Goal: Answer question/provide support: Share knowledge or assist other users

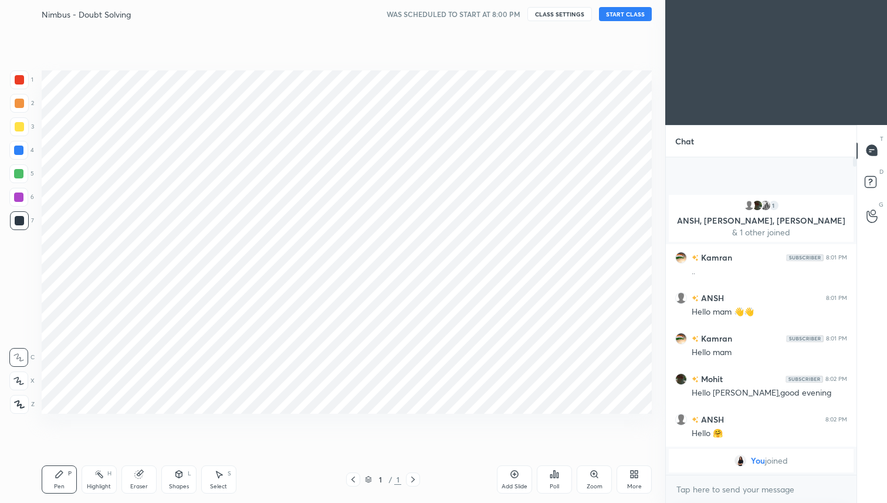
scroll to position [58236, 58045]
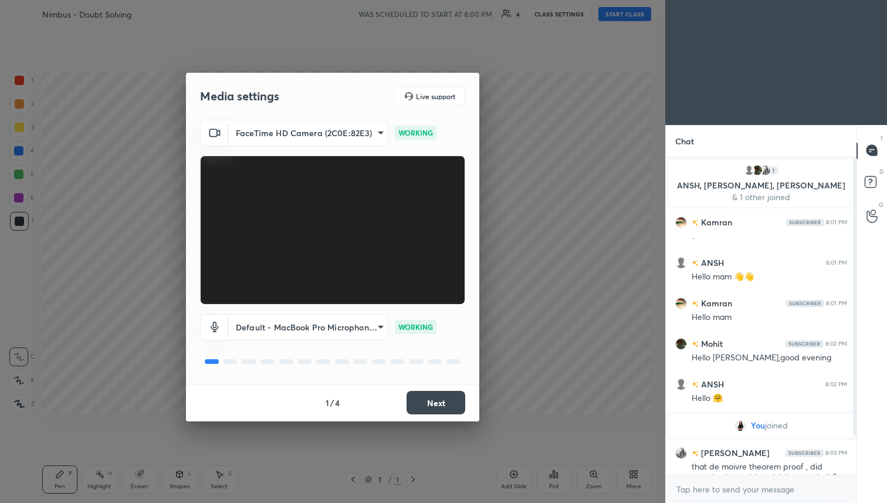
click at [380, 330] on body "1 2 3 4 5 6 7 C X Z C X Z E E Erase all H H Nimbus - Doubt Solving WAS SCHEDULE…" at bounding box center [443, 251] width 887 height 503
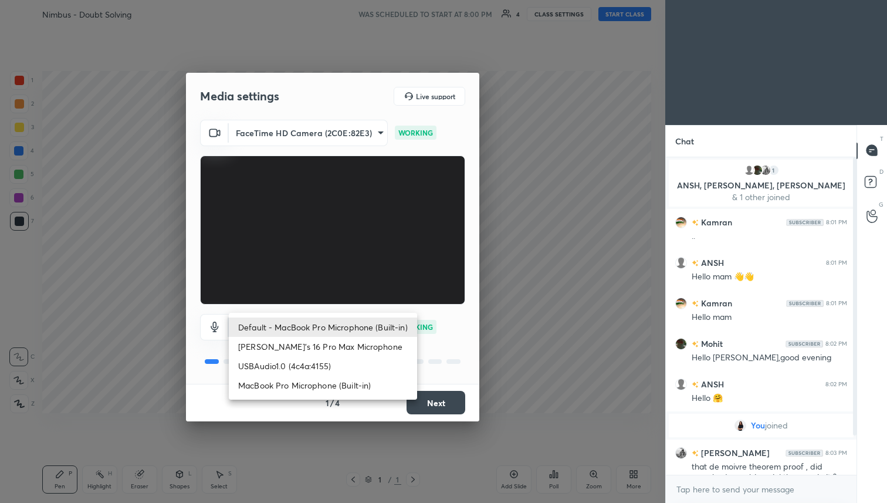
click at [369, 365] on li "USBAudio1.0 (4c4a:4155)" at bounding box center [323, 365] width 188 height 19
type input "a8b946942e10df1145d1f0e6134876a46b2afd8dfe9b376e74955f8c38f53369"
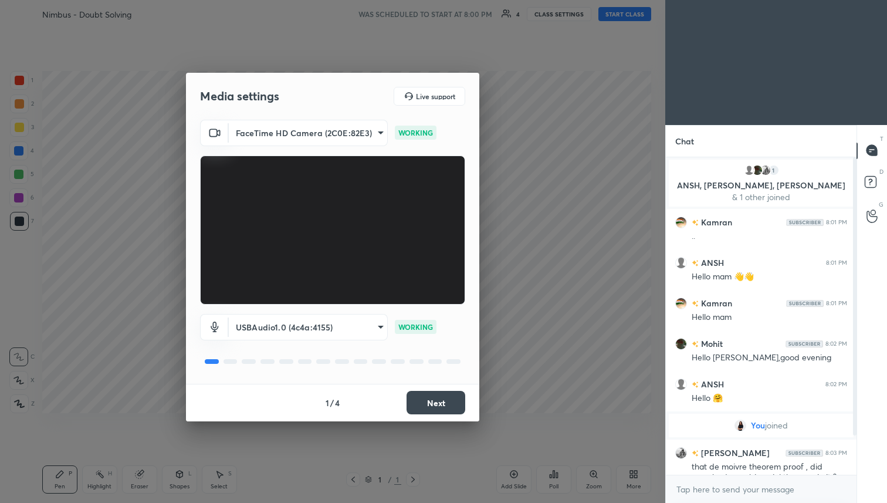
click at [433, 402] on button "Next" at bounding box center [436, 402] width 59 height 23
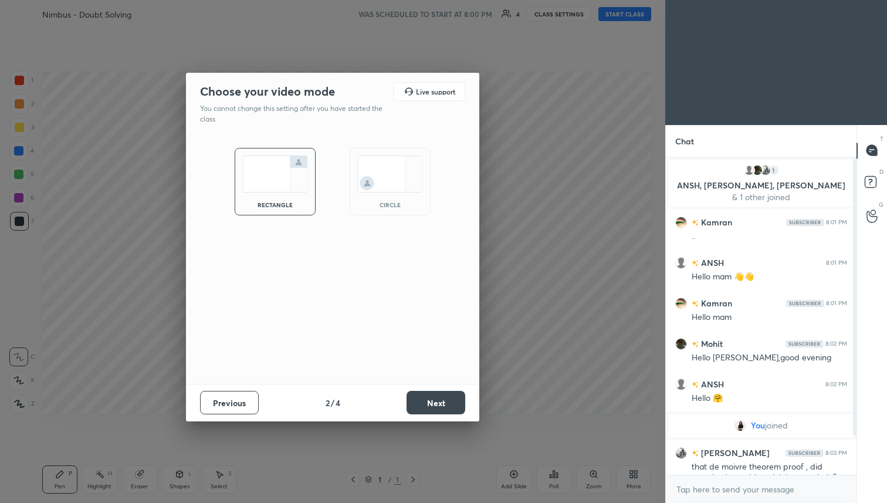
click at [433, 402] on button "Next" at bounding box center [436, 402] width 59 height 23
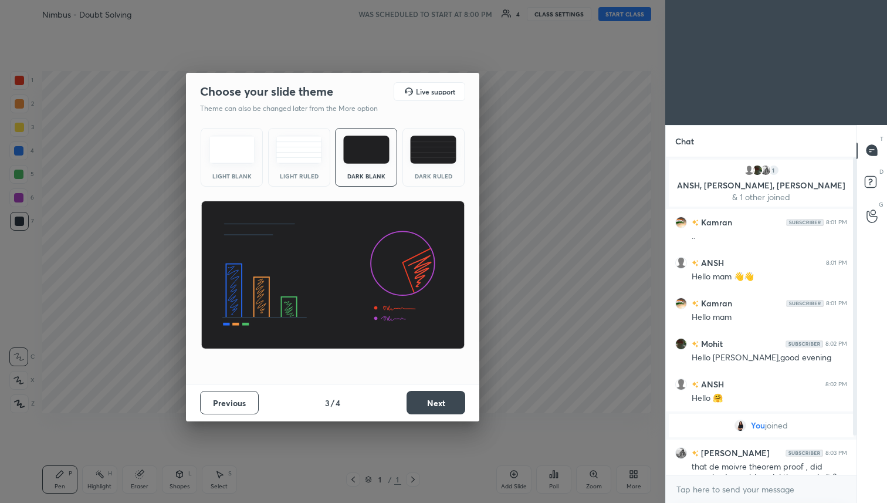
click at [433, 402] on button "Next" at bounding box center [436, 402] width 59 height 23
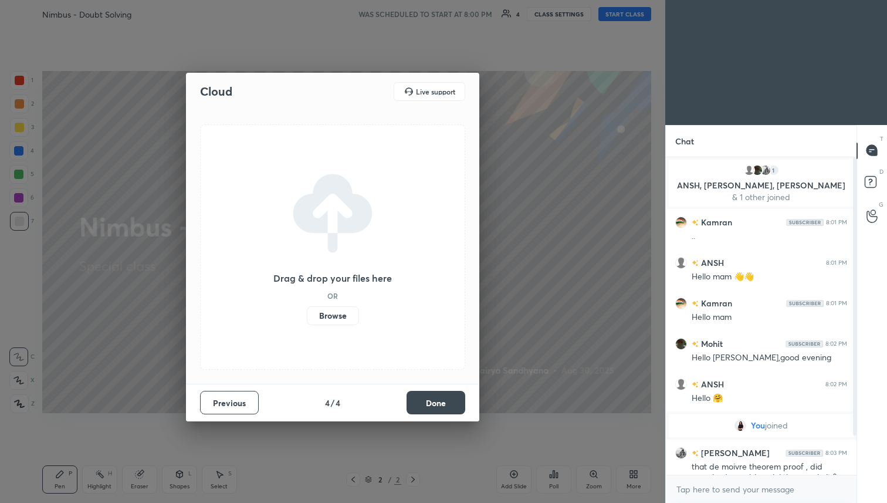
click at [433, 402] on button "Done" at bounding box center [436, 402] width 59 height 23
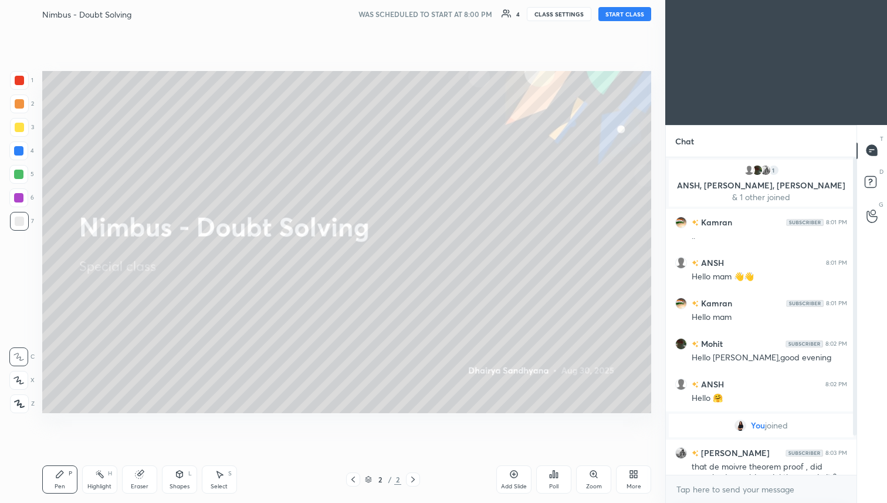
click at [633, 18] on button "START CLASS" at bounding box center [624, 14] width 53 height 14
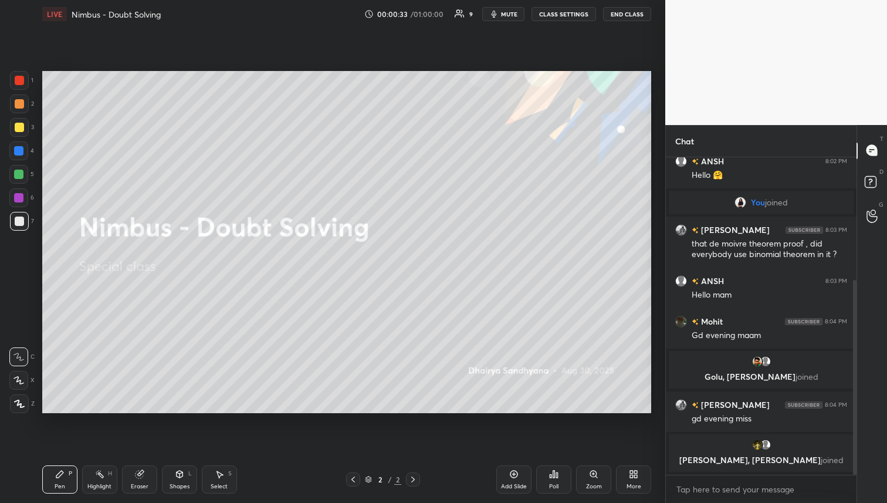
scroll to position [209, 0]
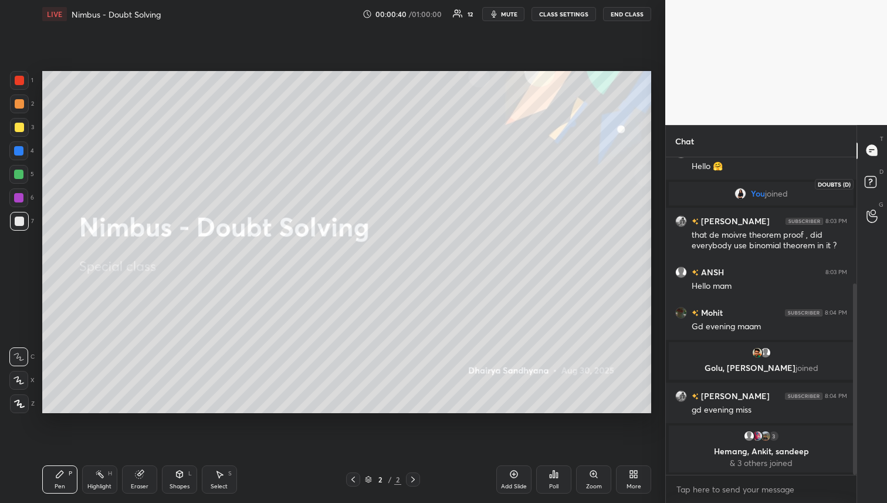
click at [871, 181] on icon at bounding box center [870, 180] width 4 height 5
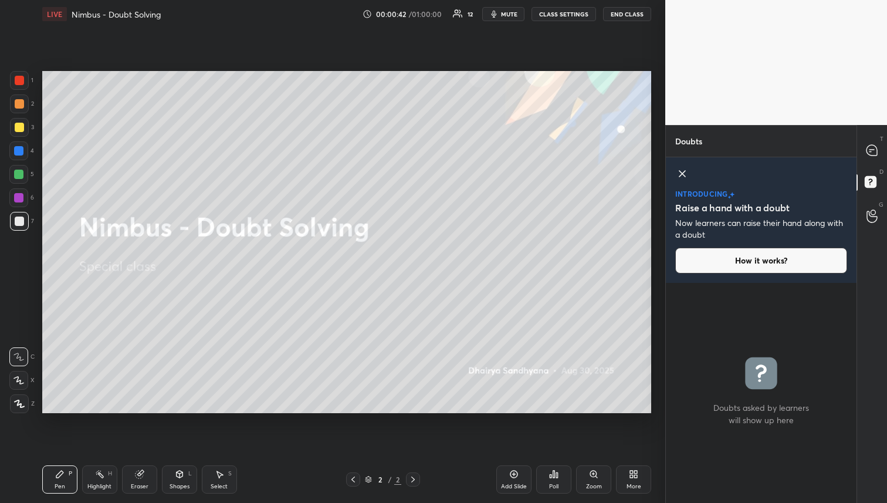
click at [679, 177] on icon at bounding box center [682, 174] width 6 height 6
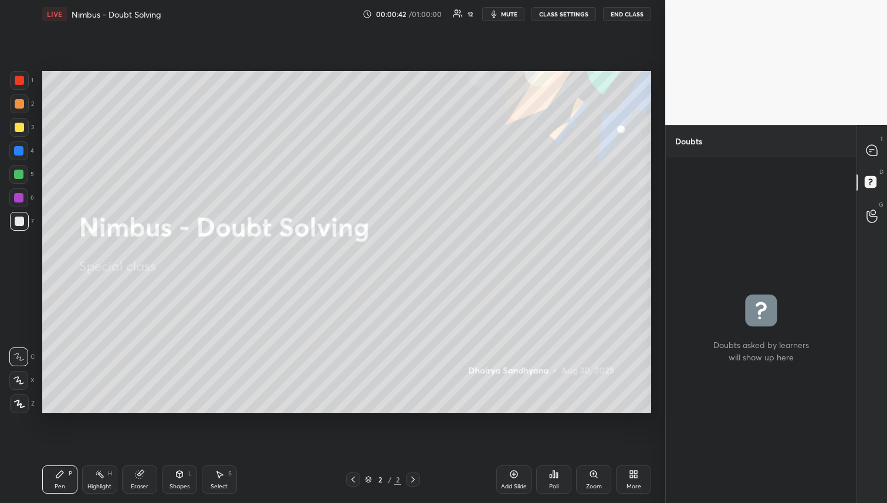
scroll to position [342, 187]
click at [871, 158] on div at bounding box center [872, 150] width 23 height 21
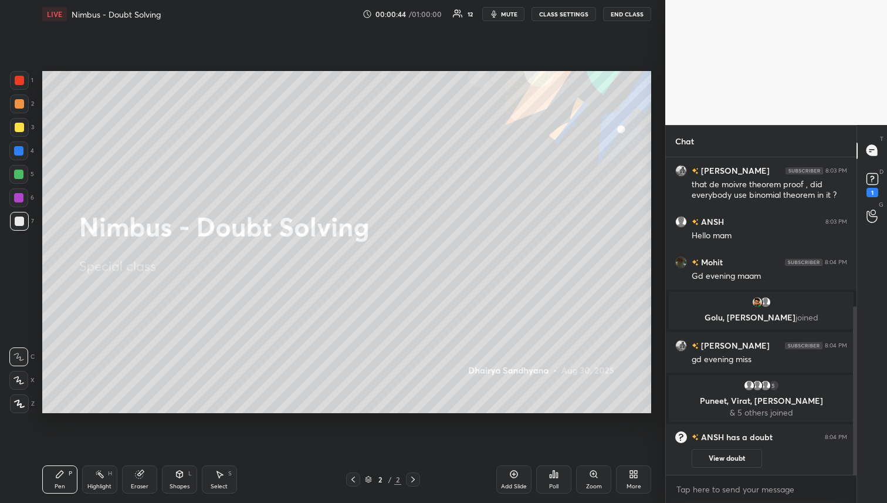
scroll to position [310, 0]
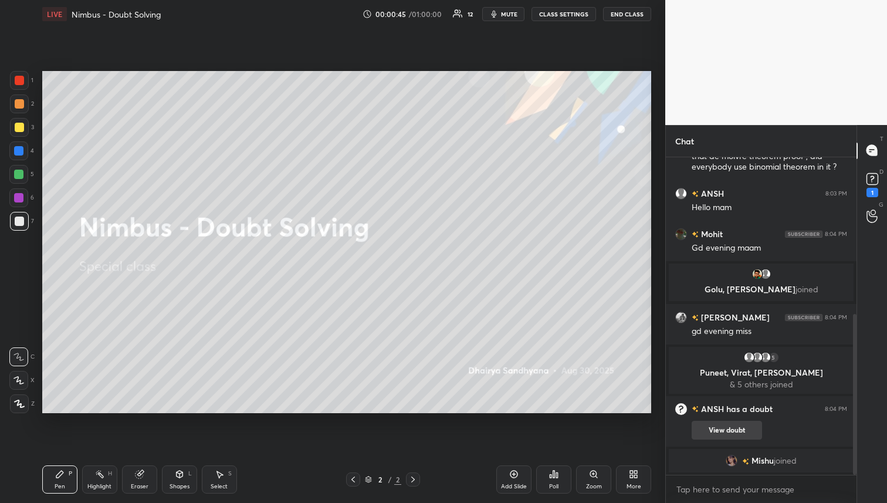
click at [740, 435] on button "View doubt" at bounding box center [727, 430] width 70 height 19
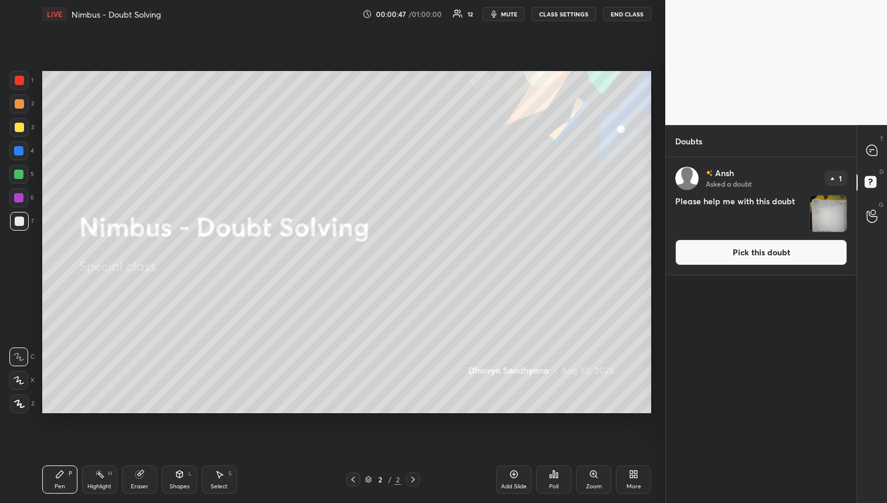
click at [793, 255] on button "Pick this doubt" at bounding box center [761, 252] width 172 height 26
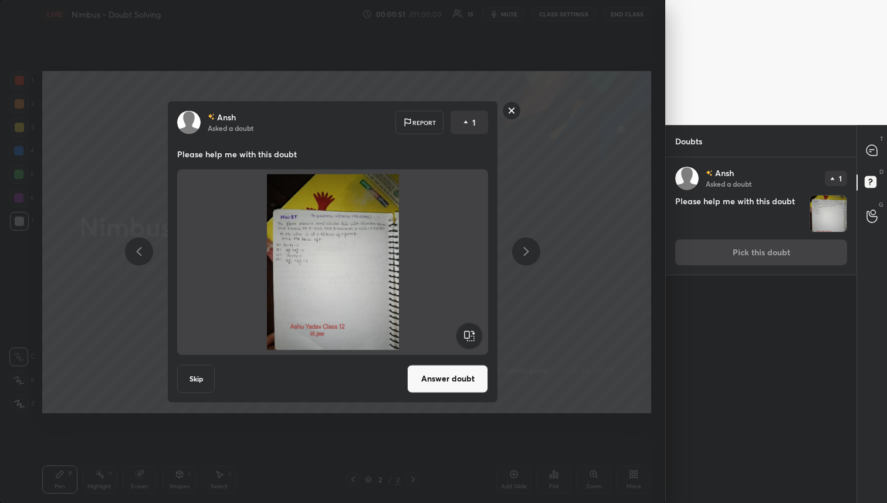
click at [446, 376] on button "Answer doubt" at bounding box center [447, 378] width 81 height 28
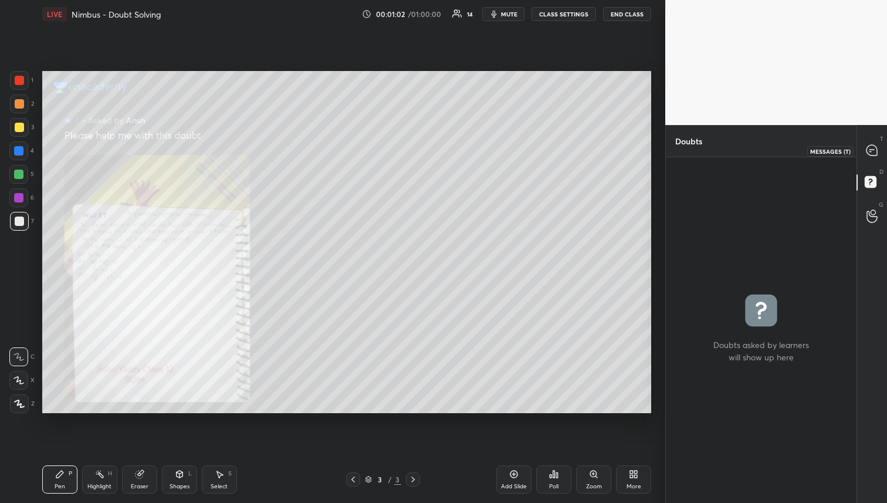
click at [869, 154] on icon at bounding box center [871, 150] width 11 height 11
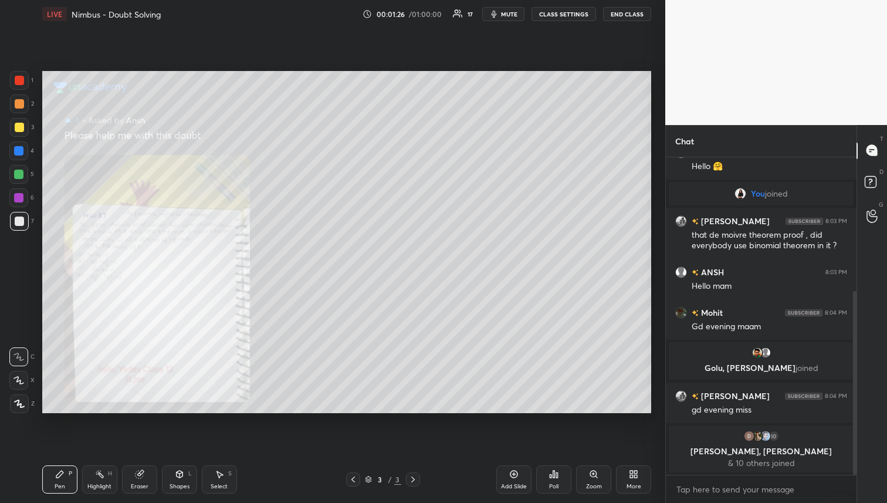
scroll to position [272, 0]
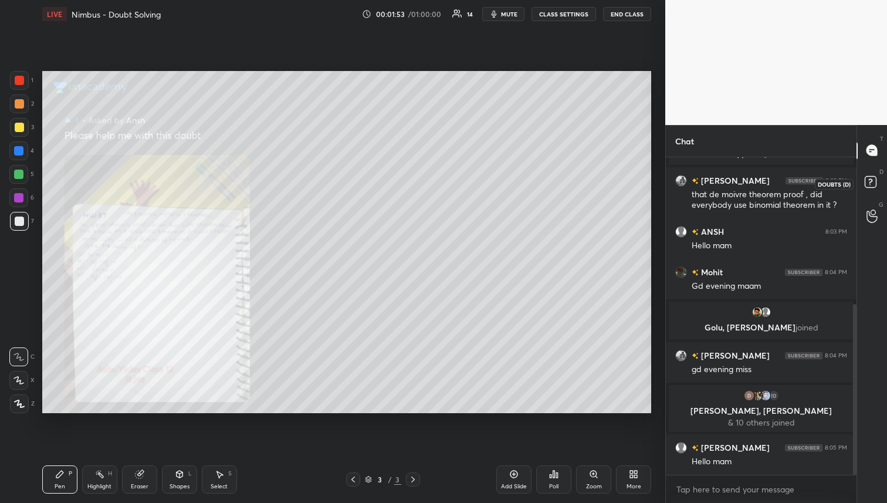
click at [869, 188] on icon at bounding box center [872, 183] width 21 height 21
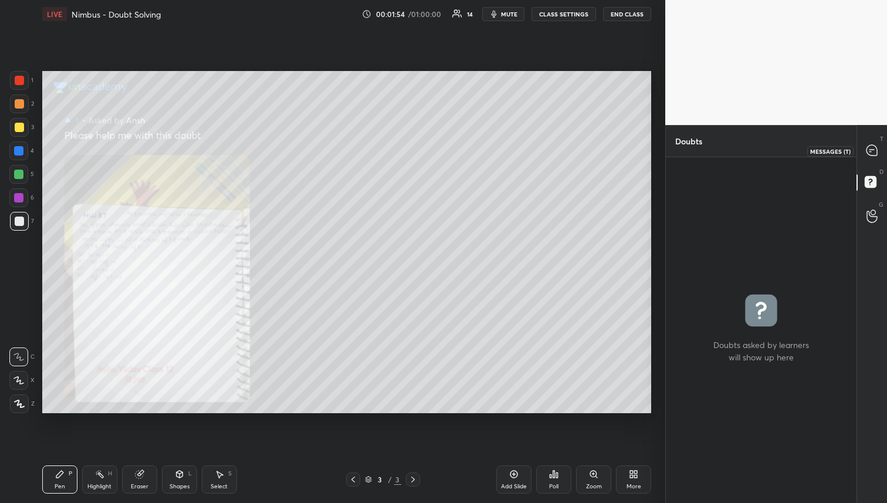
click at [873, 155] on icon at bounding box center [871, 150] width 11 height 11
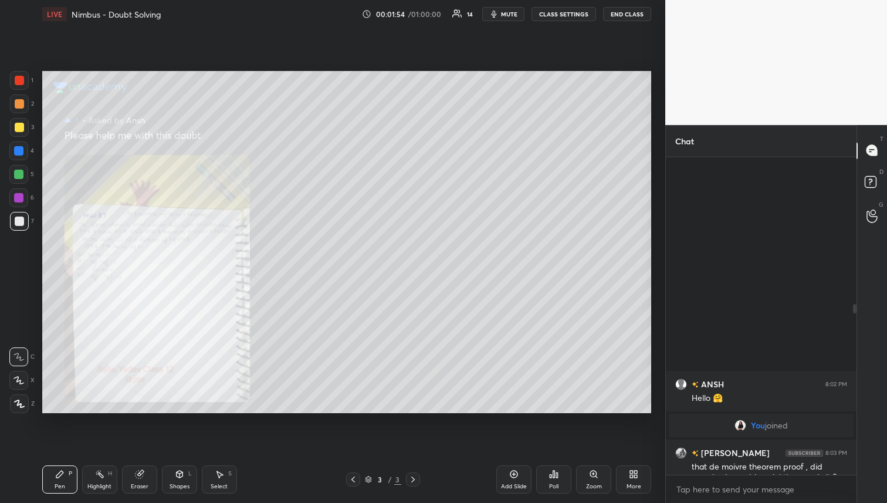
scroll to position [314, 187]
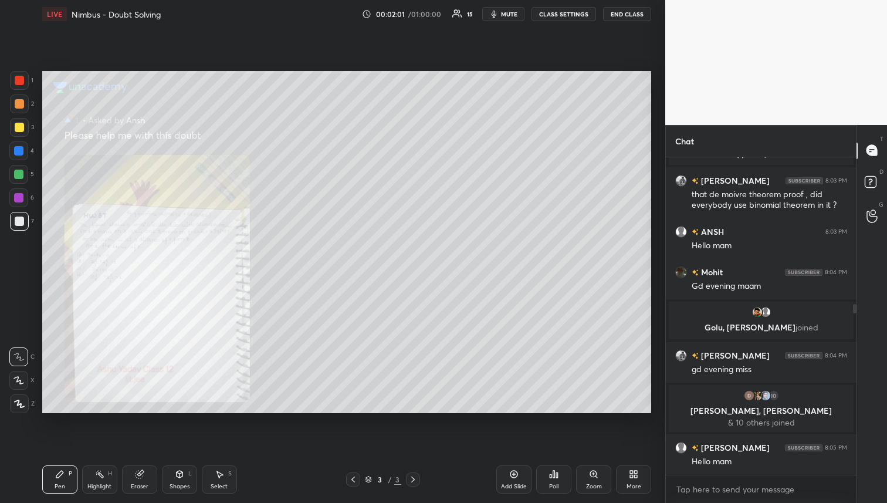
click at [31, 126] on div "3" at bounding box center [22, 127] width 24 height 19
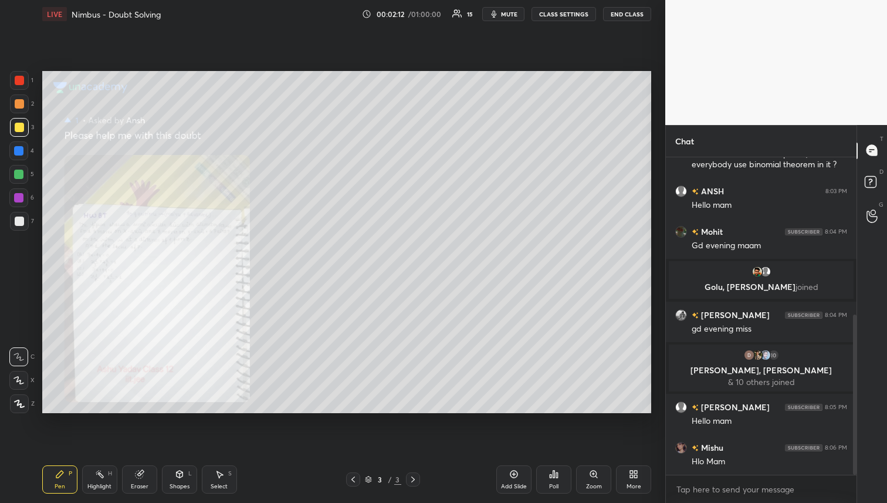
click at [20, 104] on div at bounding box center [19, 103] width 9 height 9
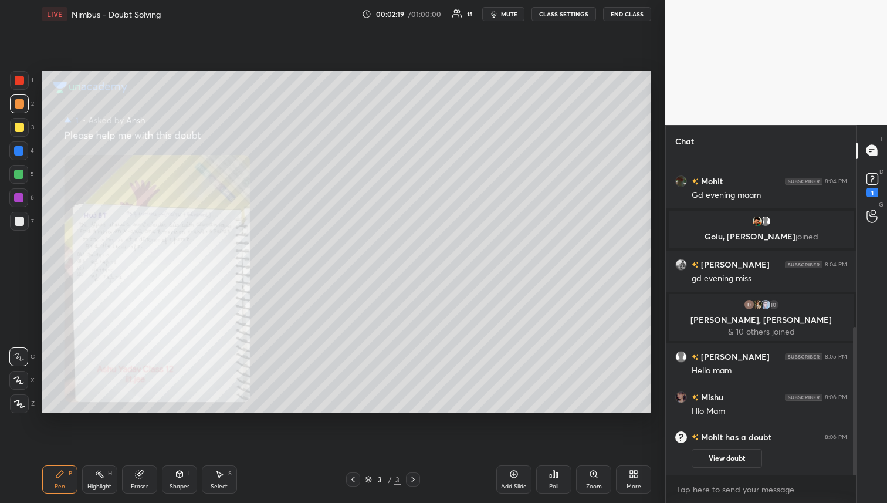
scroll to position [404, 0]
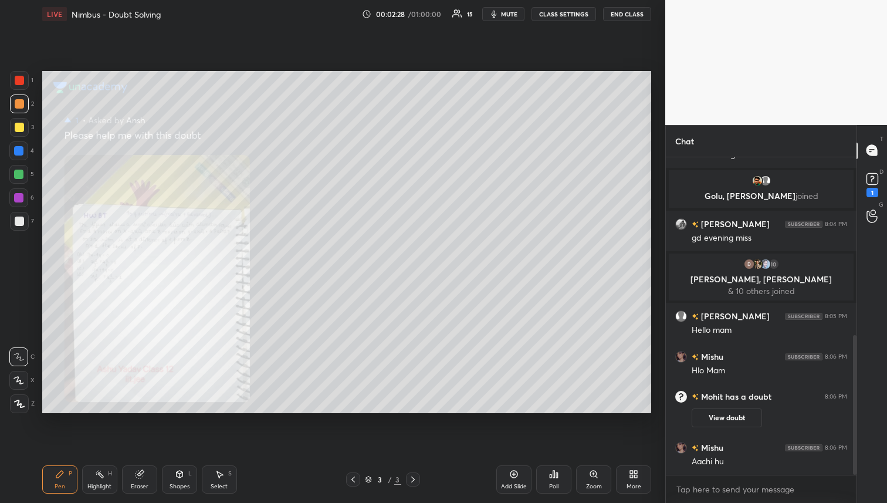
drag, startPoint x: 23, startPoint y: 169, endPoint x: 29, endPoint y: 167, distance: 6.3
click at [23, 169] on div at bounding box center [18, 174] width 19 height 19
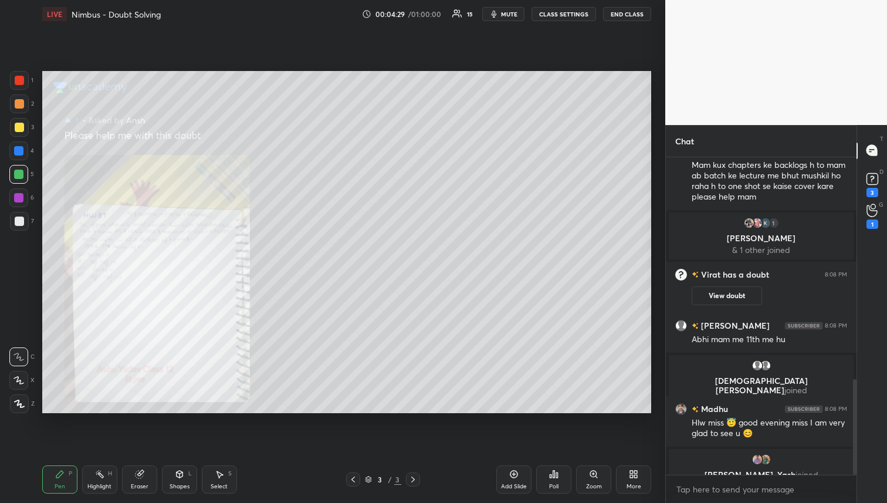
scroll to position [739, 0]
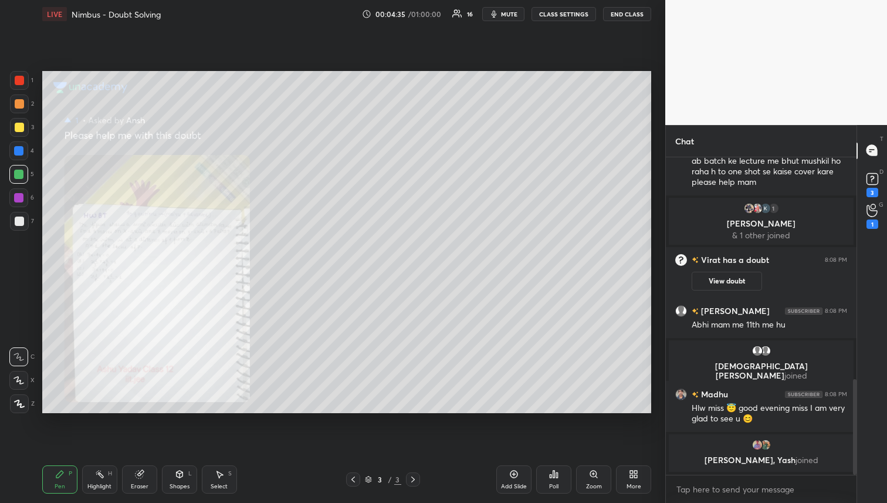
drag, startPoint x: 21, startPoint y: 152, endPoint x: 23, endPoint y: 177, distance: 25.3
click at [21, 152] on div at bounding box center [18, 150] width 9 height 9
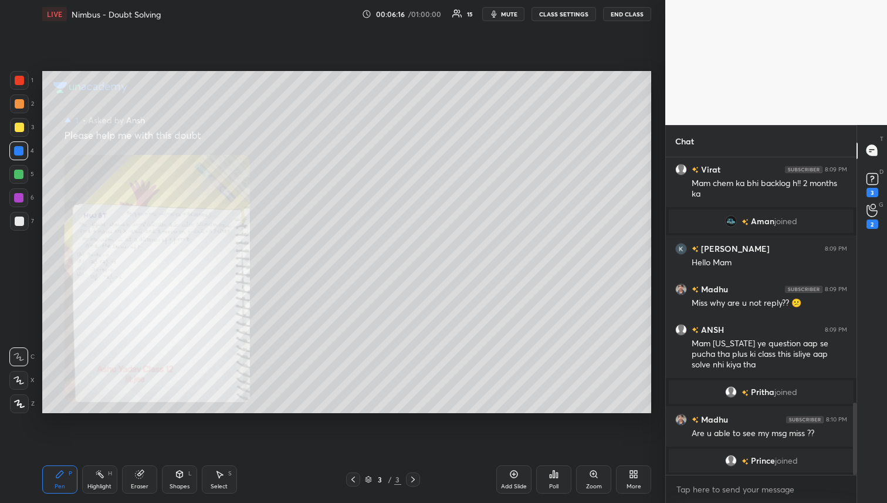
scroll to position [1091, 0]
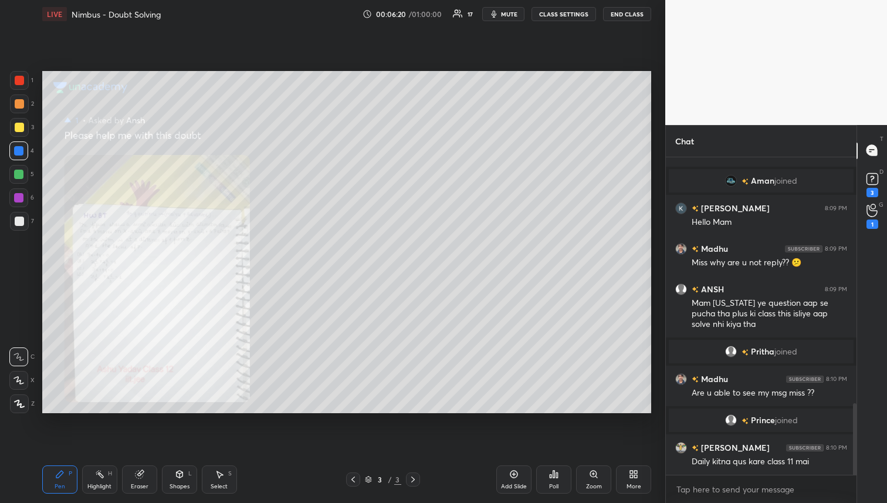
click at [868, 187] on icon at bounding box center [873, 179] width 18 height 18
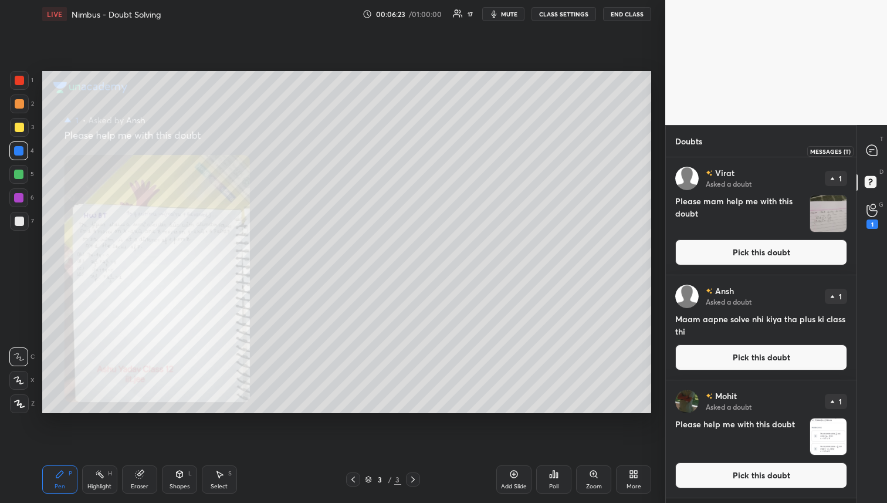
click at [868, 150] on icon at bounding box center [871, 150] width 11 height 11
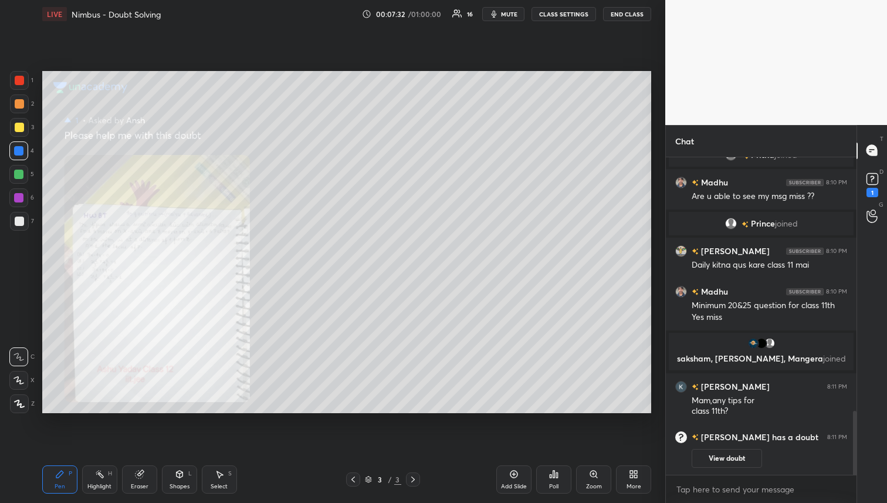
scroll to position [1197, 0]
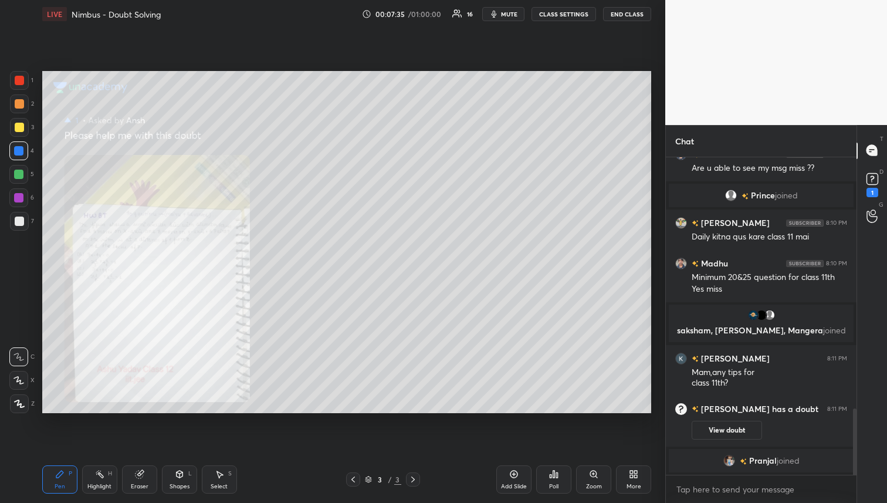
click at [18, 121] on div at bounding box center [19, 127] width 19 height 19
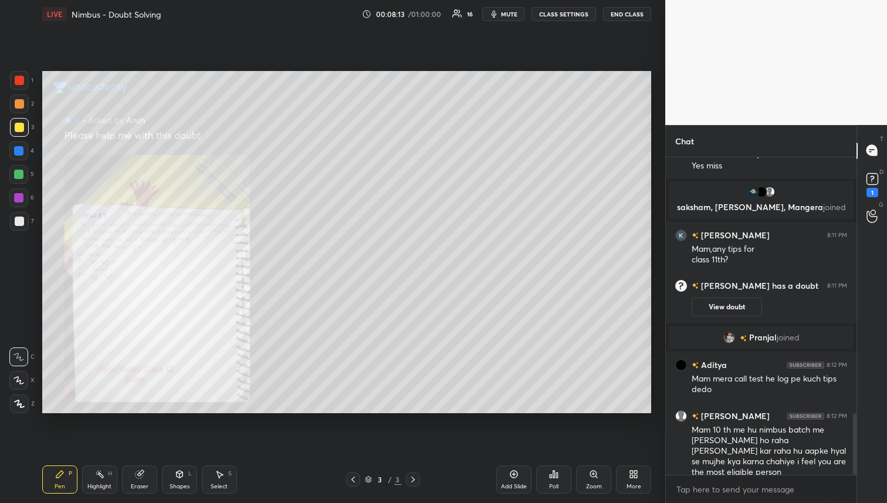
scroll to position [1370, 0]
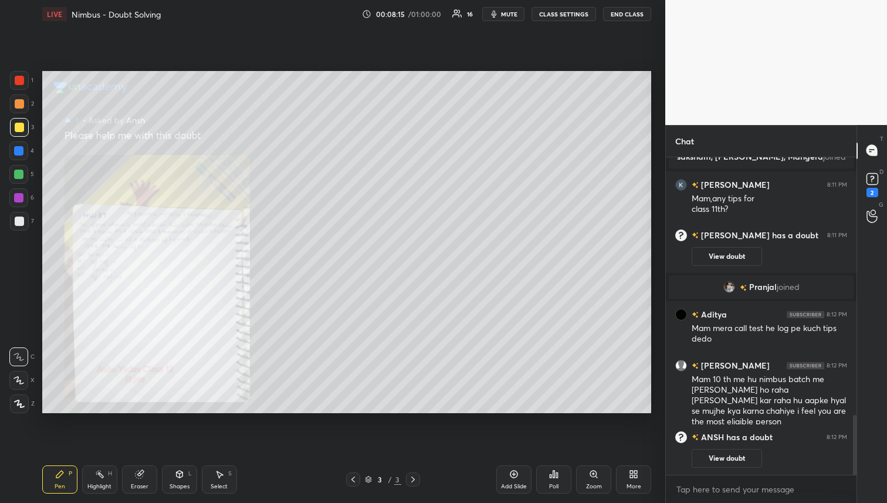
click at [721, 461] on button "View doubt" at bounding box center [727, 458] width 70 height 19
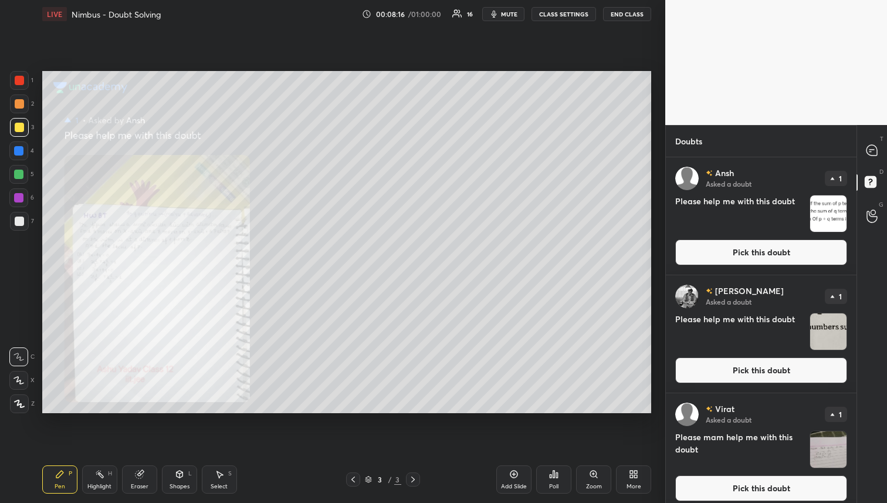
drag, startPoint x: 821, startPoint y: 222, endPoint x: 816, endPoint y: 229, distance: 8.0
click at [821, 222] on img "grid" at bounding box center [828, 213] width 36 height 36
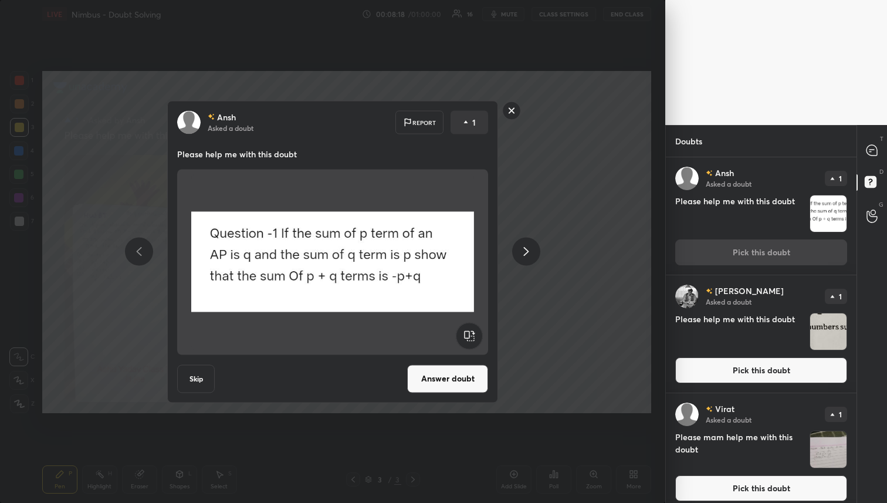
drag, startPoint x: 512, startPoint y: 112, endPoint x: 524, endPoint y: 122, distance: 16.3
click at [513, 111] on rect at bounding box center [512, 110] width 18 height 18
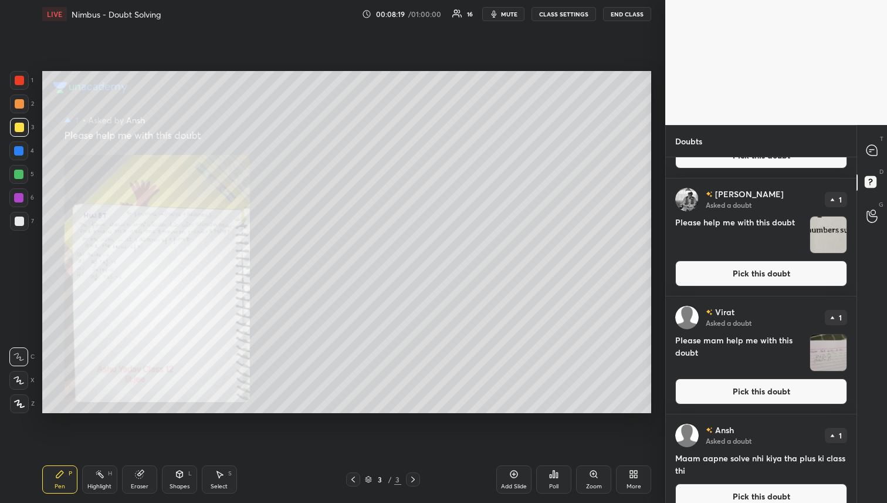
scroll to position [231, 0]
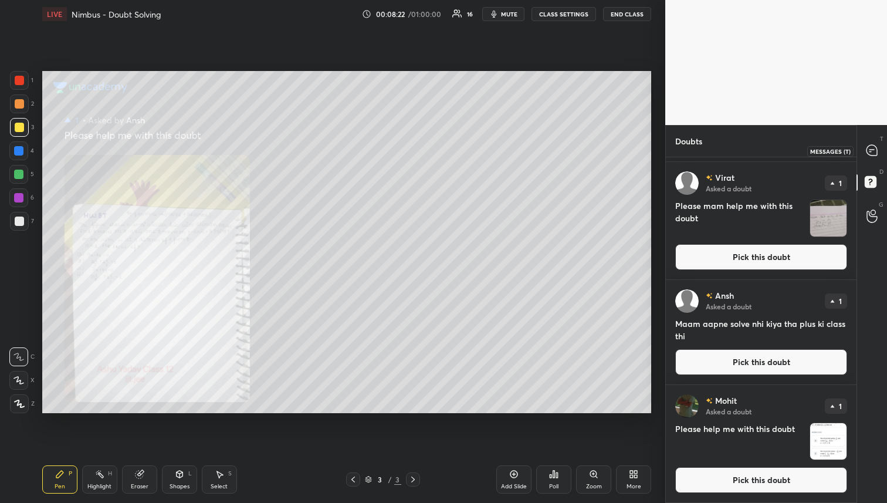
click at [878, 155] on icon at bounding box center [872, 150] width 12 height 12
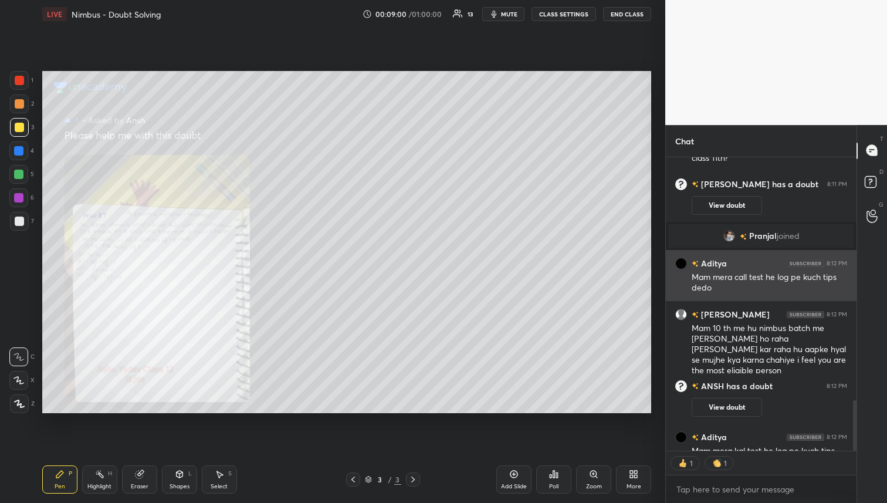
scroll to position [1553, 0]
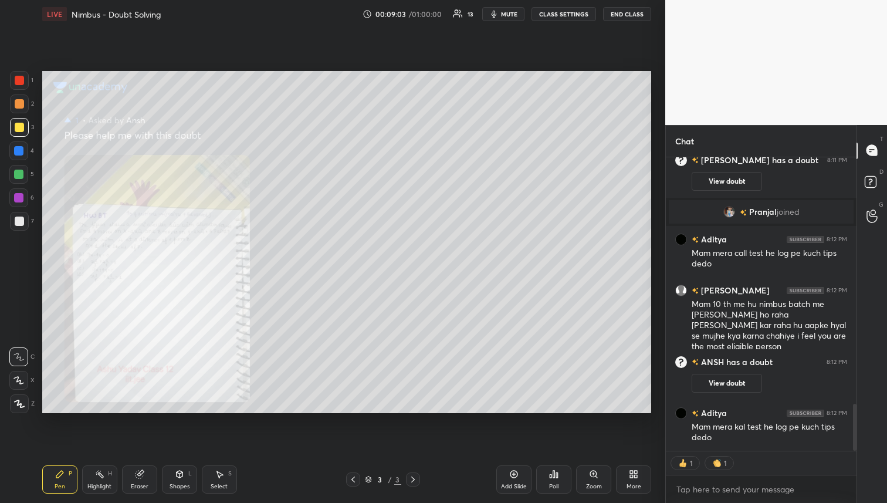
click at [15, 106] on div at bounding box center [19, 103] width 9 height 9
click at [21, 159] on div at bounding box center [18, 150] width 19 height 19
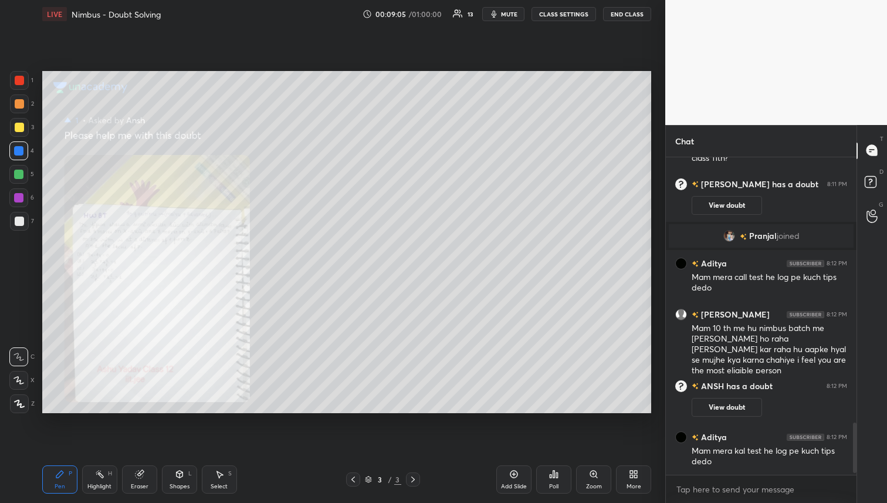
drag, startPoint x: 20, startPoint y: 172, endPoint x: 30, endPoint y: 172, distance: 10.0
click at [21, 172] on div at bounding box center [18, 174] width 9 height 9
click at [19, 124] on div at bounding box center [19, 127] width 9 height 9
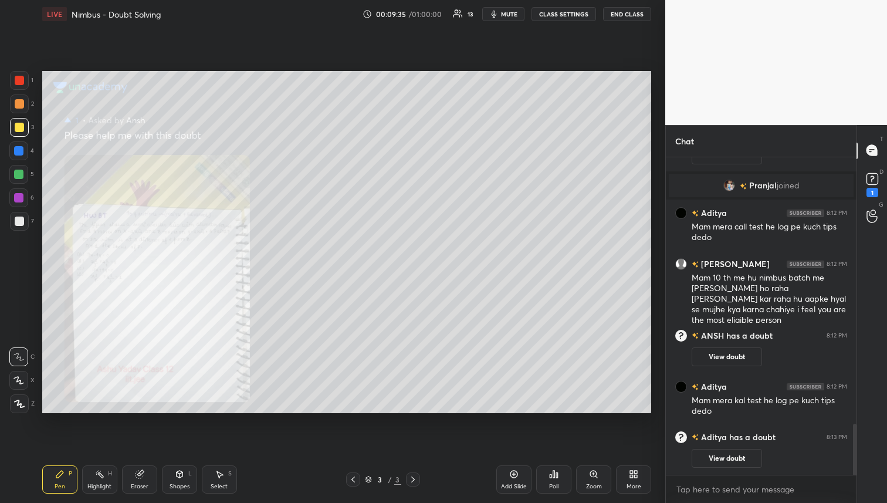
scroll to position [1340, 0]
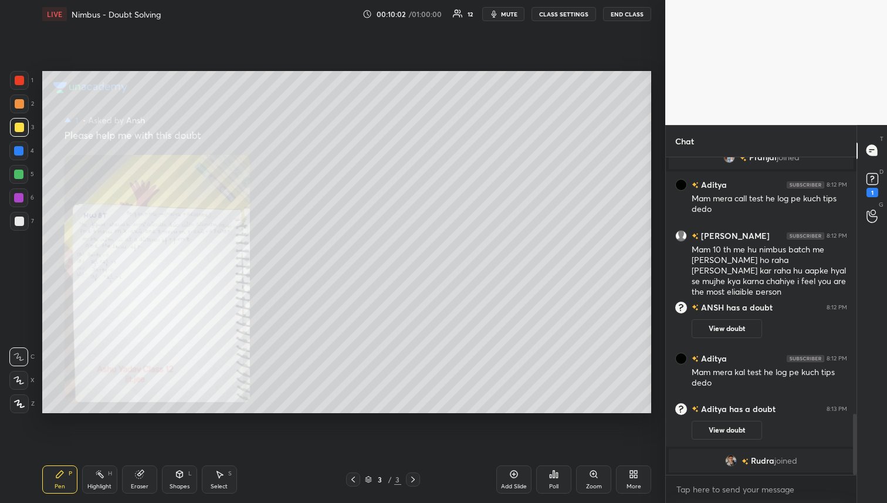
drag, startPoint x: 276, startPoint y: 472, endPoint x: 397, endPoint y: 471, distance: 120.8
click at [338, 469] on div "Pen P Highlight H Eraser Shapes L Select S 3 / 3 Add Slide Poll Zoom More" at bounding box center [346, 479] width 609 height 47
click at [516, 484] on div "Add Slide" at bounding box center [514, 486] width 26 height 6
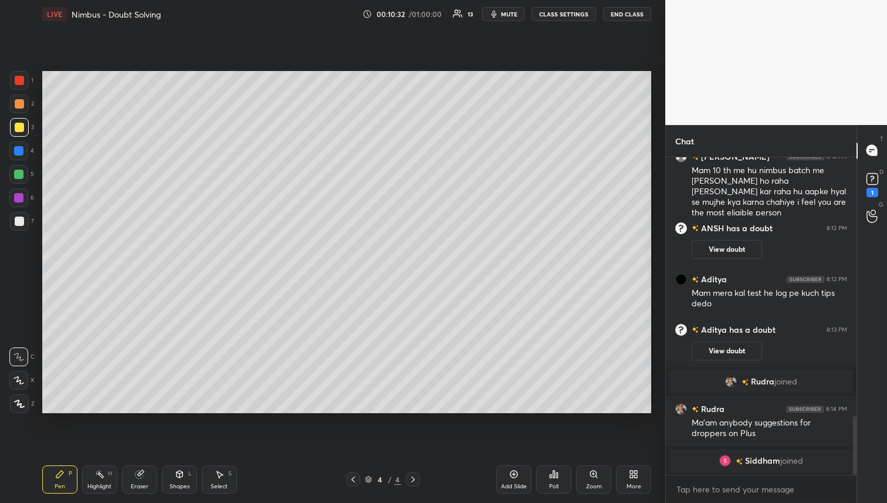
scroll to position [1424, 0]
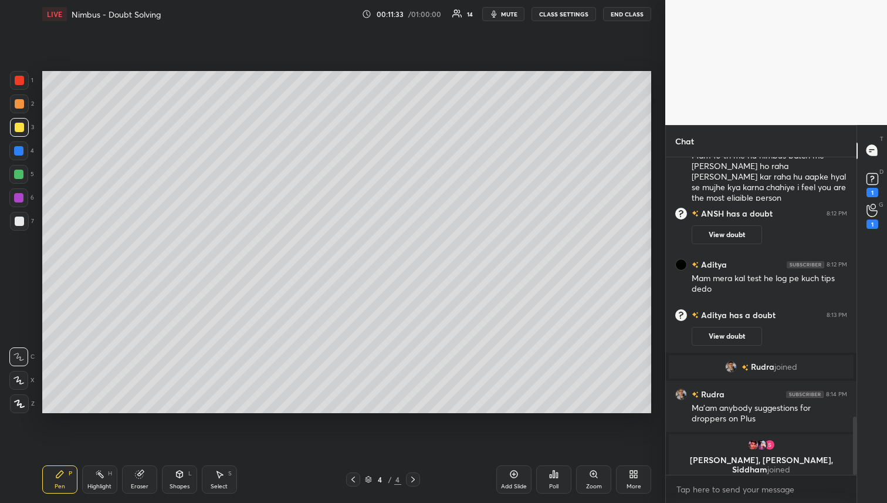
drag, startPoint x: 24, startPoint y: 102, endPoint x: 38, endPoint y: 116, distance: 19.9
click at [25, 102] on div at bounding box center [19, 103] width 19 height 19
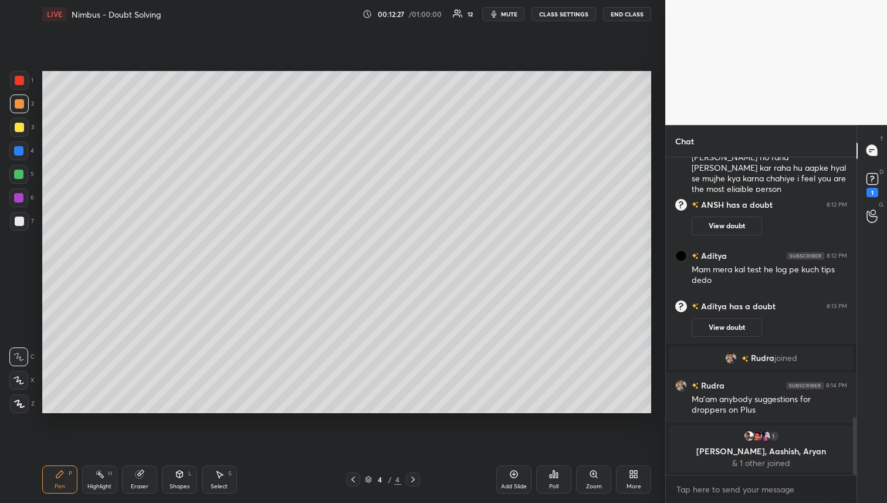
drag, startPoint x: 356, startPoint y: 483, endPoint x: 366, endPoint y: 486, distance: 10.6
click at [356, 485] on div at bounding box center [353, 479] width 14 height 14
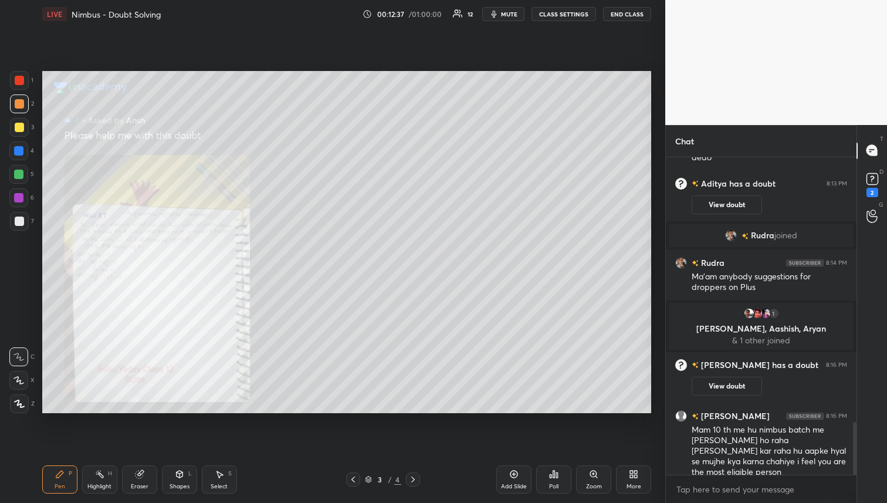
scroll to position [1595, 0]
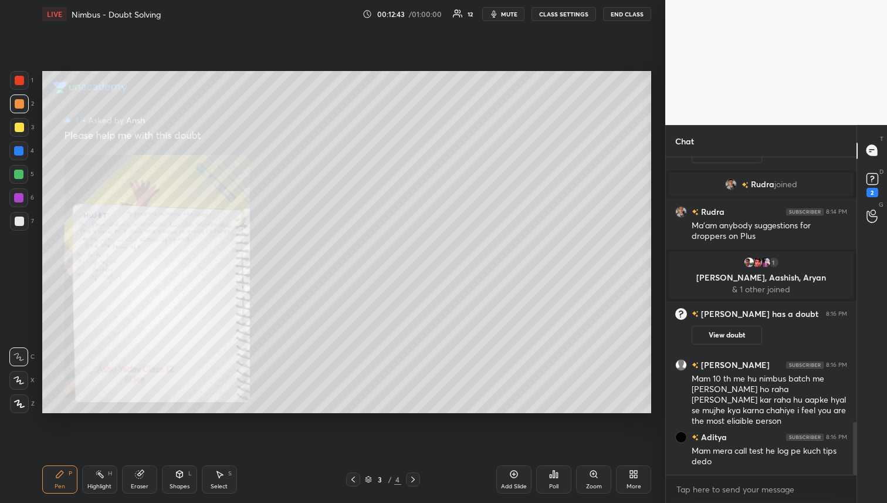
click at [407, 481] on div at bounding box center [413, 479] width 14 height 14
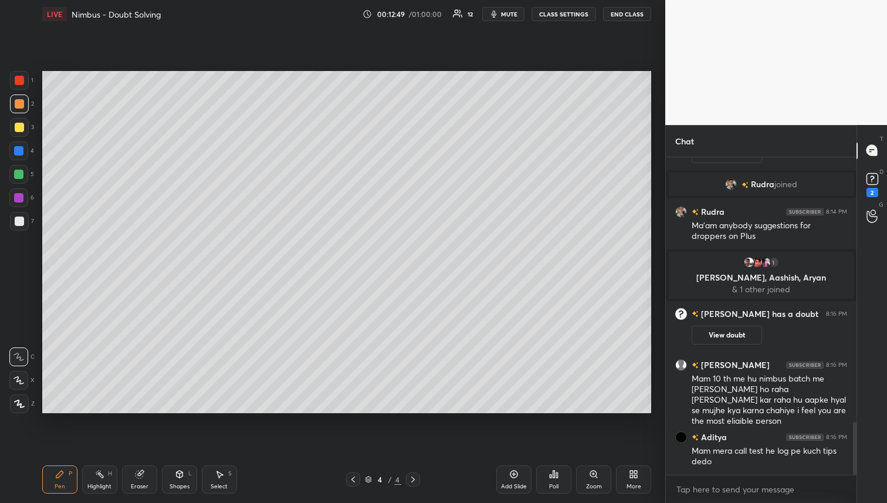
scroll to position [1646, 0]
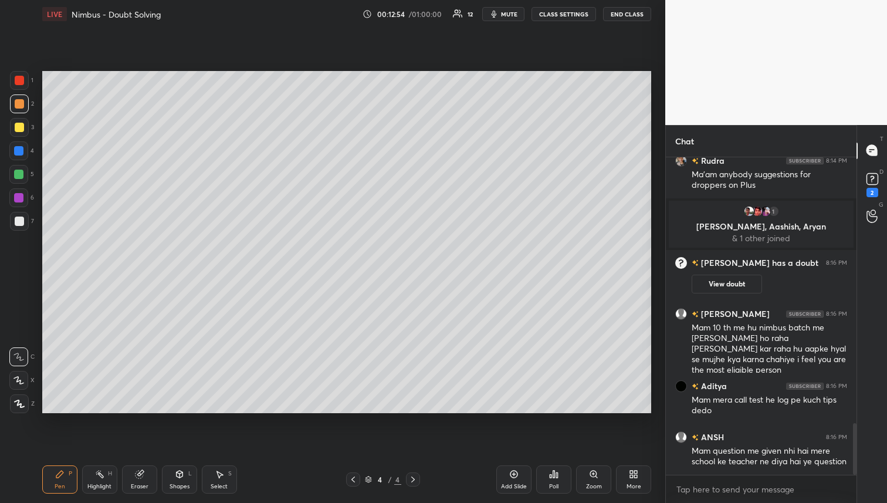
click at [350, 482] on icon at bounding box center [352, 479] width 9 height 9
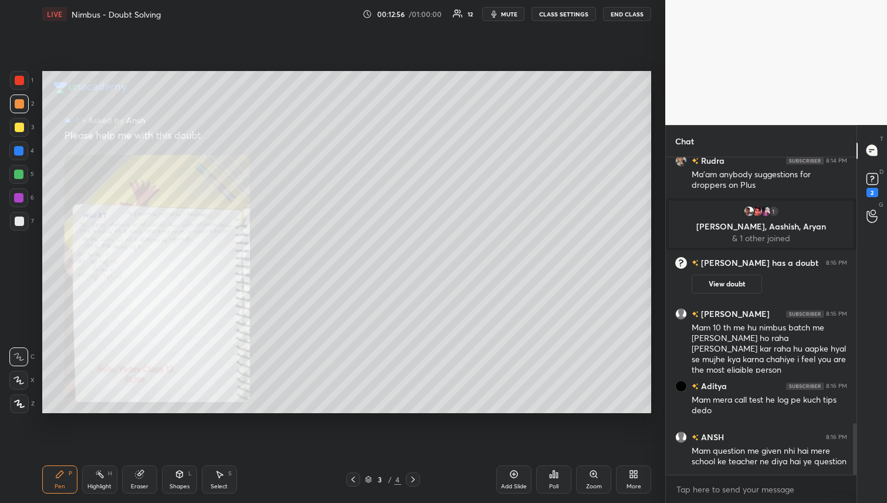
drag, startPoint x: 136, startPoint y: 482, endPoint x: 141, endPoint y: 472, distance: 10.8
click at [137, 482] on div "Eraser" at bounding box center [139, 479] width 35 height 28
drag, startPoint x: 40, startPoint y: 498, endPoint x: 57, endPoint y: 487, distance: 19.5
click at [41, 497] on div "LIVE Nimbus - Doubt Solving 00:13:00 / 01:00:00 12 mute CLASS SETTINGS End Clas…" at bounding box center [347, 251] width 618 height 503
drag, startPoint x: 56, startPoint y: 479, endPoint x: 73, endPoint y: 452, distance: 31.6
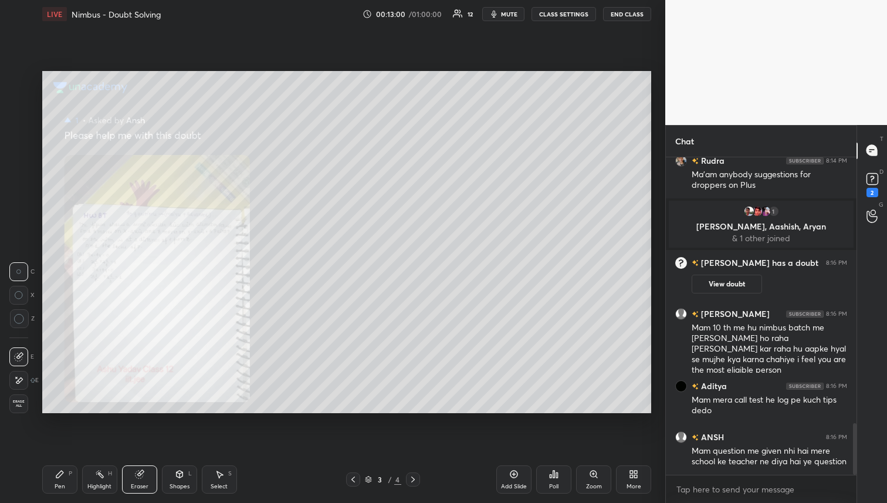
click at [57, 478] on div "Pen P" at bounding box center [59, 479] width 35 height 28
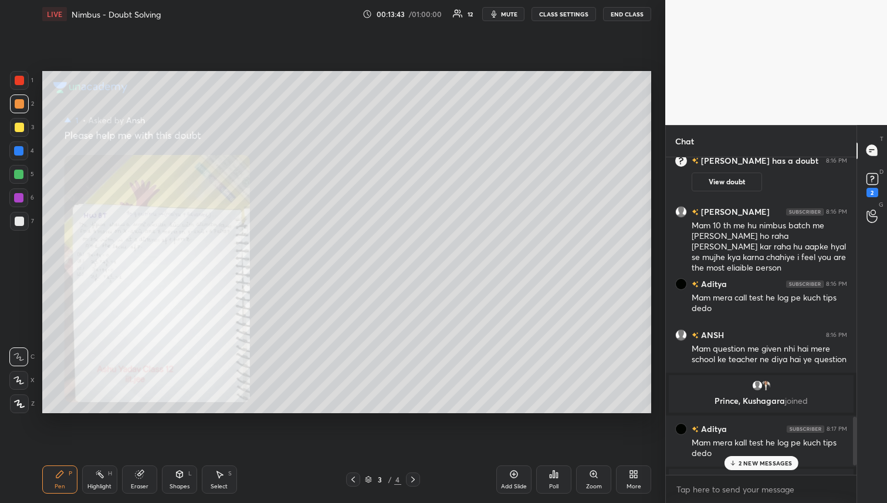
scroll to position [1736, 0]
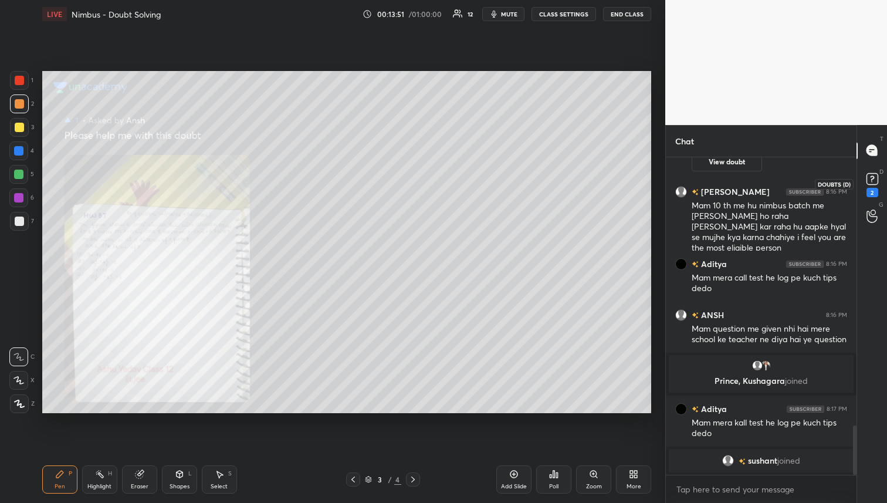
click at [869, 181] on rect at bounding box center [871, 178] width 11 height 11
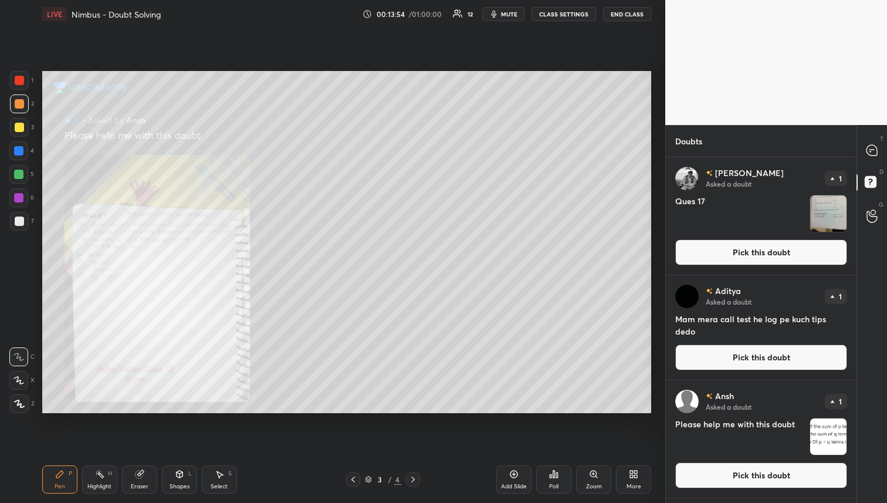
click at [787, 251] on button "Pick this doubt" at bounding box center [761, 252] width 172 height 26
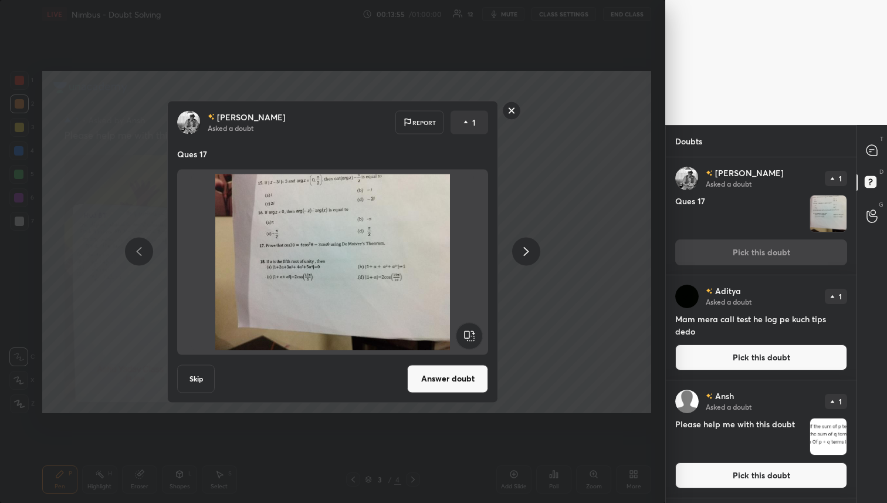
click at [442, 384] on button "Answer doubt" at bounding box center [447, 378] width 81 height 28
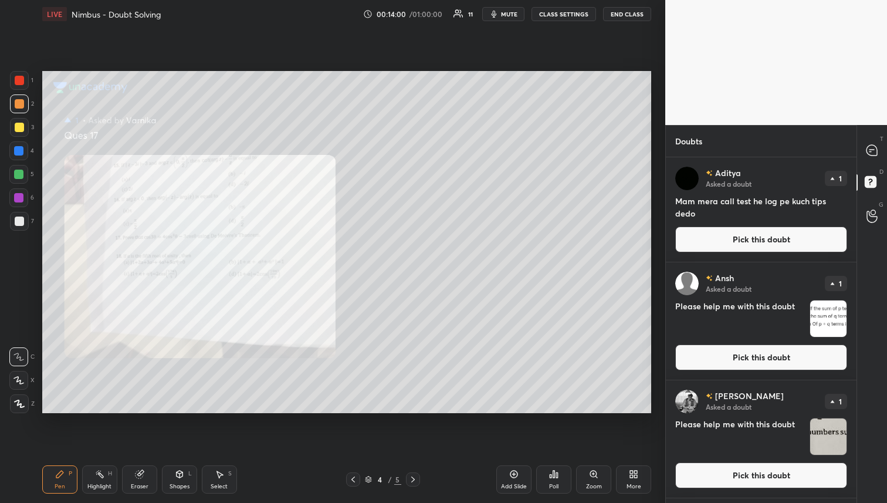
click at [23, 125] on div at bounding box center [19, 127] width 19 height 19
click at [873, 146] on icon at bounding box center [871, 150] width 11 height 11
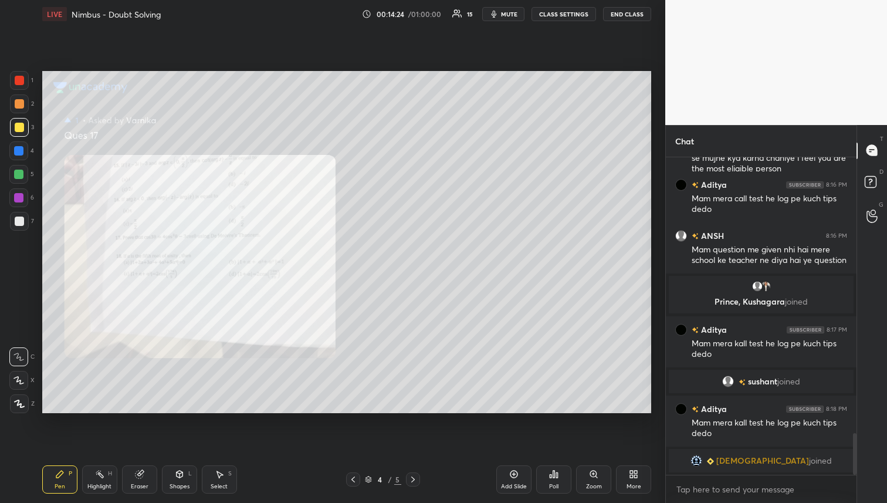
scroll to position [2109, 0]
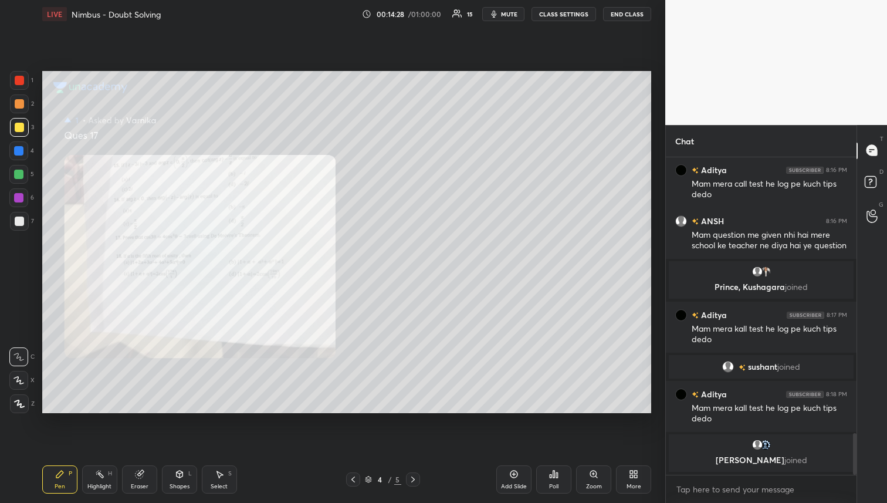
drag, startPoint x: 20, startPoint y: 103, endPoint x: 20, endPoint y: 112, distance: 8.8
click at [20, 103] on div at bounding box center [19, 103] width 9 height 9
click at [20, 130] on div at bounding box center [19, 127] width 9 height 9
drag, startPoint x: 23, startPoint y: 103, endPoint x: 22, endPoint y: 116, distance: 13.6
click at [23, 103] on div at bounding box center [19, 103] width 19 height 19
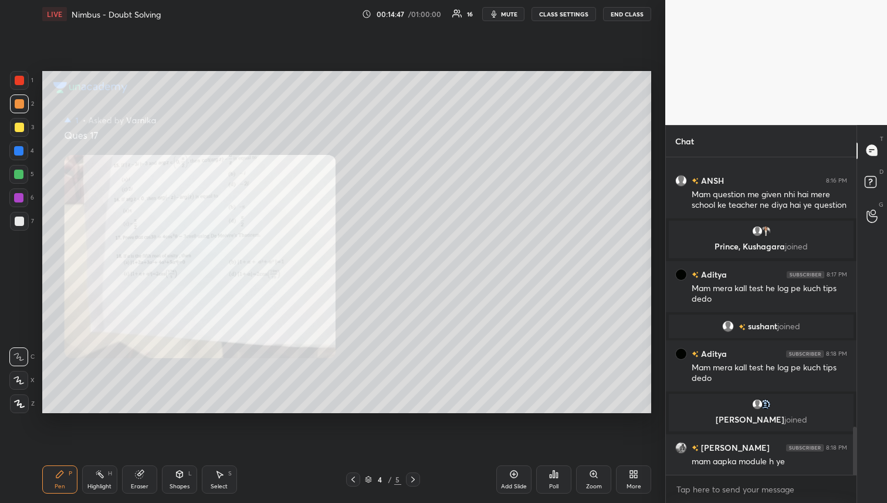
scroll to position [1817, 0]
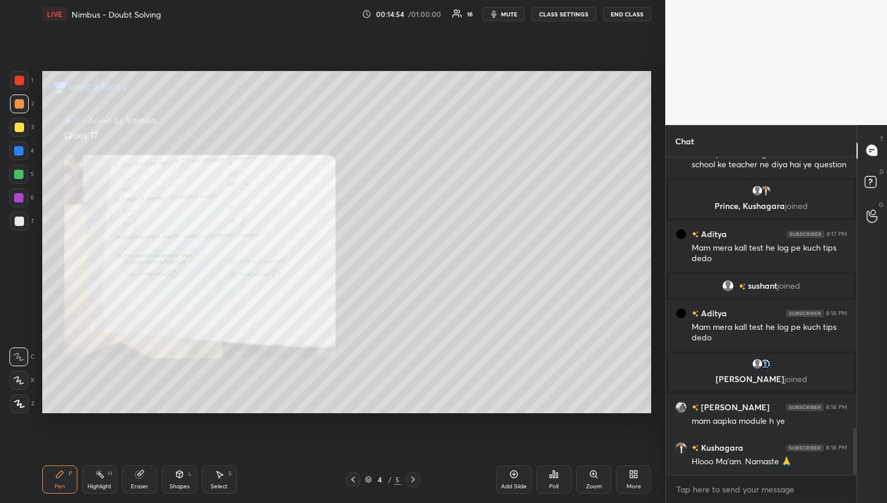
drag, startPoint x: 137, startPoint y: 478, endPoint x: 164, endPoint y: 430, distance: 54.6
click at [137, 478] on icon at bounding box center [140, 474] width 8 height 8
drag, startPoint x: 60, startPoint y: 472, endPoint x: 103, endPoint y: 428, distance: 61.0
click at [60, 472] on icon at bounding box center [59, 473] width 7 height 7
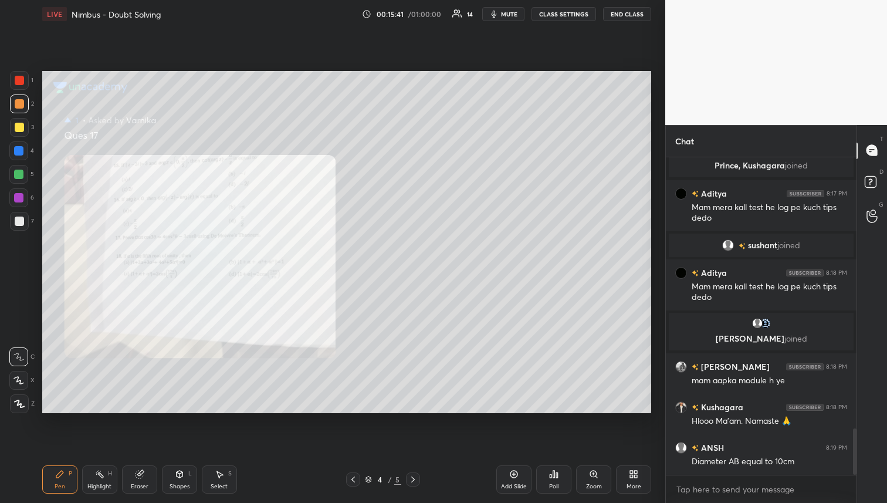
click at [18, 126] on div at bounding box center [19, 127] width 9 height 9
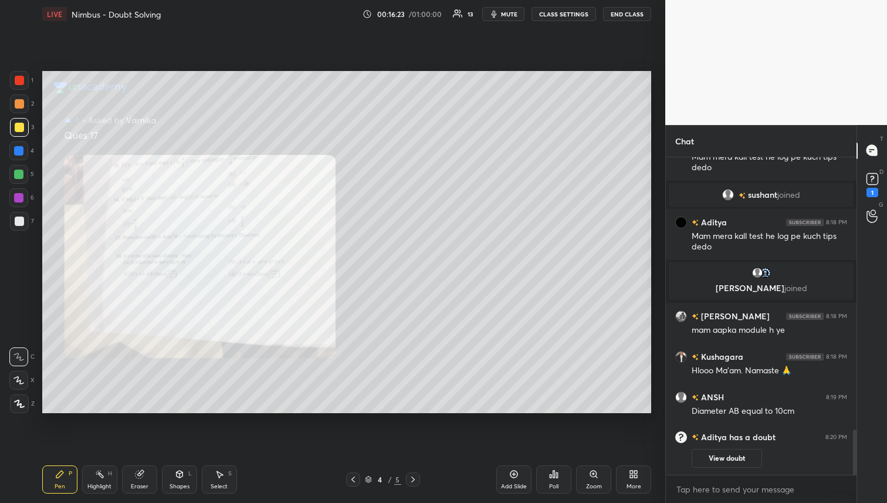
scroll to position [1924, 0]
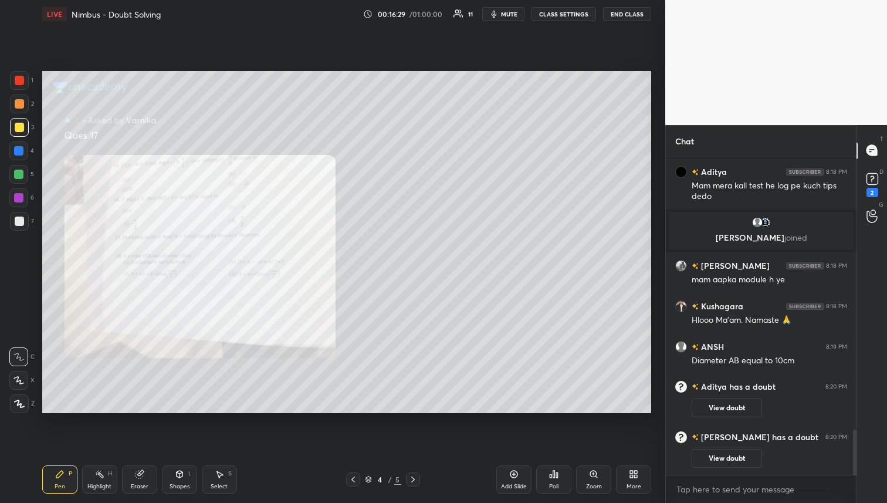
drag, startPoint x: 142, startPoint y: 478, endPoint x: 158, endPoint y: 472, distance: 17.4
click at [143, 478] on icon at bounding box center [139, 473] width 9 height 9
click at [19, 323] on div at bounding box center [19, 318] width 19 height 19
drag, startPoint x: 61, startPoint y: 486, endPoint x: 208, endPoint y: 432, distance: 156.3
click at [65, 486] on div "Pen P" at bounding box center [59, 479] width 35 height 28
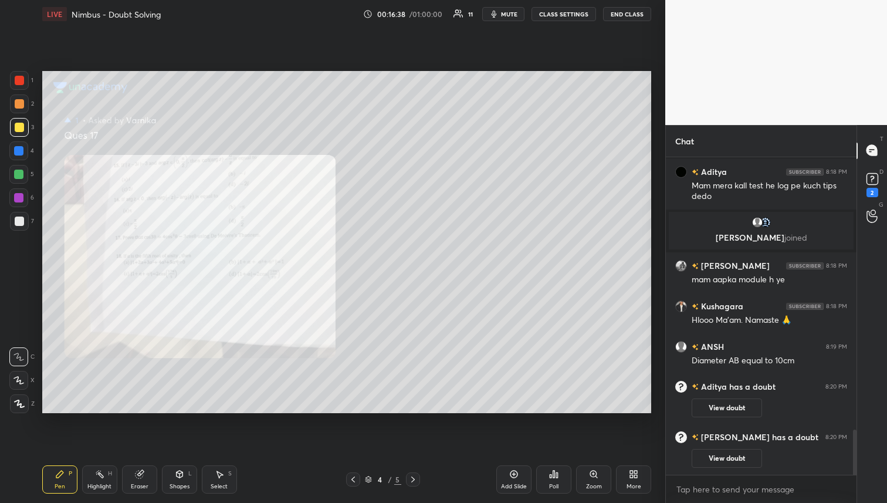
scroll to position [1964, 0]
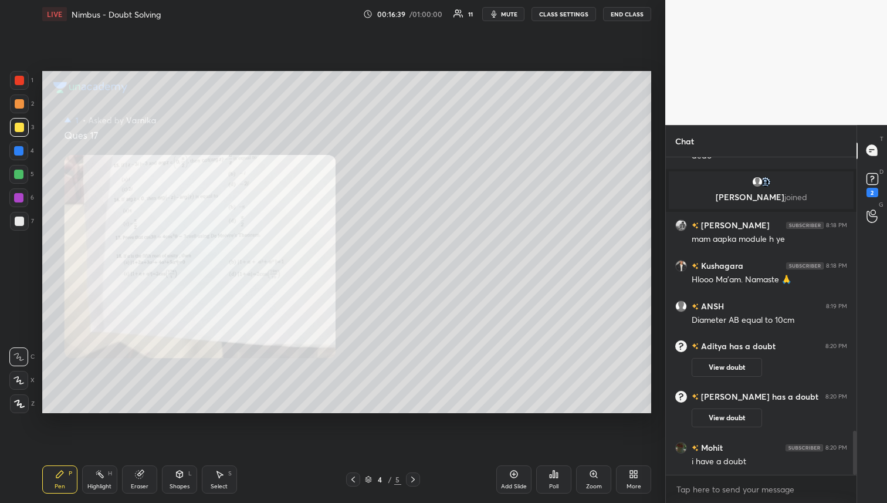
click at [537, 69] on div "Setting up your live class Poll for secs No correct answer Start poll" at bounding box center [347, 242] width 618 height 428
click at [356, 479] on icon at bounding box center [352, 479] width 9 height 9
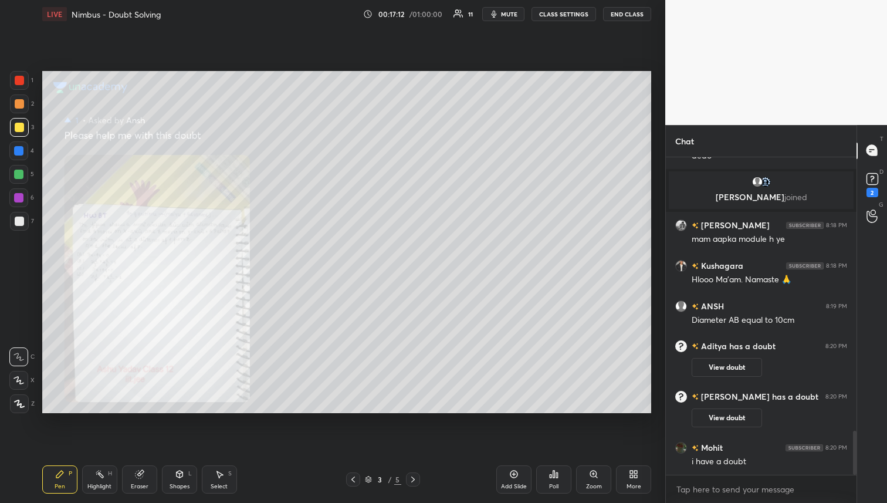
click at [411, 479] on icon at bounding box center [412, 479] width 9 height 9
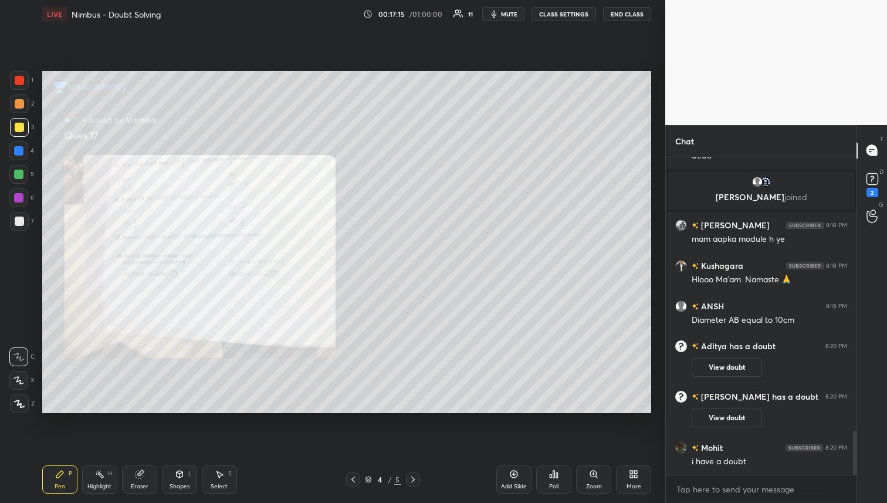
click at [417, 478] on div at bounding box center [413, 479] width 14 height 14
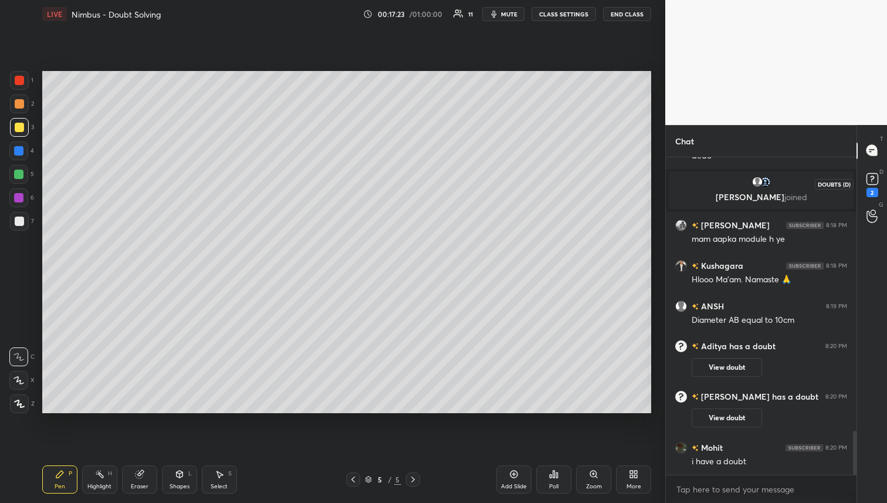
click at [874, 178] on rect at bounding box center [871, 178] width 11 height 11
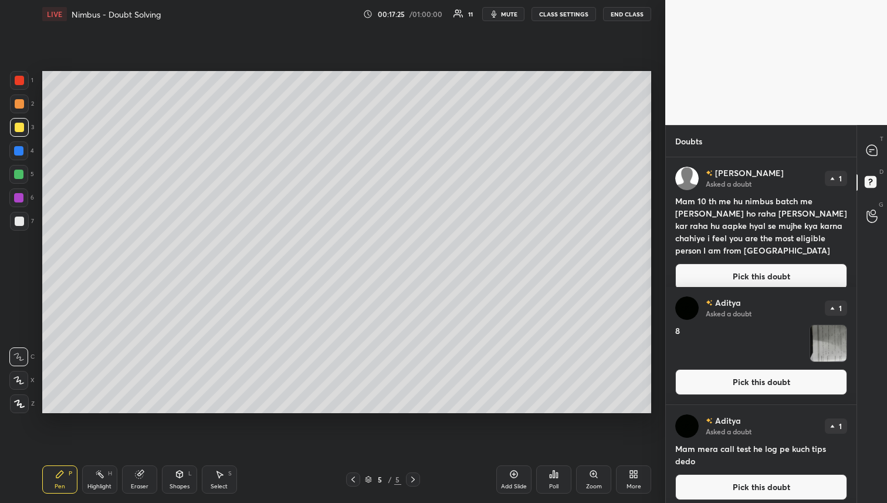
click at [736, 377] on button "Pick this doubt" at bounding box center [761, 382] width 172 height 26
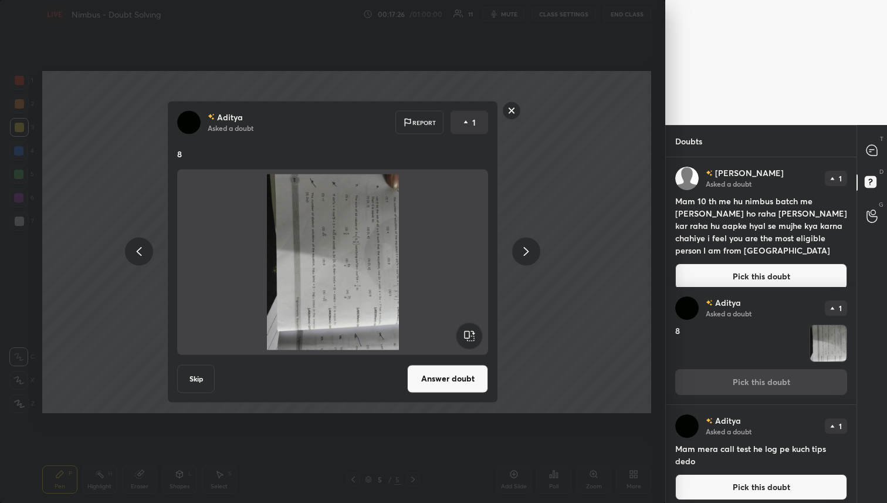
click at [448, 374] on button "Answer doubt" at bounding box center [447, 378] width 81 height 28
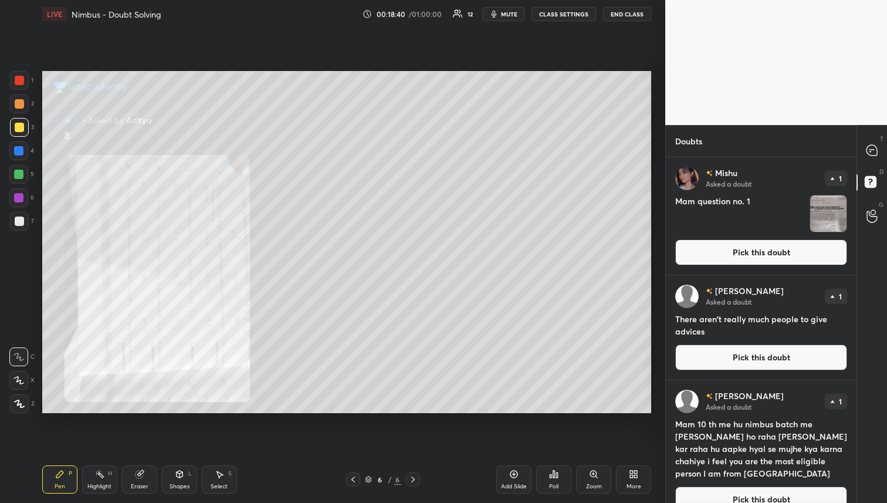
click at [881, 153] on div at bounding box center [872, 150] width 23 height 21
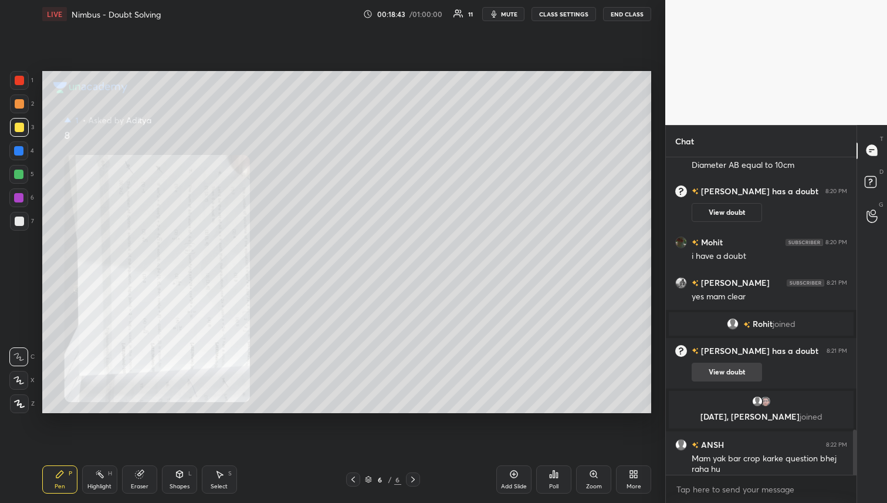
scroll to position [2535, 0]
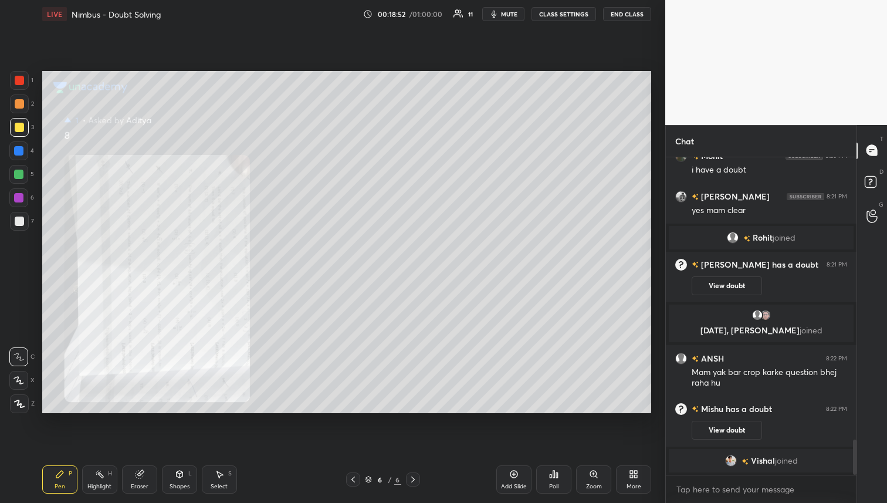
click at [12, 111] on div at bounding box center [19, 103] width 19 height 19
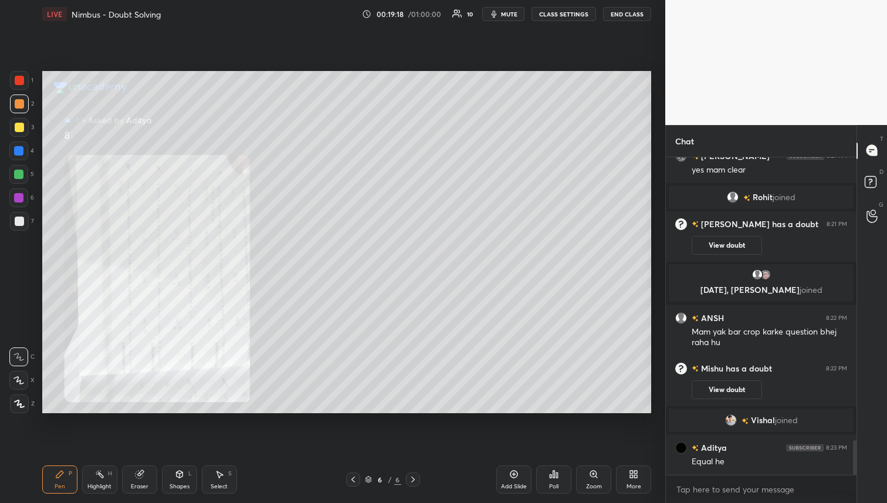
scroll to position [2603, 0]
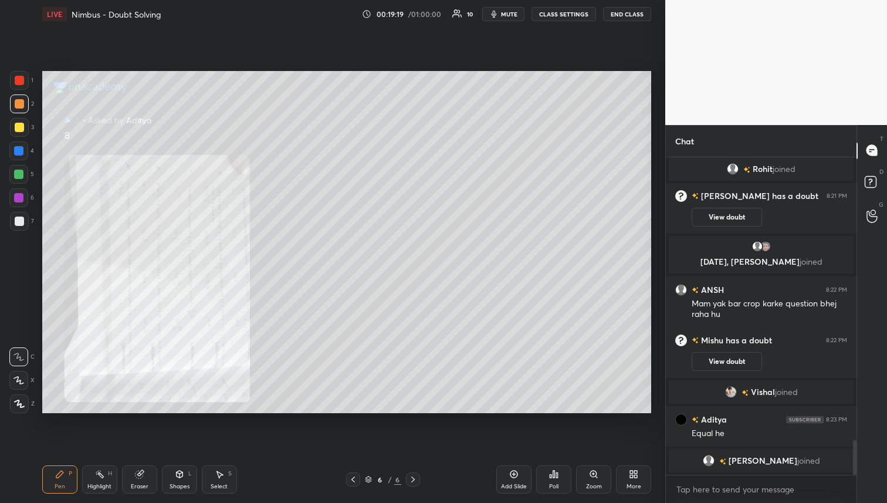
click at [22, 177] on div at bounding box center [18, 174] width 9 height 9
click at [19, 223] on div at bounding box center [19, 220] width 9 height 9
click at [21, 128] on div at bounding box center [19, 127] width 9 height 9
click at [19, 213] on div at bounding box center [19, 221] width 19 height 19
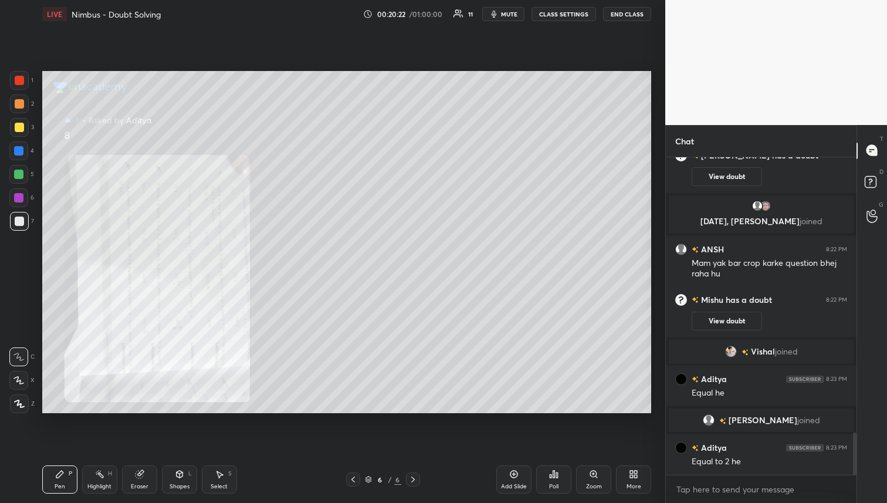
click at [16, 128] on div at bounding box center [19, 127] width 19 height 19
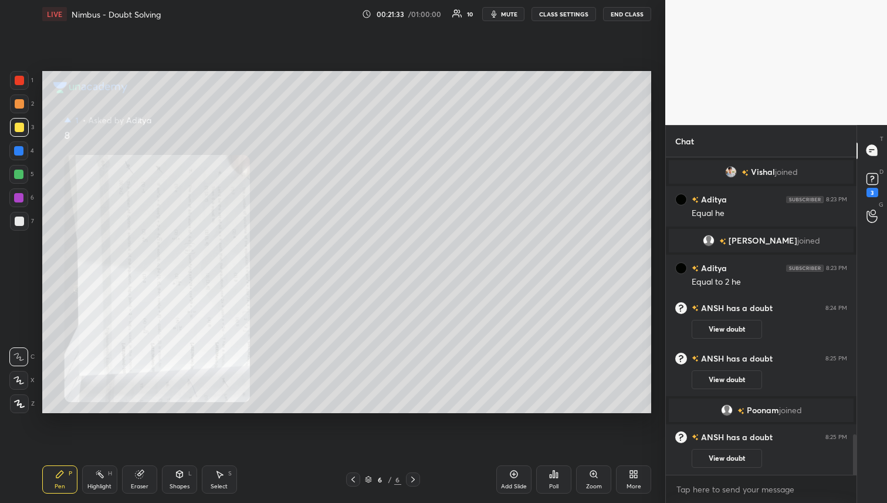
scroll to position [2223, 0]
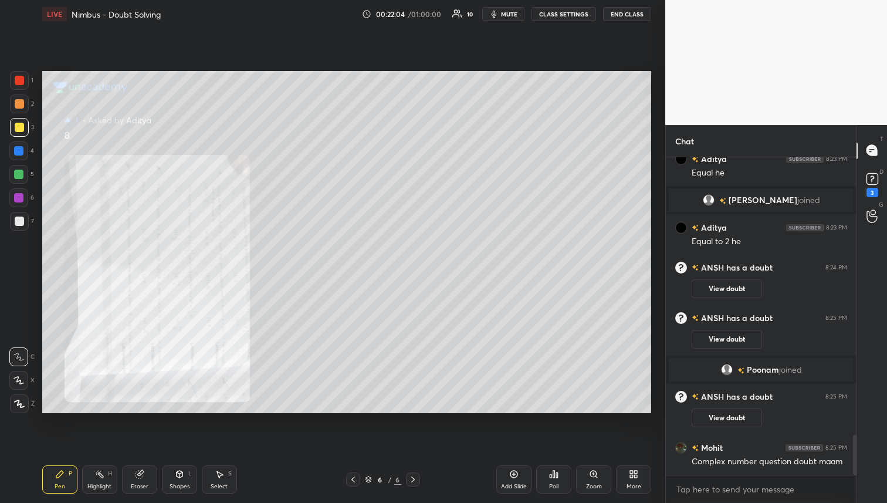
drag, startPoint x: 141, startPoint y: 470, endPoint x: 151, endPoint y: 475, distance: 11.0
click at [141, 472] on icon at bounding box center [139, 473] width 9 height 9
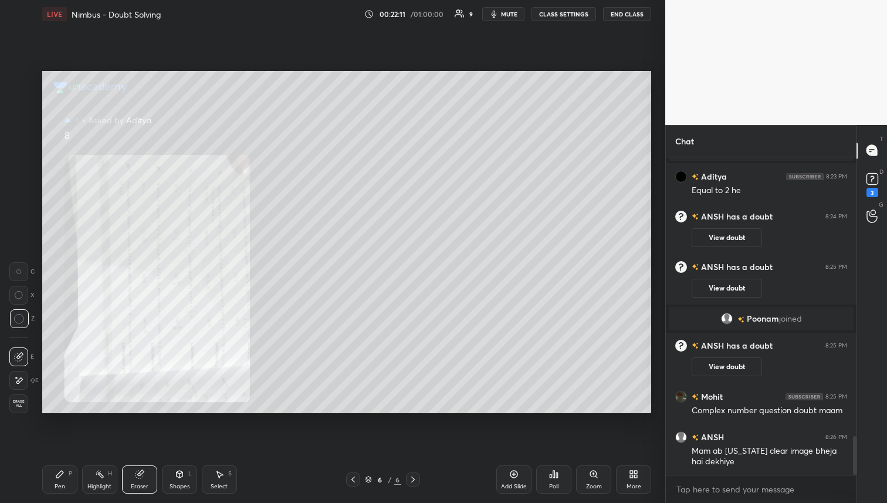
click at [62, 480] on div "Pen P" at bounding box center [59, 479] width 35 height 28
click at [8, 106] on div "1 2 3 4 5 6 7 C X Z C X Z E E Erase all H H" at bounding box center [19, 242] width 38 height 343
drag, startPoint x: 21, startPoint y: 100, endPoint x: 28, endPoint y: 106, distance: 9.2
click at [21, 100] on div at bounding box center [19, 103] width 9 height 9
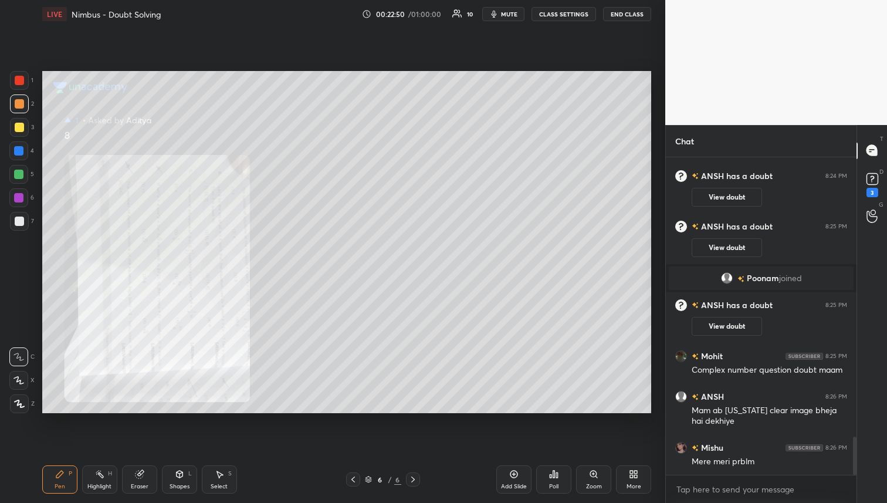
scroll to position [2296, 0]
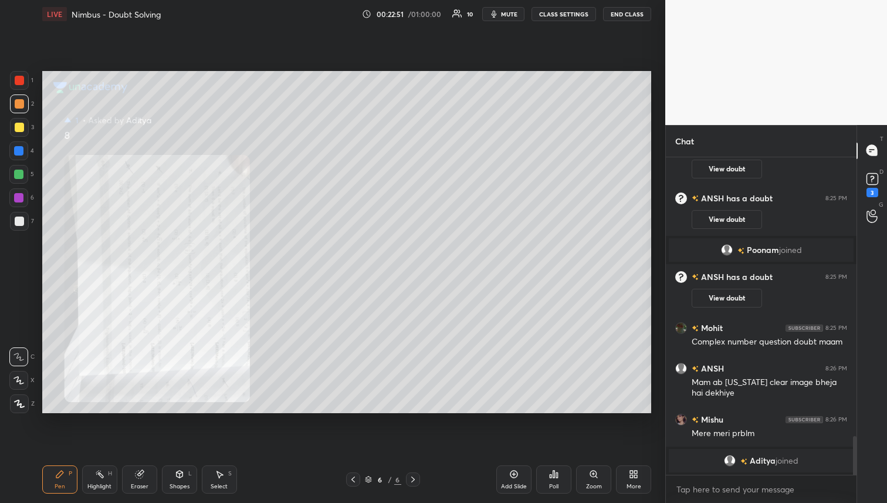
click at [21, 172] on div at bounding box center [18, 174] width 9 height 9
drag, startPoint x: 21, startPoint y: 127, endPoint x: 22, endPoint y: 138, distance: 11.2
click at [21, 127] on div at bounding box center [19, 127] width 9 height 9
click at [22, 174] on div at bounding box center [18, 174] width 9 height 9
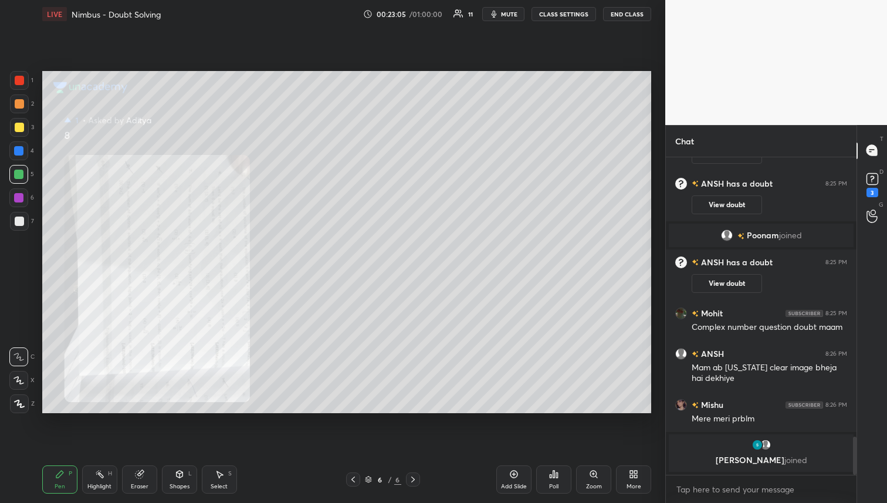
drag, startPoint x: 130, startPoint y: 476, endPoint x: 136, endPoint y: 478, distance: 6.6
click at [130, 476] on div "Eraser" at bounding box center [139, 479] width 35 height 28
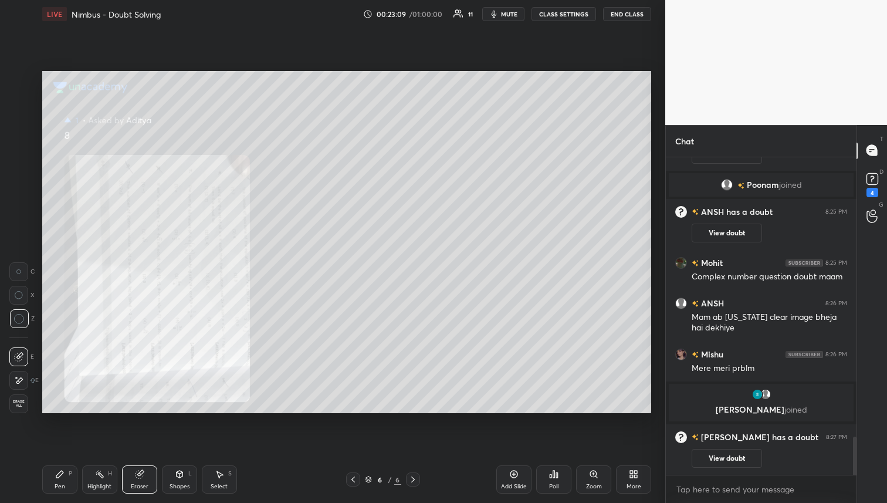
click at [63, 489] on div "Pen P" at bounding box center [59, 479] width 35 height 28
drag, startPoint x: 22, startPoint y: 122, endPoint x: 28, endPoint y: 121, distance: 6.0
click at [23, 123] on div at bounding box center [19, 127] width 19 height 19
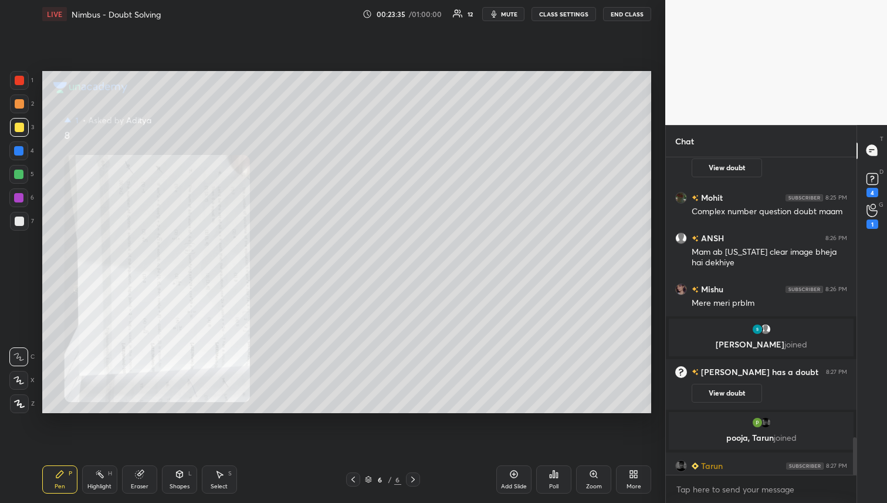
scroll to position [2379, 0]
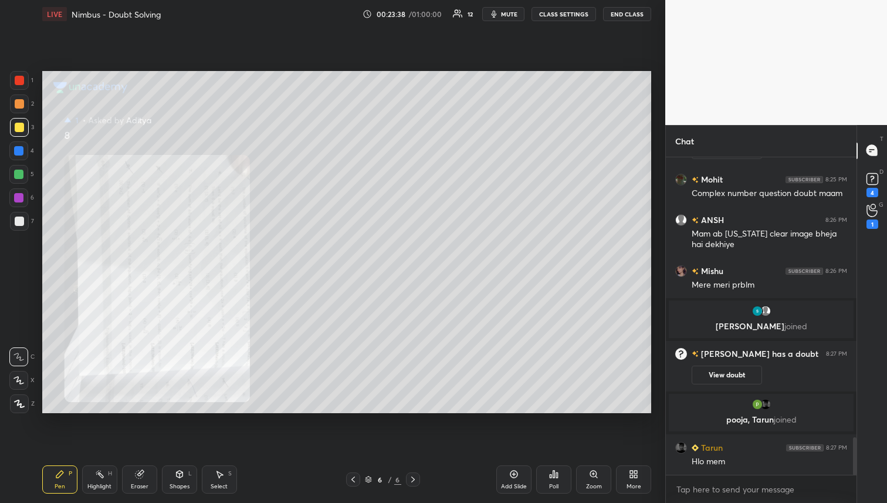
click at [6, 111] on div "1 2 3 4 5 6 7 C X Z C X Z E E Erase all H H" at bounding box center [19, 242] width 38 height 343
click at [25, 104] on div at bounding box center [19, 103] width 19 height 19
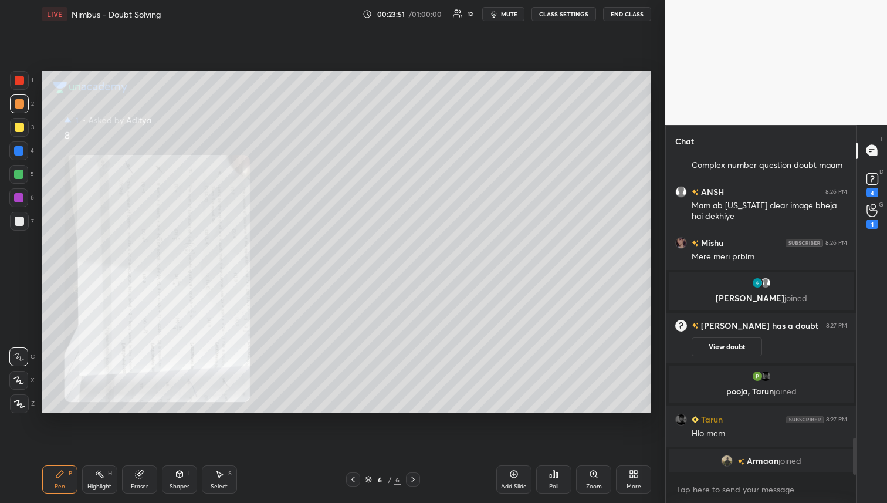
click at [139, 479] on div "Eraser" at bounding box center [139, 479] width 35 height 28
drag, startPoint x: 18, startPoint y: 270, endPoint x: 36, endPoint y: 259, distance: 21.6
click at [18, 270] on icon at bounding box center [18, 271] width 5 height 5
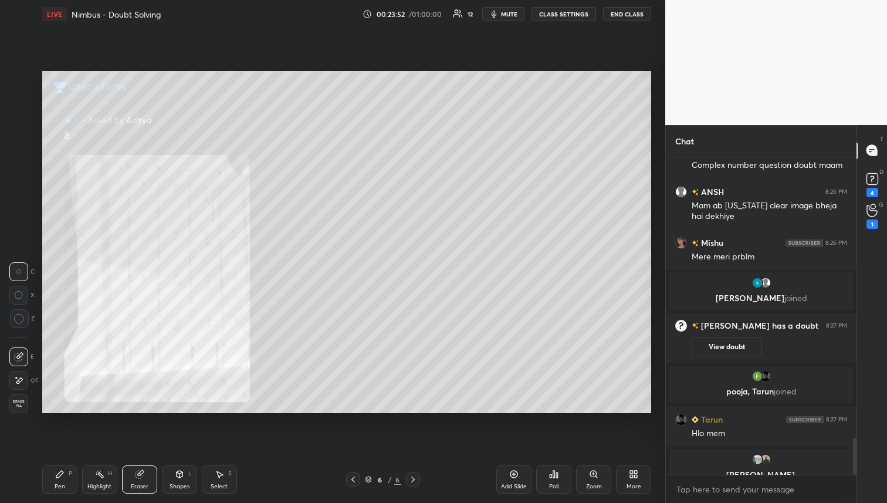
scroll to position [2422, 0]
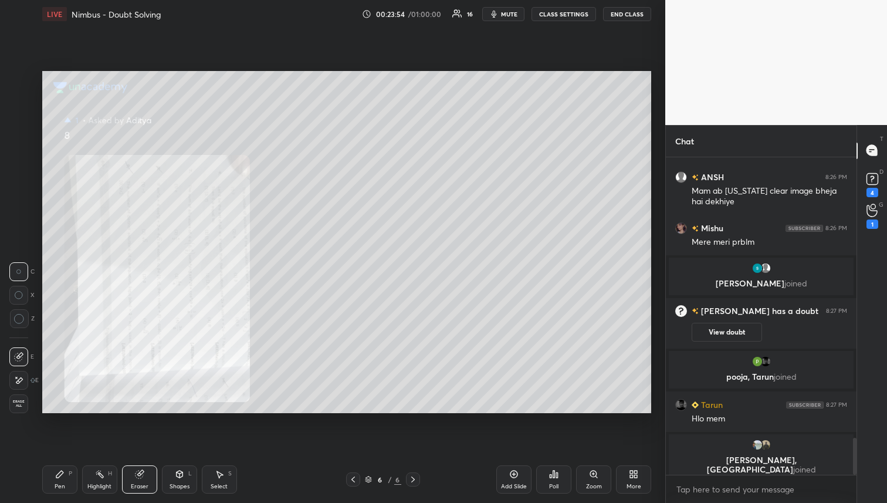
click at [67, 485] on div "Pen P" at bounding box center [59, 479] width 35 height 28
click at [16, 181] on div at bounding box center [18, 174] width 19 height 19
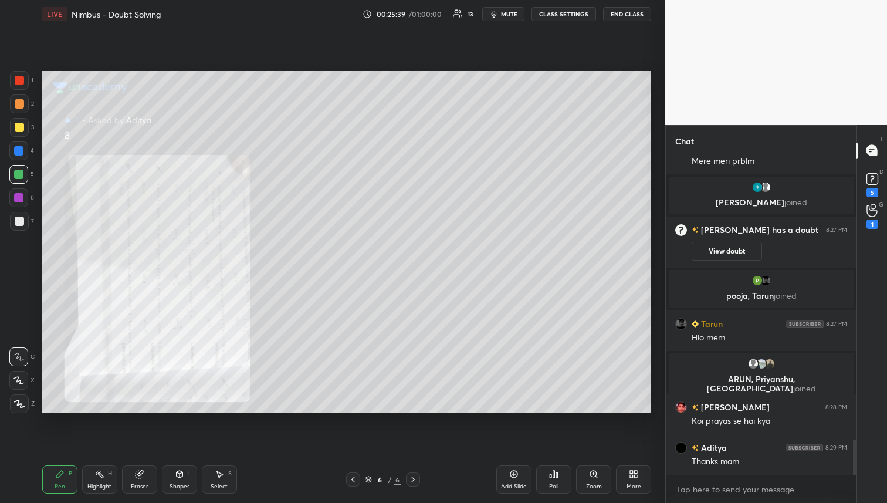
scroll to position [2533, 0]
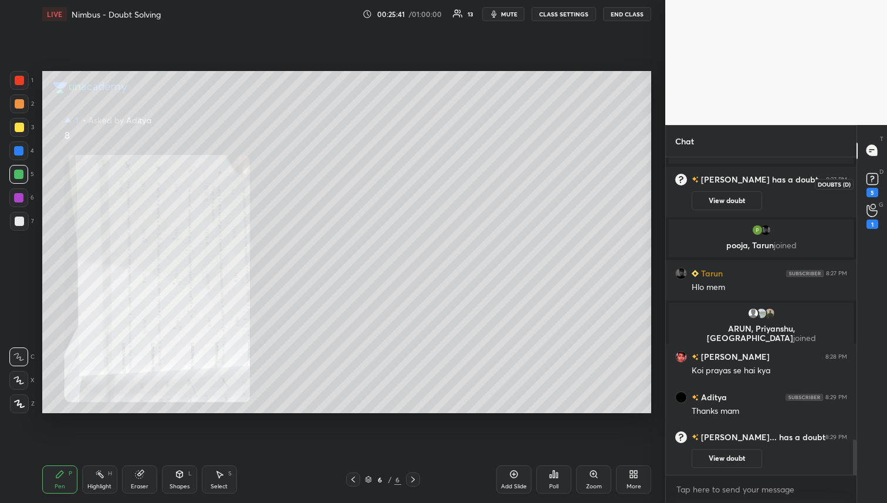
drag, startPoint x: 875, startPoint y: 181, endPoint x: 875, endPoint y: 204, distance: 23.5
click at [875, 180] on rect at bounding box center [871, 178] width 11 height 11
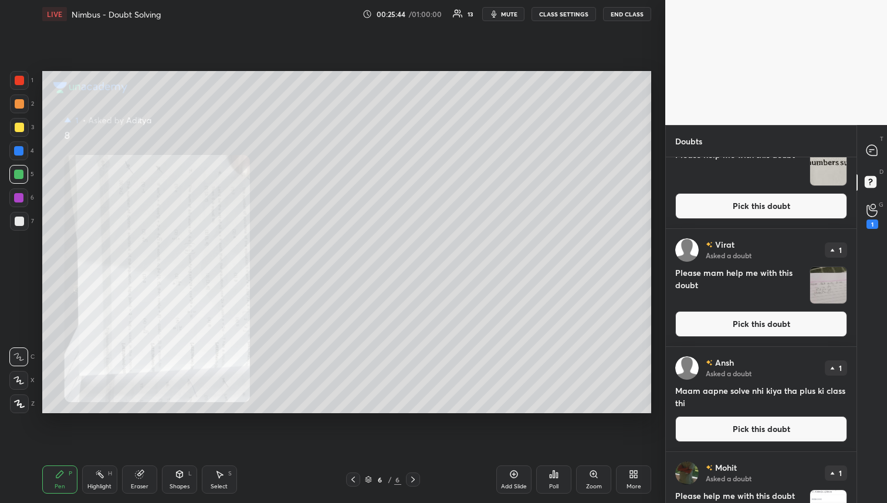
scroll to position [1278, 0]
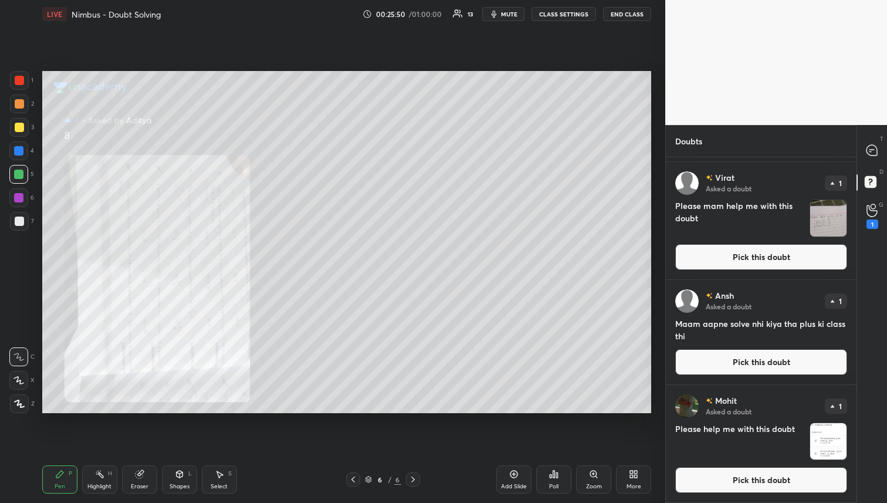
click at [777, 479] on button "Pick this doubt" at bounding box center [761, 480] width 172 height 26
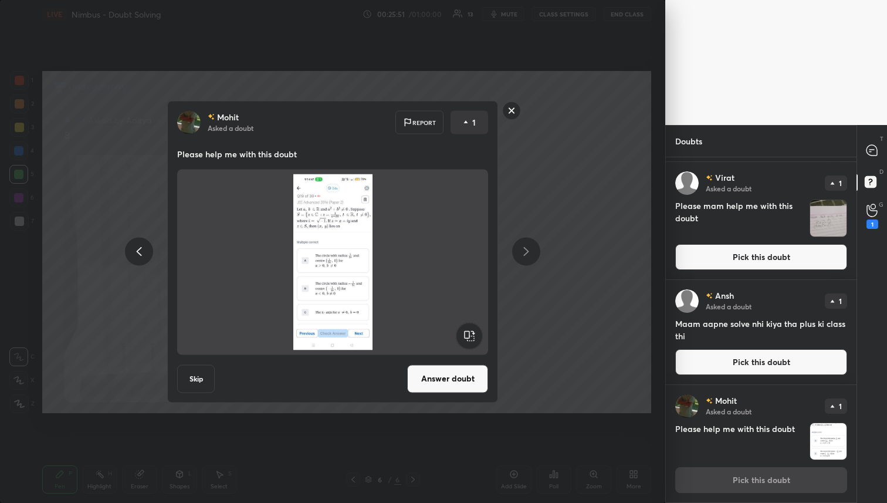
click at [451, 380] on button "Answer doubt" at bounding box center [447, 378] width 81 height 28
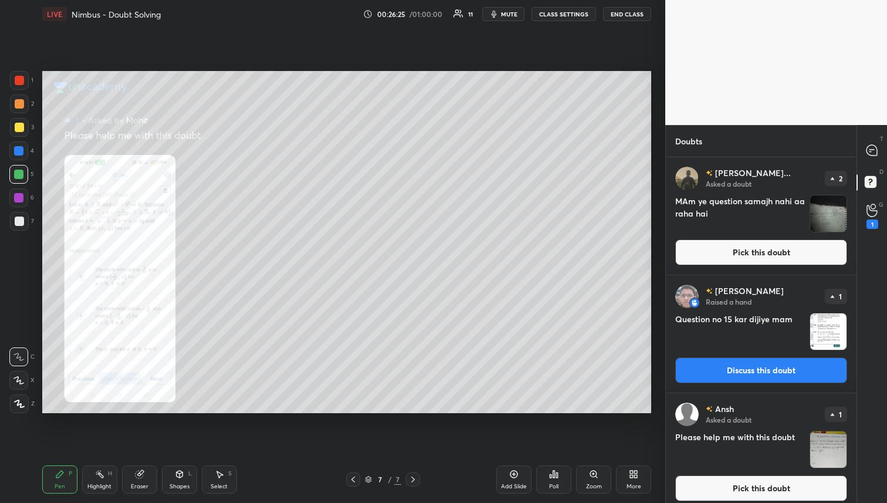
drag, startPoint x: 18, startPoint y: 126, endPoint x: 18, endPoint y: 134, distance: 7.6
click at [18, 126] on div at bounding box center [19, 127] width 9 height 9
drag, startPoint x: 19, startPoint y: 102, endPoint x: 15, endPoint y: 158, distance: 55.9
click at [19, 103] on div at bounding box center [19, 103] width 9 height 9
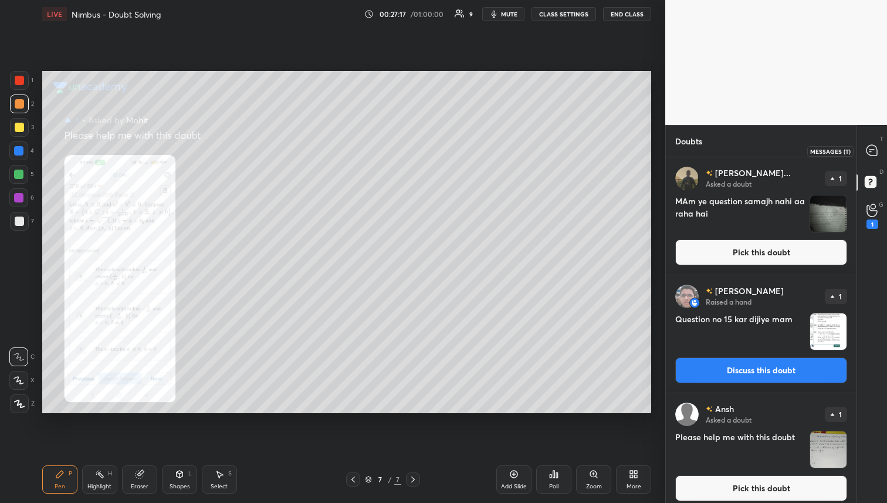
click at [869, 155] on icon at bounding box center [872, 150] width 12 height 12
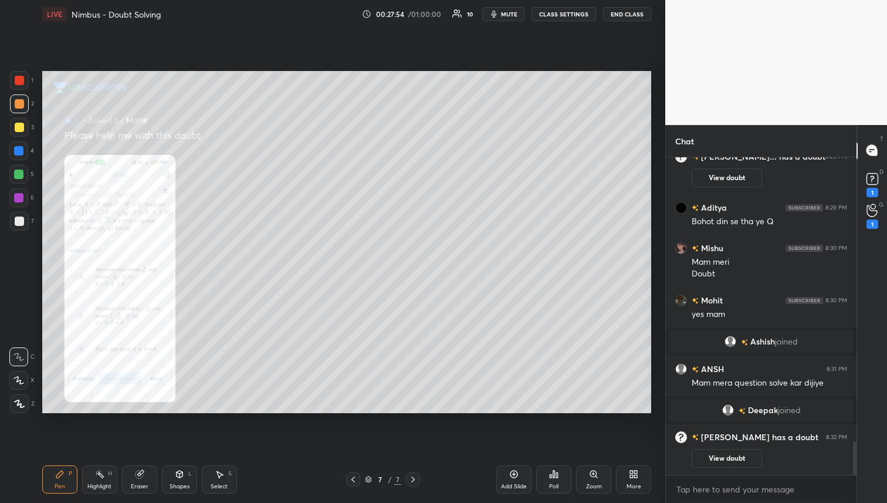
scroll to position [2679, 0]
drag, startPoint x: 151, startPoint y: 478, endPoint x: 151, endPoint y: 467, distance: 11.1
click at [147, 473] on div "Eraser" at bounding box center [139, 479] width 35 height 28
click at [145, 470] on div "Eraser" at bounding box center [139, 479] width 35 height 28
drag, startPoint x: 64, startPoint y: 478, endPoint x: 78, endPoint y: 459, distance: 23.9
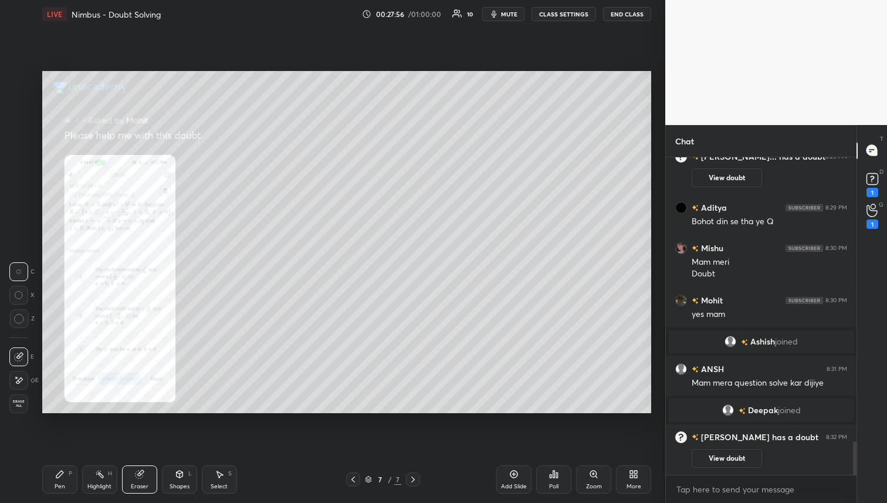
click at [66, 476] on div "Pen P" at bounding box center [59, 479] width 35 height 28
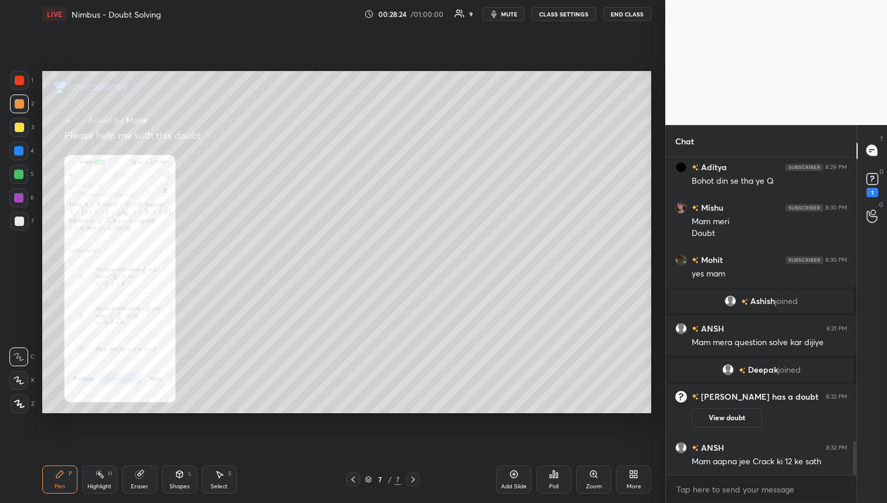
scroll to position [2705, 0]
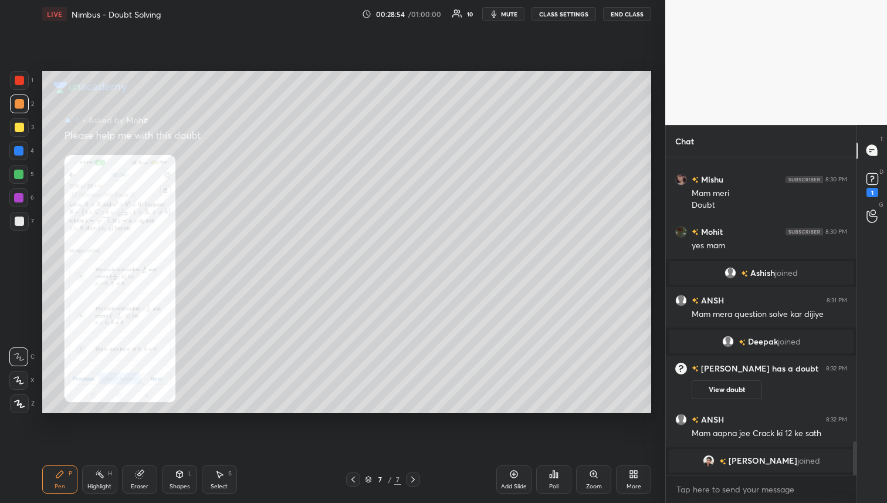
click at [129, 476] on div "Eraser" at bounding box center [139, 479] width 35 height 28
click at [67, 482] on div "Pen P" at bounding box center [59, 479] width 35 height 28
drag, startPoint x: 9, startPoint y: 181, endPoint x: 34, endPoint y: 180, distance: 24.6
click at [10, 181] on div "5" at bounding box center [21, 174] width 25 height 19
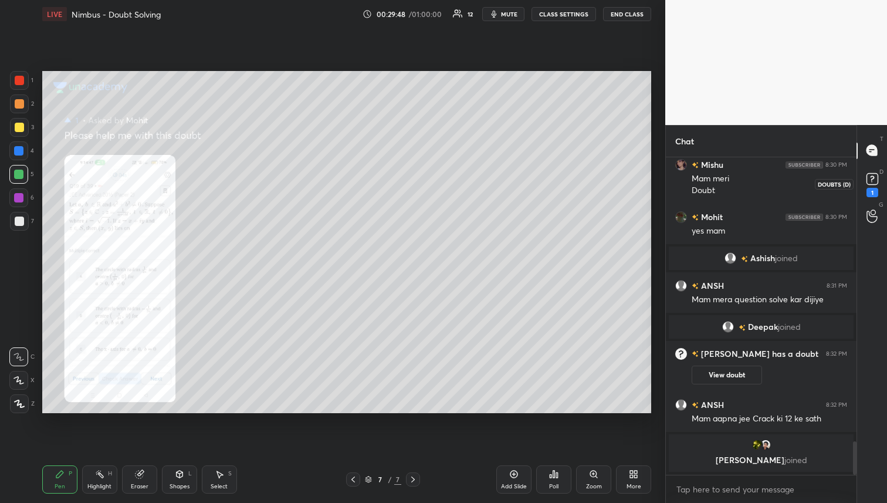
click at [873, 192] on div "1" at bounding box center [872, 192] width 12 height 9
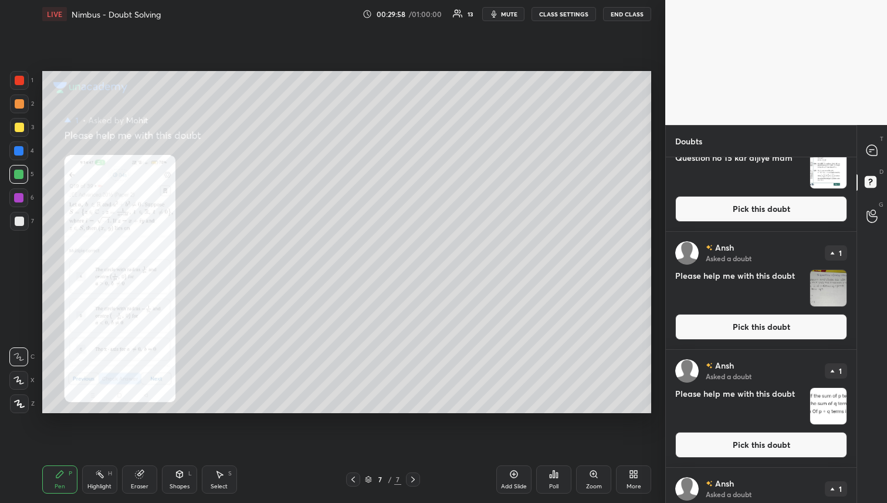
scroll to position [259, 0]
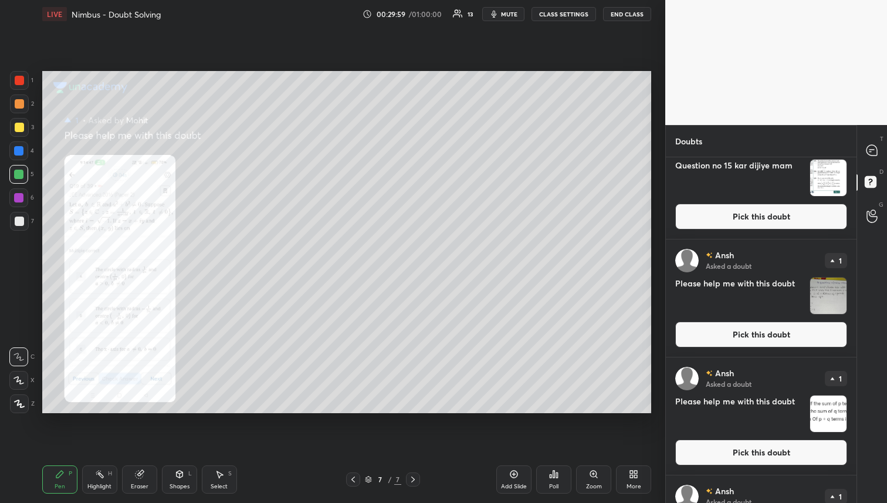
click at [786, 338] on button "Pick this doubt" at bounding box center [761, 334] width 172 height 26
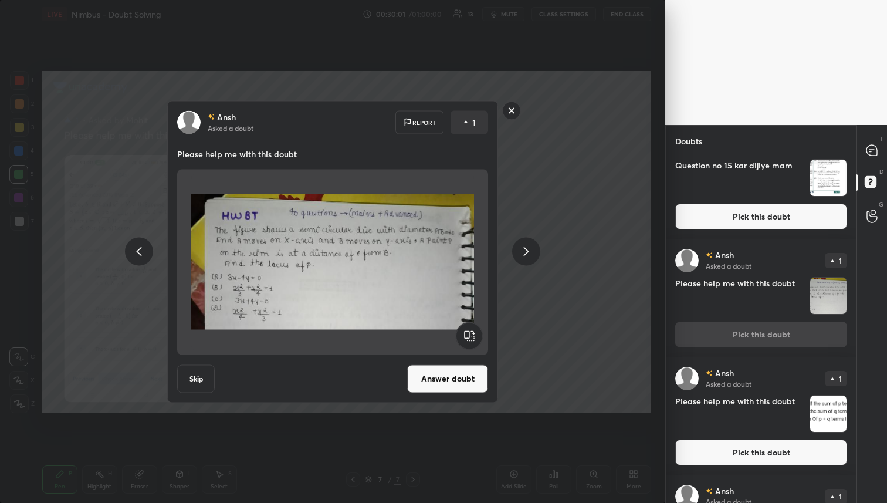
click at [445, 377] on button "Answer doubt" at bounding box center [447, 378] width 81 height 28
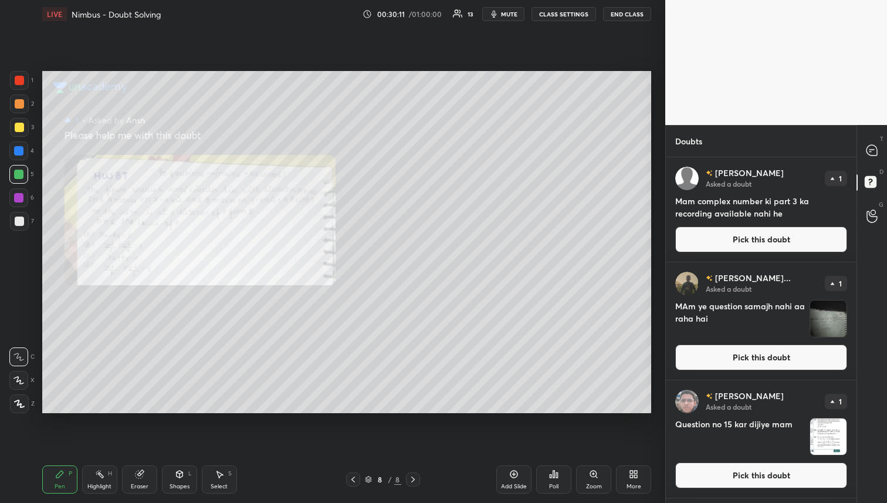
drag, startPoint x: 23, startPoint y: 140, endPoint x: 33, endPoint y: 157, distance: 19.5
click at [23, 141] on div "1 2 3 4 5 6 7" at bounding box center [21, 153] width 25 height 164
drag, startPoint x: 21, startPoint y: 151, endPoint x: 22, endPoint y: 158, distance: 7.7
click at [21, 151] on div at bounding box center [18, 150] width 9 height 9
drag, startPoint x: 351, startPoint y: 480, endPoint x: 357, endPoint y: 483, distance: 6.6
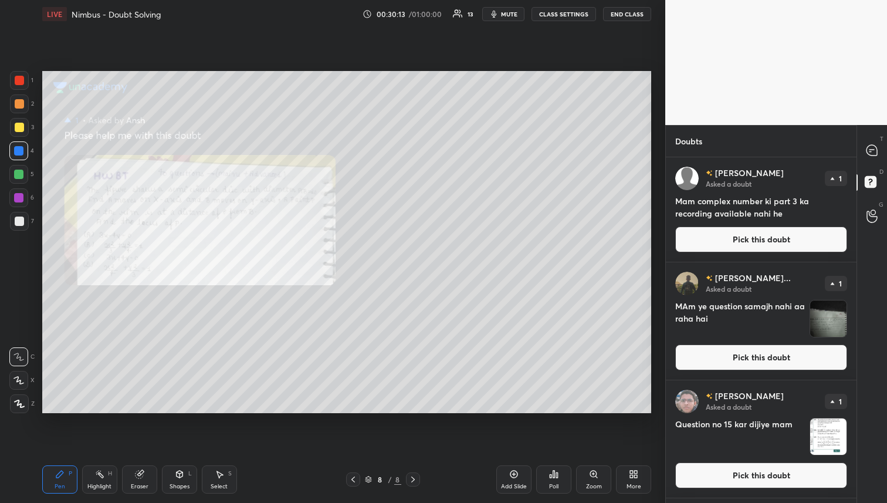
click at [351, 480] on icon at bounding box center [352, 479] width 9 height 9
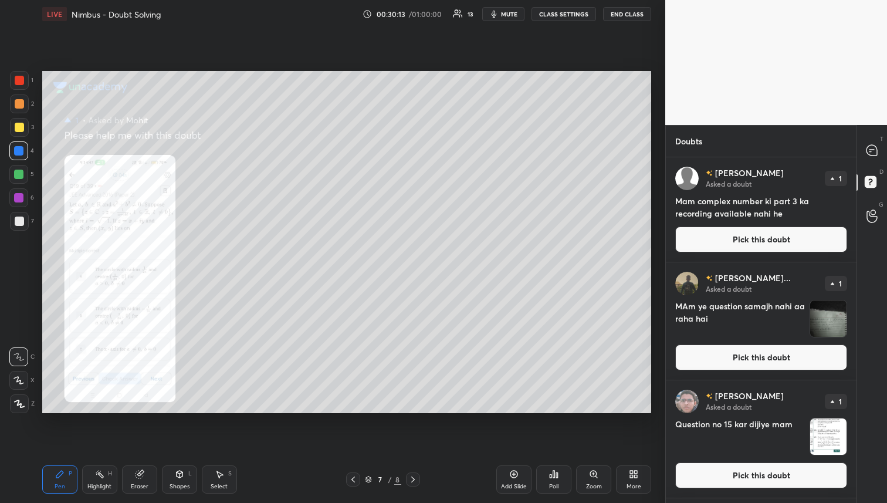
click at [355, 480] on icon at bounding box center [352, 479] width 9 height 9
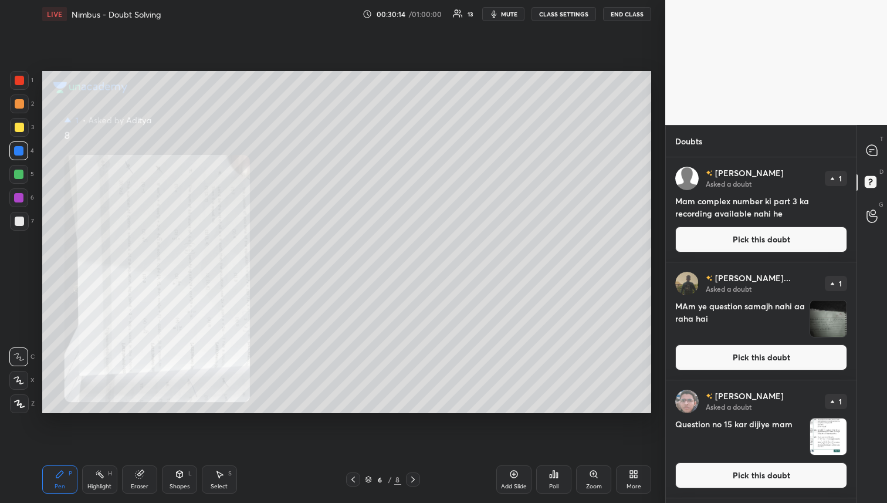
click at [356, 480] on icon at bounding box center [352, 479] width 9 height 9
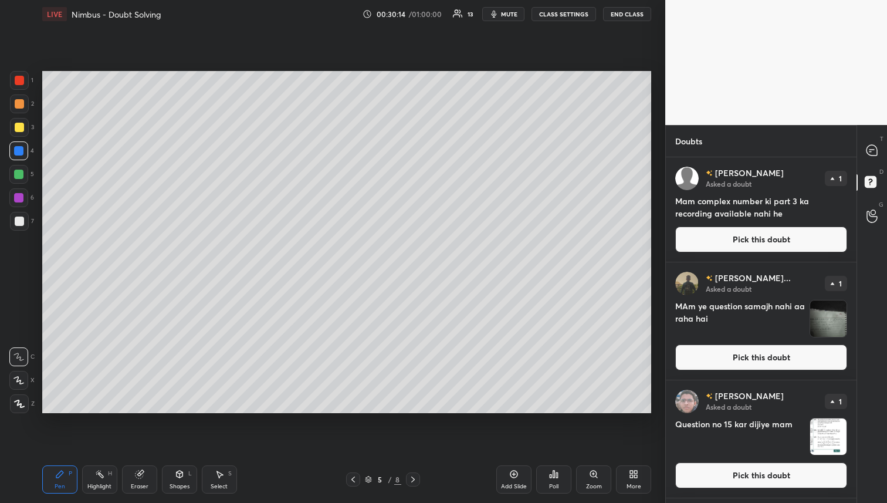
click at [358, 479] on div at bounding box center [353, 479] width 14 height 14
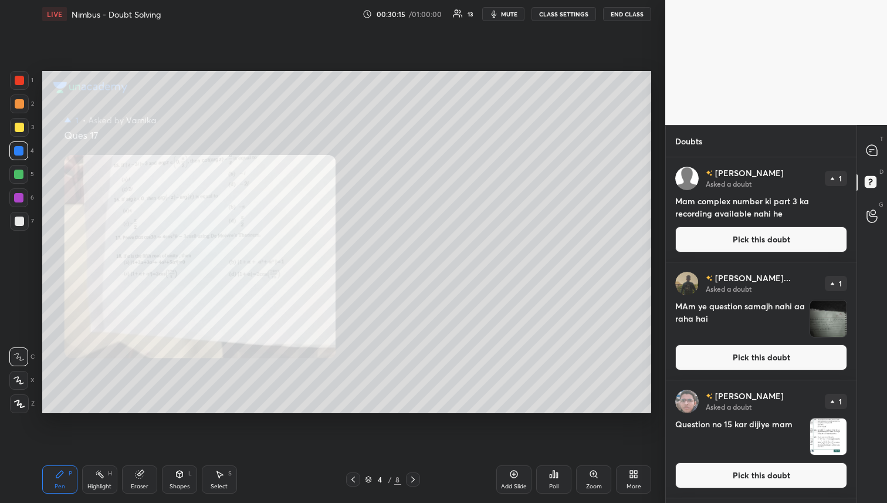
click at [417, 478] on icon at bounding box center [412, 479] width 9 height 9
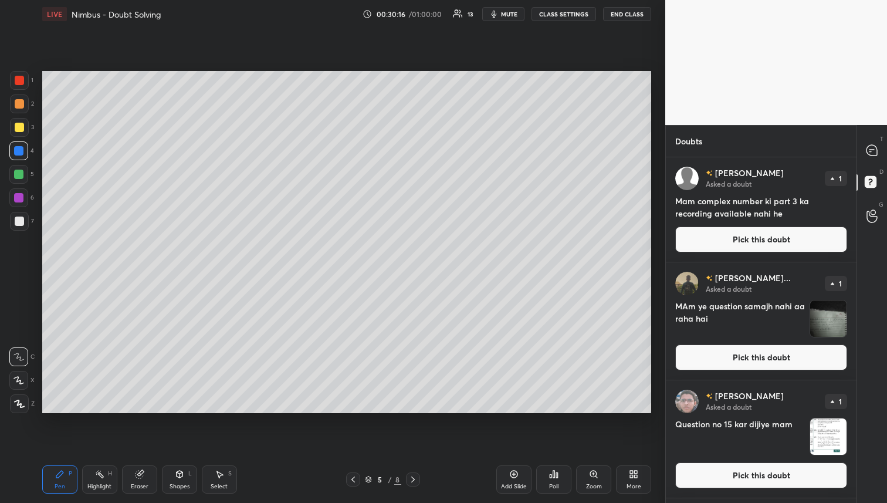
drag, startPoint x: 19, startPoint y: 128, endPoint x: 31, endPoint y: 121, distance: 14.2
click at [19, 128] on div at bounding box center [19, 127] width 9 height 9
click at [351, 480] on icon at bounding box center [352, 479] width 9 height 9
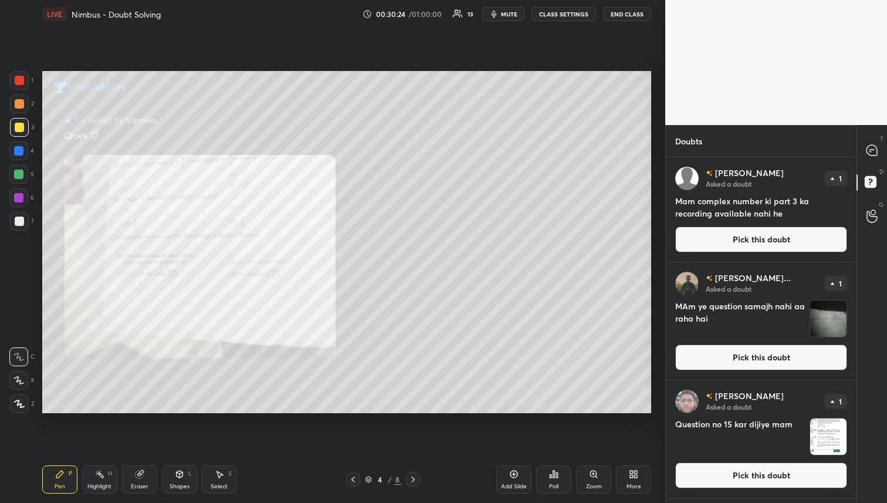
click at [353, 477] on icon at bounding box center [352, 479] width 9 height 9
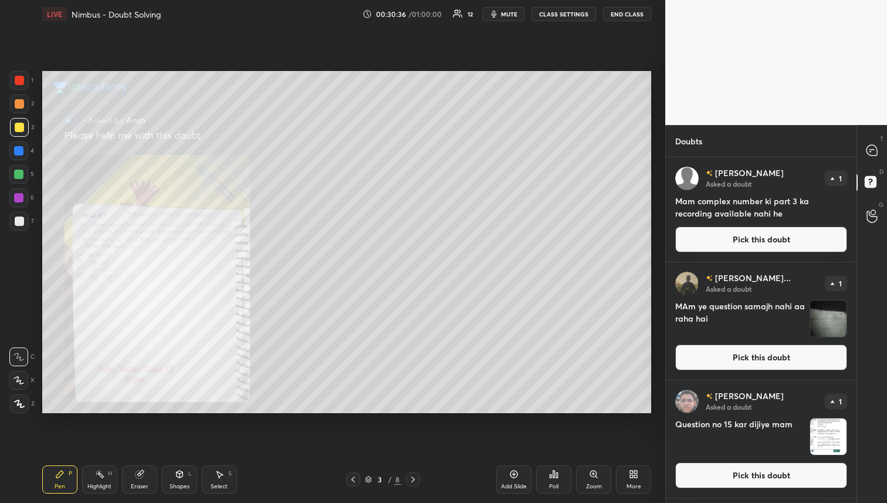
click at [416, 478] on icon at bounding box center [412, 479] width 9 height 9
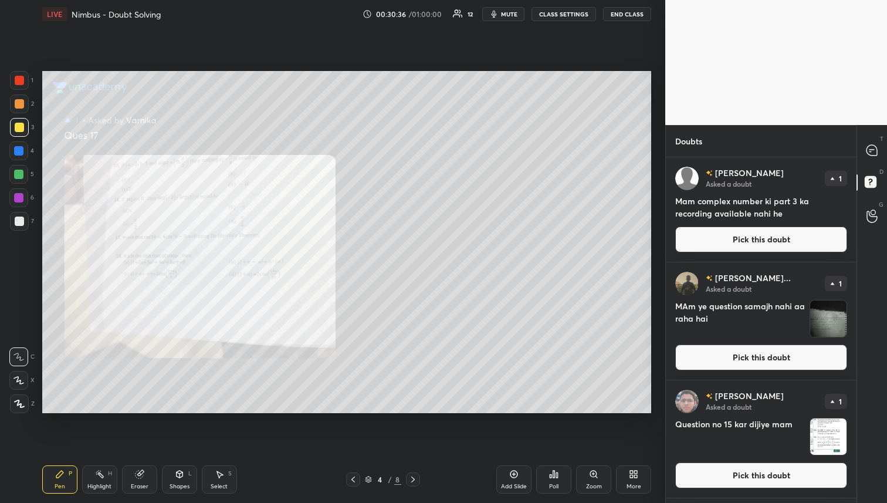
click at [417, 479] on div at bounding box center [413, 479] width 14 height 14
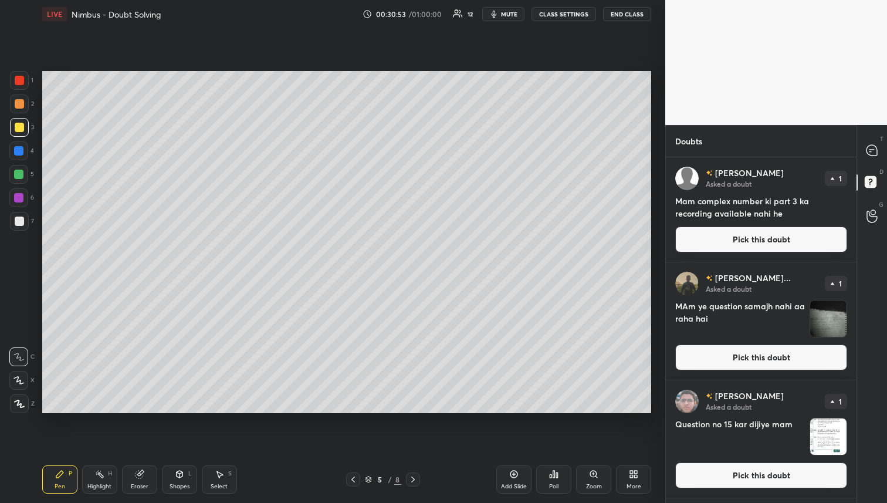
drag, startPoint x: 141, startPoint y: 469, endPoint x: 153, endPoint y: 446, distance: 26.2
click at [142, 468] on div "Eraser" at bounding box center [139, 479] width 35 height 28
click at [58, 487] on div "Pen" at bounding box center [60, 486] width 11 height 6
click at [16, 170] on div at bounding box center [18, 174] width 9 height 9
drag, startPoint x: 16, startPoint y: 170, endPoint x: 13, endPoint y: 188, distance: 18.3
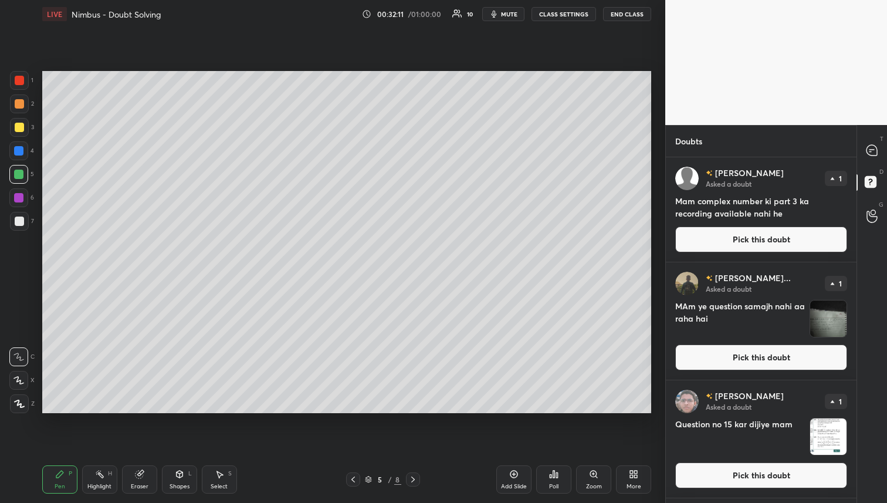
click at [16, 170] on div at bounding box center [18, 174] width 9 height 9
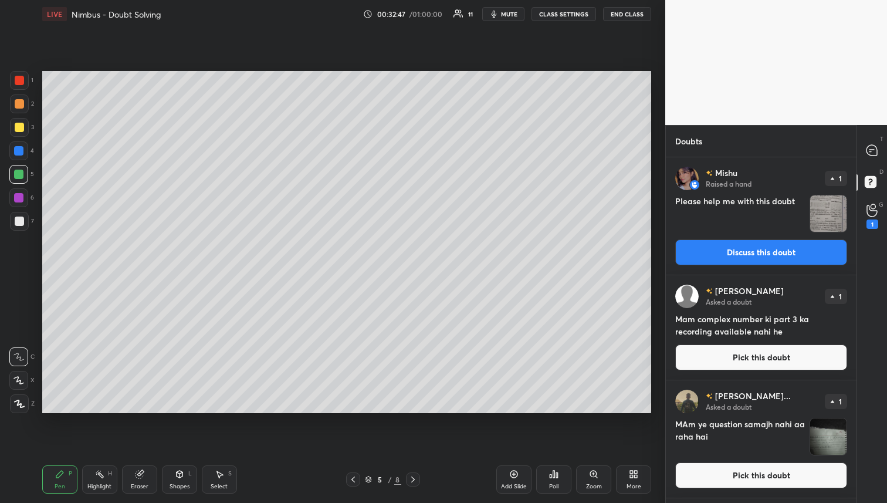
click at [355, 484] on div at bounding box center [353, 479] width 14 height 14
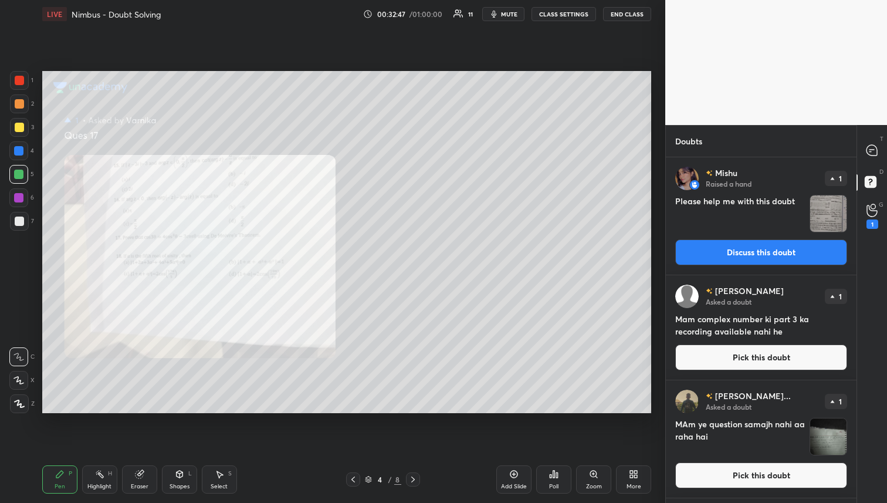
click at [354, 482] on icon at bounding box center [352, 479] width 9 height 9
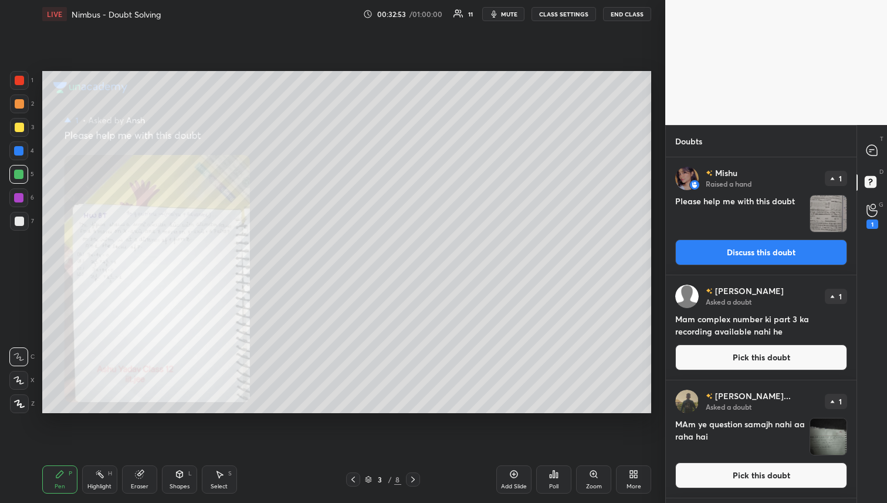
click at [412, 483] on icon at bounding box center [412, 479] width 9 height 9
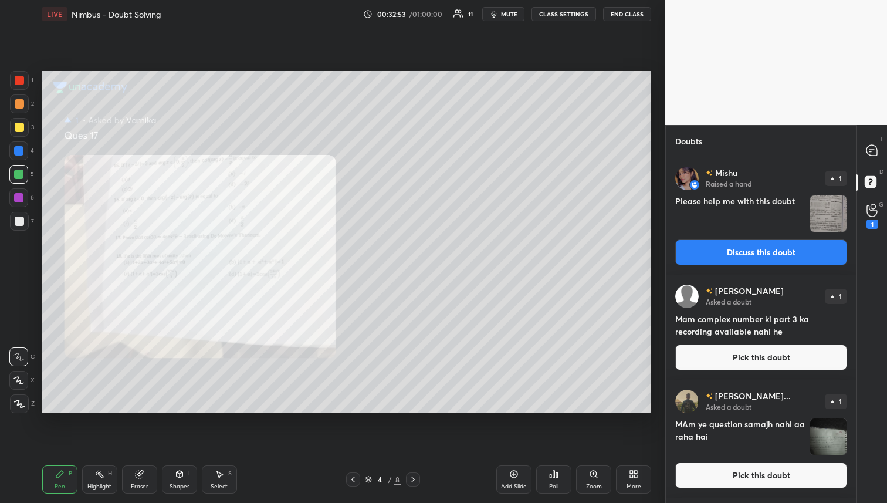
click at [416, 477] on icon at bounding box center [412, 479] width 9 height 9
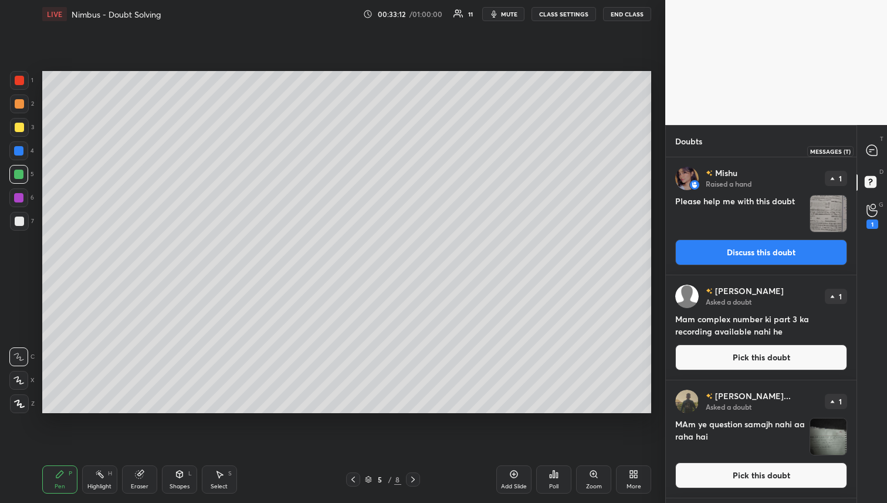
click at [874, 148] on icon at bounding box center [871, 150] width 11 height 11
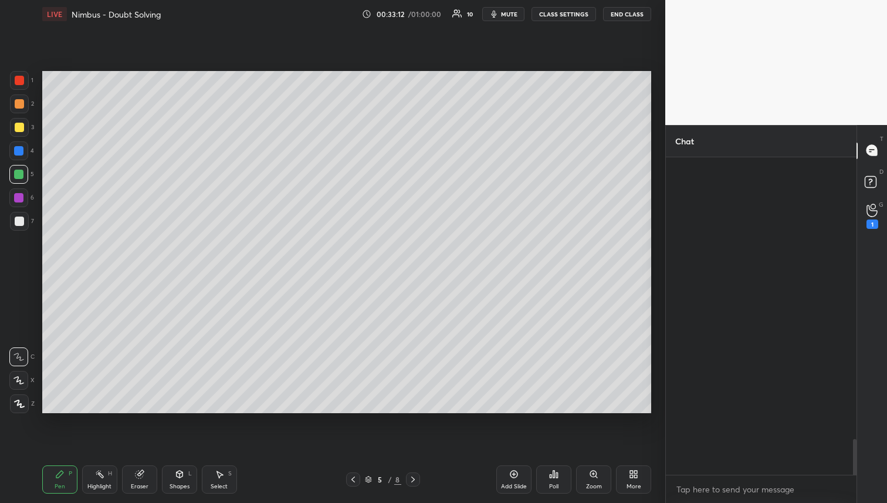
scroll to position [314, 187]
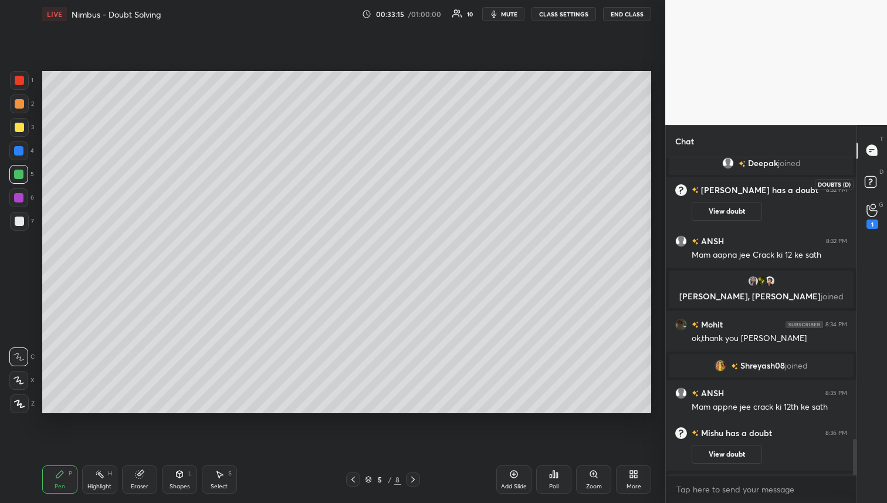
click at [867, 182] on rect at bounding box center [870, 181] width 11 height 11
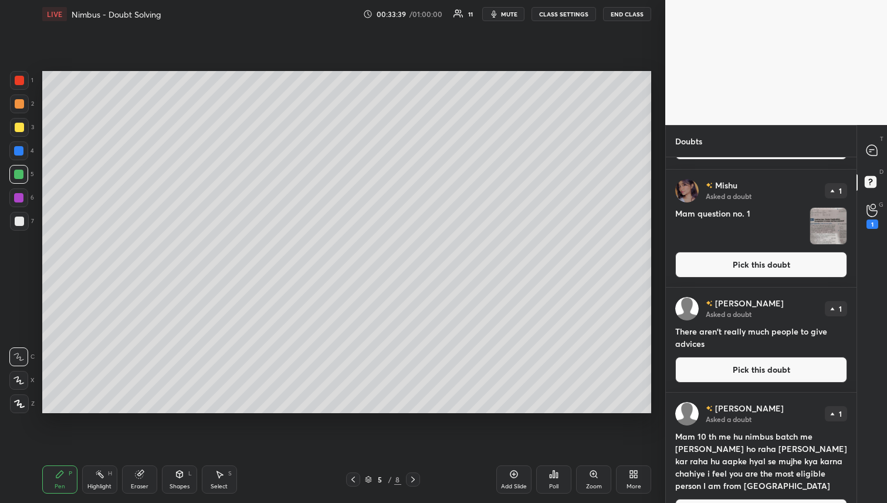
scroll to position [676, 0]
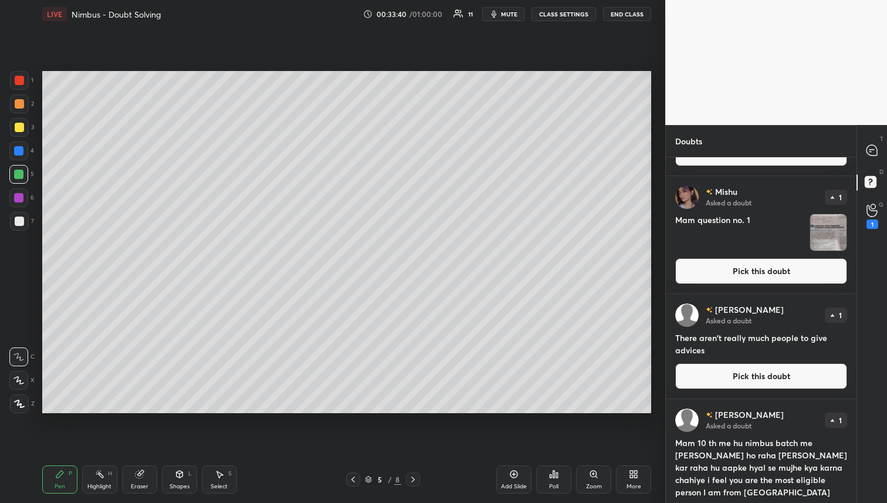
click at [745, 273] on button "Pick this doubt" at bounding box center [761, 271] width 172 height 26
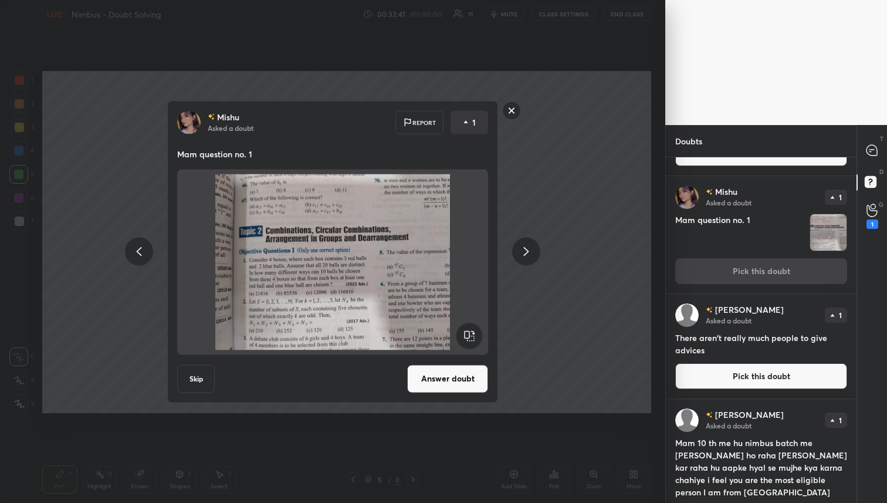
click at [425, 365] on button "Answer doubt" at bounding box center [447, 378] width 81 height 28
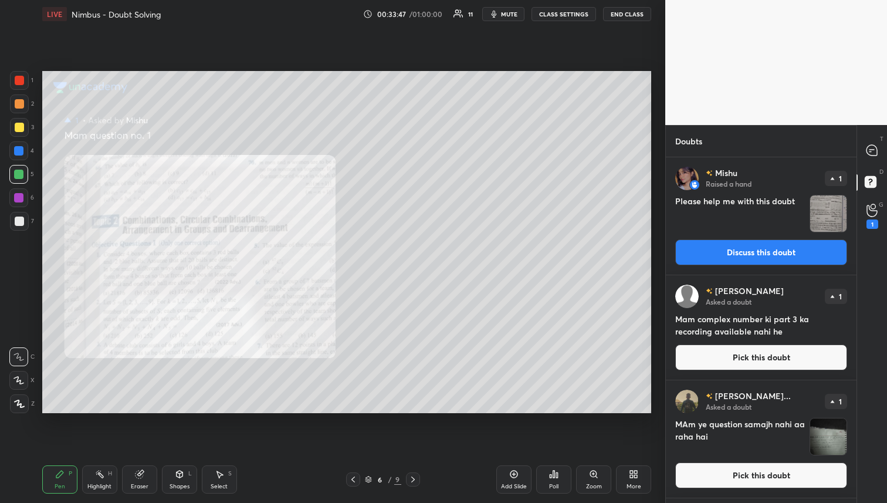
drag, startPoint x: 18, startPoint y: 130, endPoint x: 28, endPoint y: 134, distance: 10.0
click at [18, 131] on div at bounding box center [19, 127] width 9 height 9
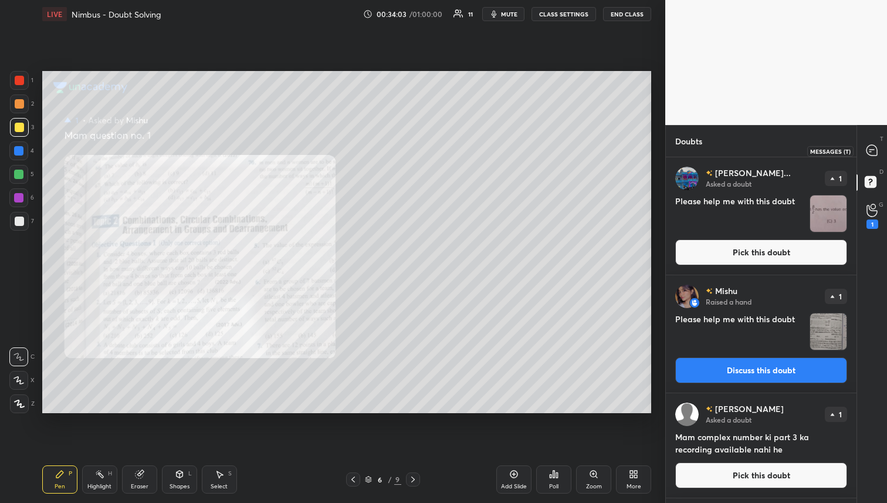
drag, startPoint x: 871, startPoint y: 154, endPoint x: 869, endPoint y: 166, distance: 12.0
click at [871, 154] on icon at bounding box center [871, 150] width 11 height 11
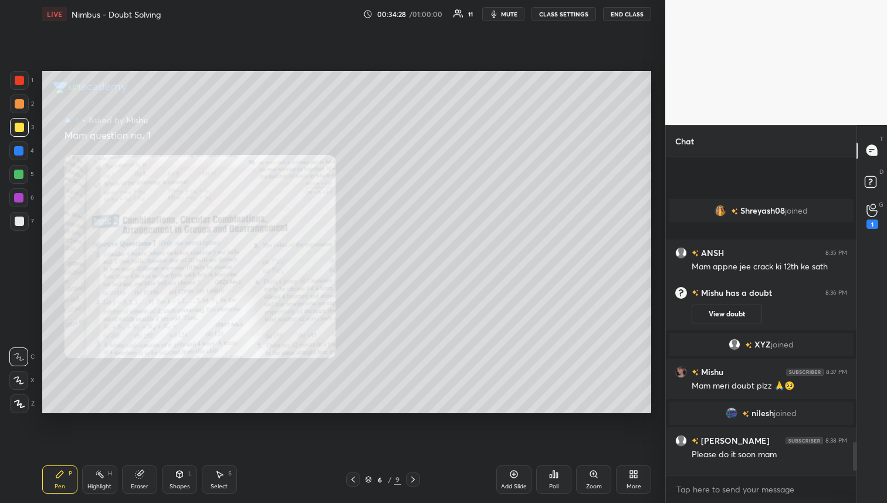
scroll to position [3239, 0]
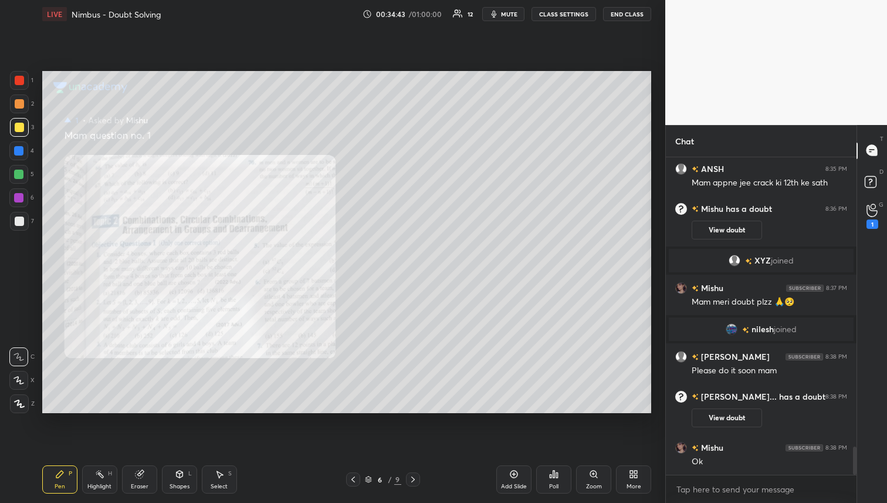
click at [221, 478] on icon at bounding box center [219, 473] width 9 height 9
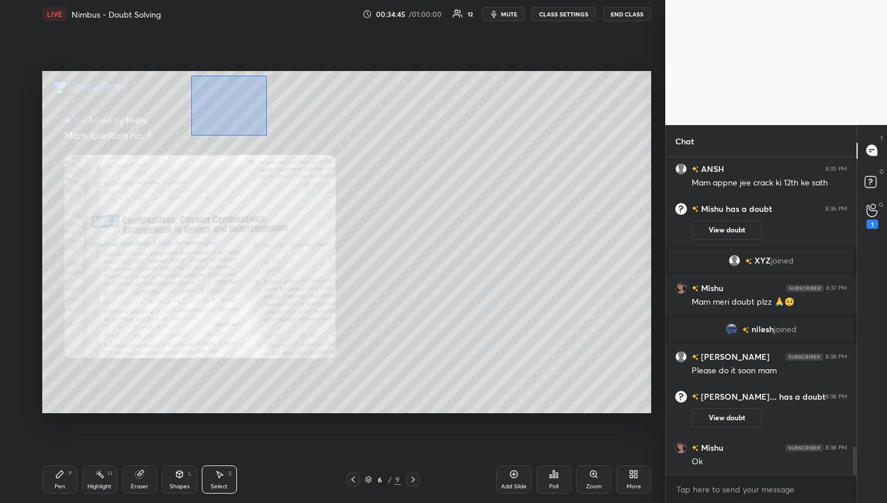
drag, startPoint x: 189, startPoint y: 76, endPoint x: 265, endPoint y: 135, distance: 95.8
click at [268, 137] on div "0 ° Undo Copy Duplicate Duplicate to new slide Delete" at bounding box center [346, 242] width 609 height 343
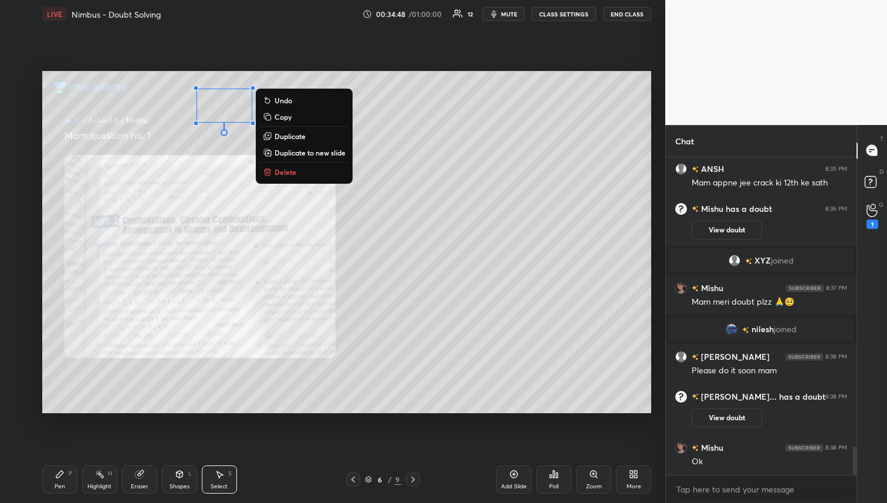
click at [292, 134] on p "Duplicate" at bounding box center [290, 135] width 31 height 9
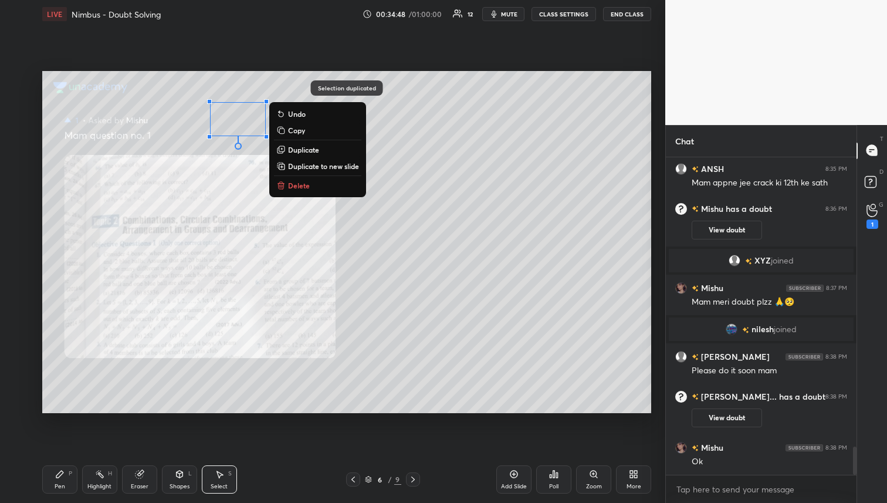
click at [310, 148] on p "Duplicate" at bounding box center [303, 149] width 31 height 9
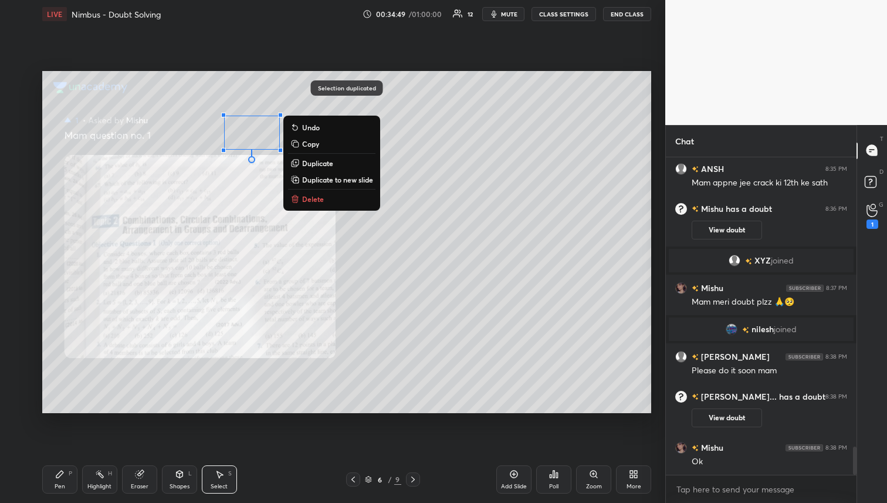
drag, startPoint x: 318, startPoint y: 164, endPoint x: 330, endPoint y: 164, distance: 12.3
click at [319, 164] on p "Duplicate" at bounding box center [317, 162] width 31 height 9
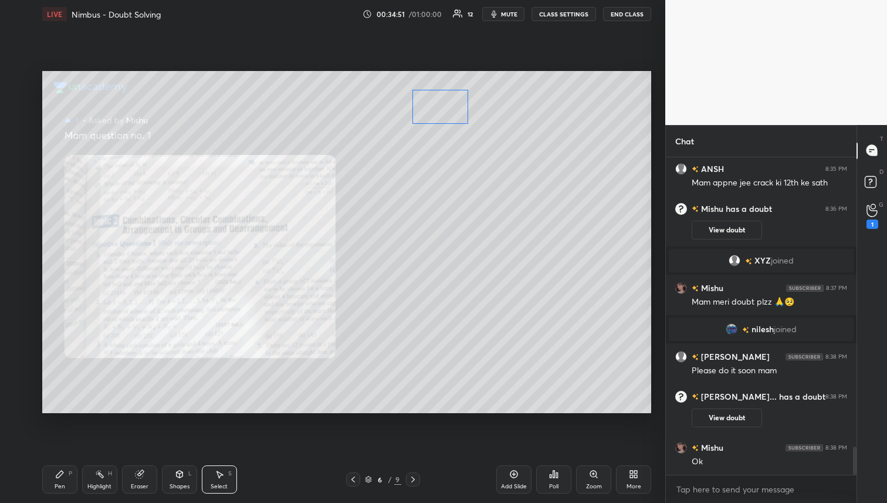
drag, startPoint x: 280, startPoint y: 158, endPoint x: 446, endPoint y: 120, distance: 170.5
click at [446, 120] on div "0 ° Undo Copy Duplicate Duplicate to new slide Delete" at bounding box center [346, 242] width 609 height 343
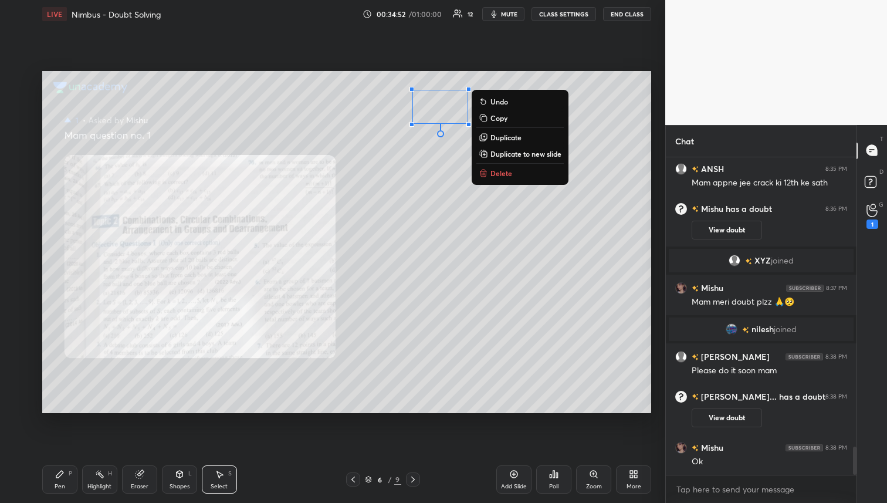
click at [143, 476] on icon at bounding box center [139, 473] width 9 height 9
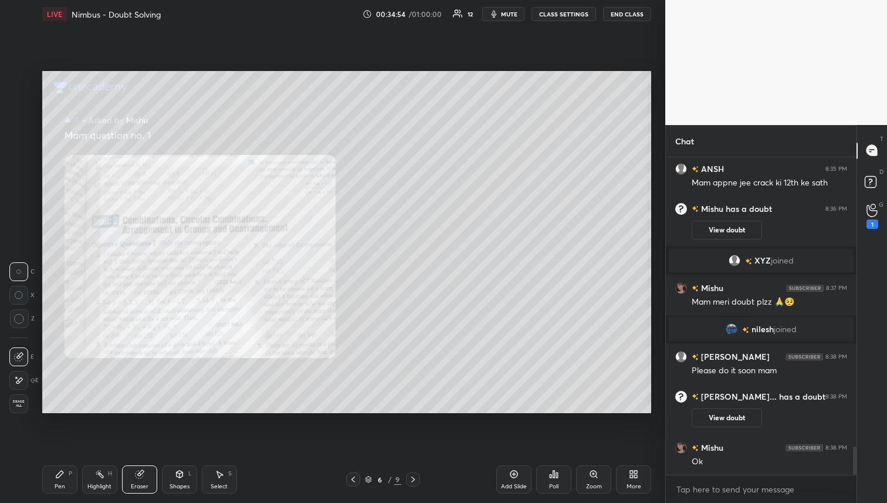
click at [26, 320] on div at bounding box center [19, 318] width 19 height 19
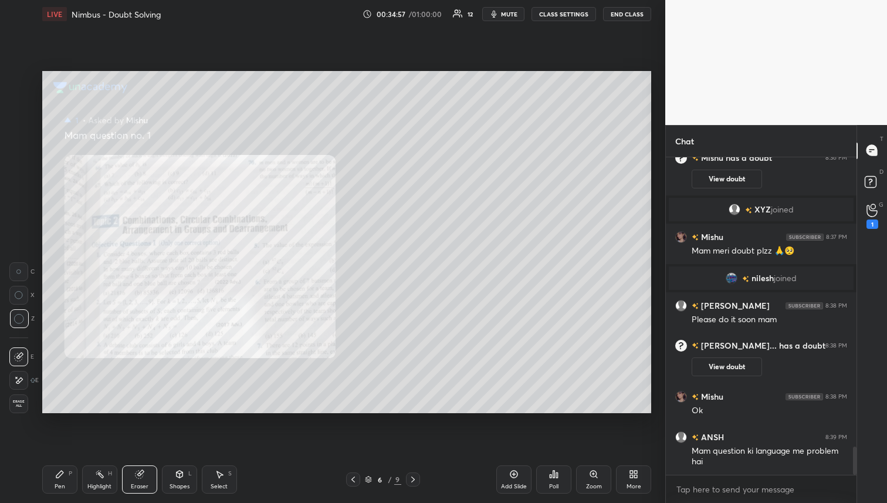
drag, startPoint x: 63, startPoint y: 482, endPoint x: 72, endPoint y: 462, distance: 21.6
click at [67, 485] on div "Pen P" at bounding box center [59, 479] width 35 height 28
click at [218, 470] on icon at bounding box center [219, 473] width 9 height 9
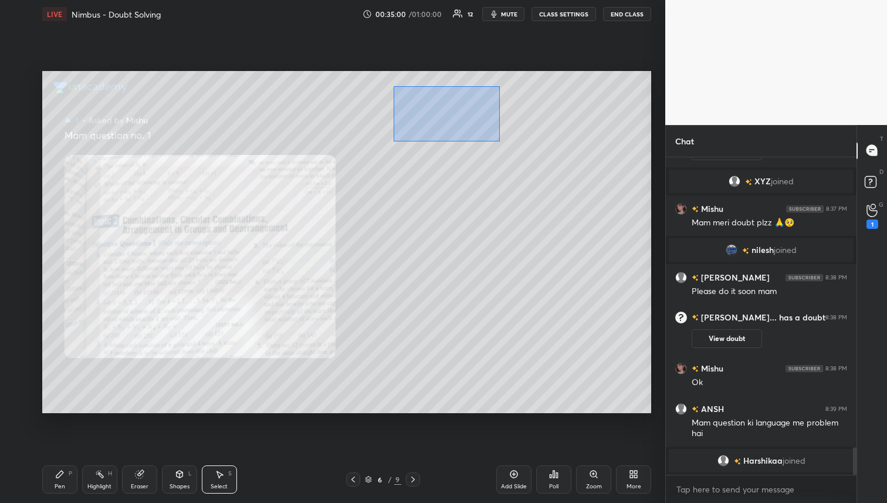
drag, startPoint x: 396, startPoint y: 93, endPoint x: 496, endPoint y: 138, distance: 109.7
click at [499, 141] on div "0 ° Undo Copy Duplicate Duplicate to new slide Delete" at bounding box center [346, 242] width 609 height 343
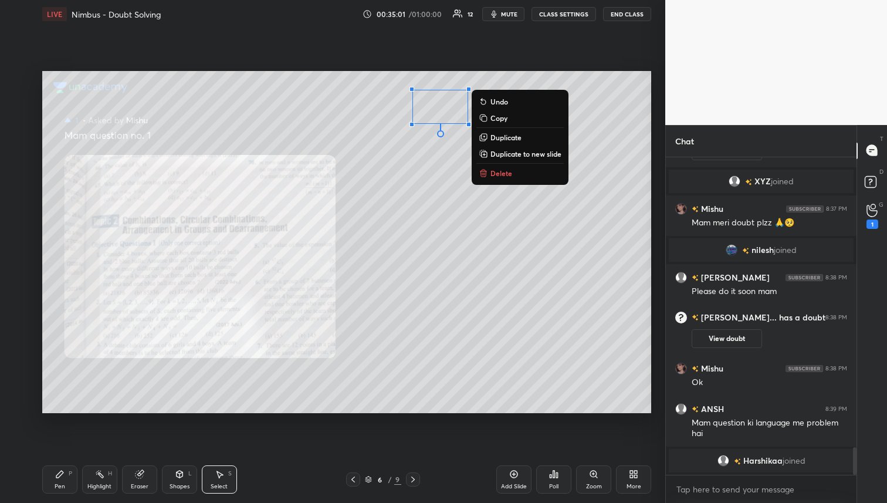
click at [500, 138] on p "Duplicate" at bounding box center [505, 137] width 31 height 9
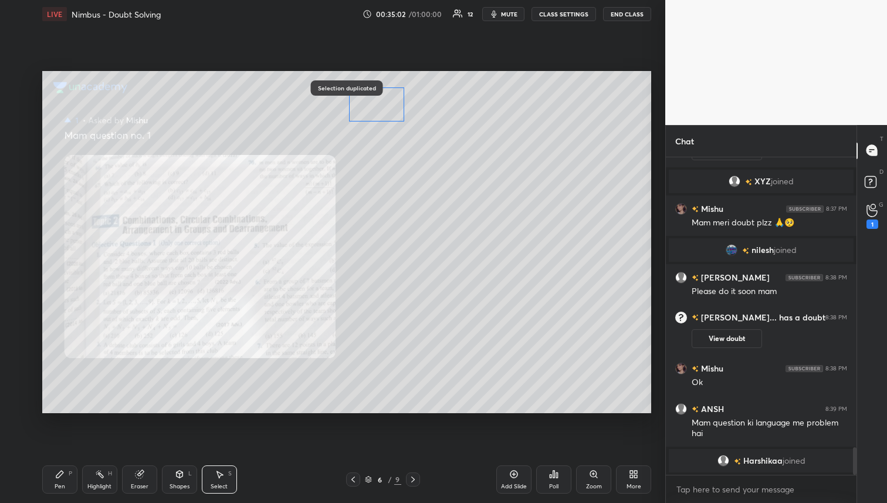
drag, startPoint x: 450, startPoint y: 117, endPoint x: 377, endPoint y: 103, distance: 74.7
click at [375, 103] on div "0 ° Undo Copy Duplicate Duplicate to new slide Delete" at bounding box center [346, 242] width 609 height 343
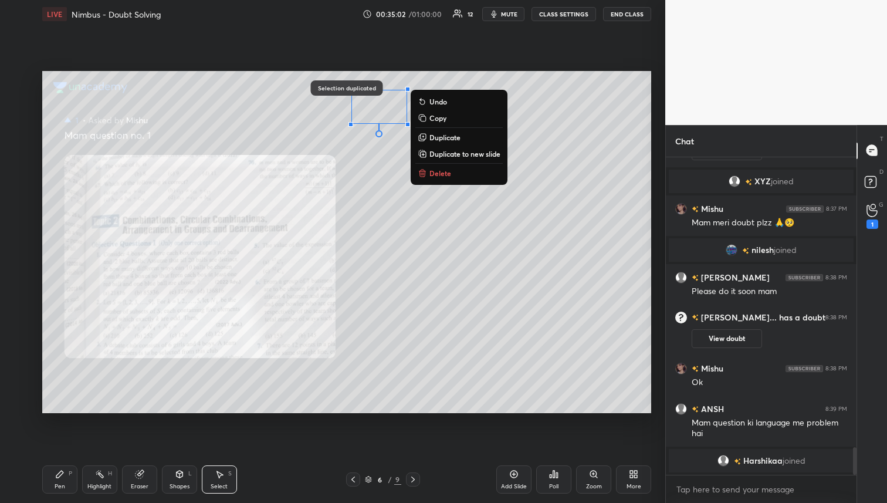
click at [448, 140] on p "Duplicate" at bounding box center [444, 137] width 31 height 9
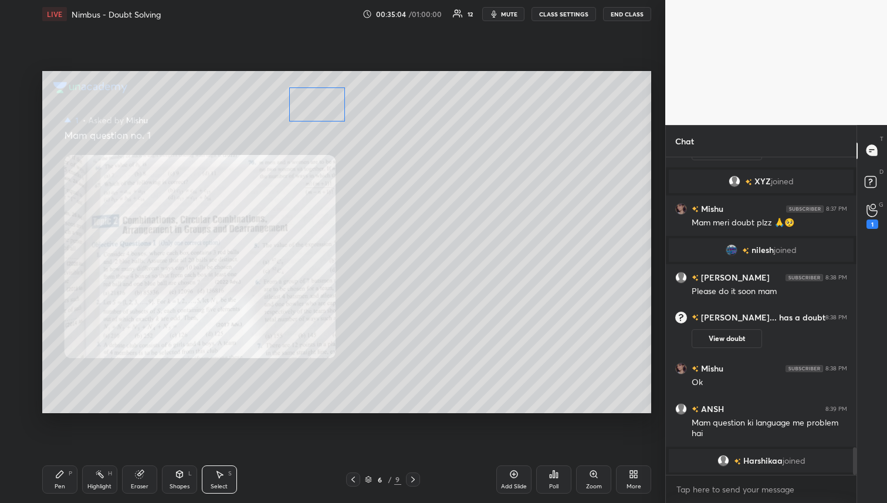
drag, startPoint x: 396, startPoint y: 123, endPoint x: 326, endPoint y: 107, distance: 72.2
click at [326, 109] on div "0 ° Undo Copy Duplicate Duplicate to new slide Delete" at bounding box center [346, 242] width 609 height 343
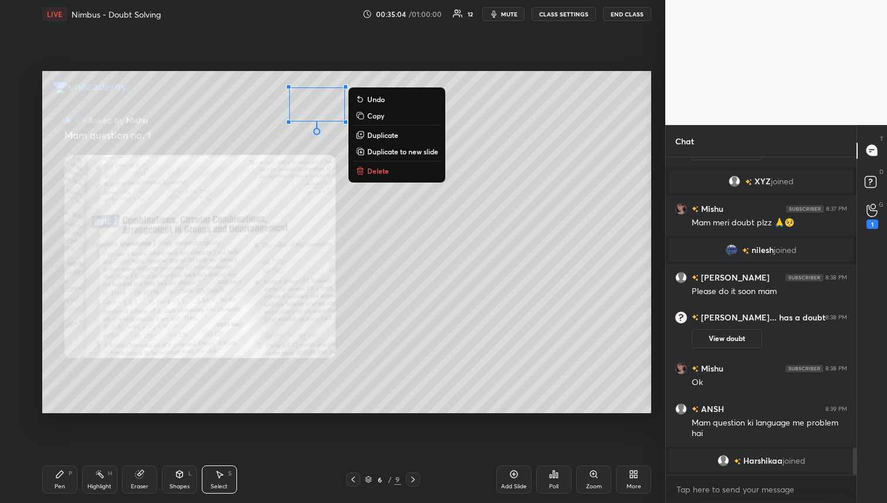
drag, startPoint x: 400, startPoint y: 136, endPoint x: 392, endPoint y: 128, distance: 10.8
click at [399, 135] on button "Duplicate" at bounding box center [396, 135] width 87 height 14
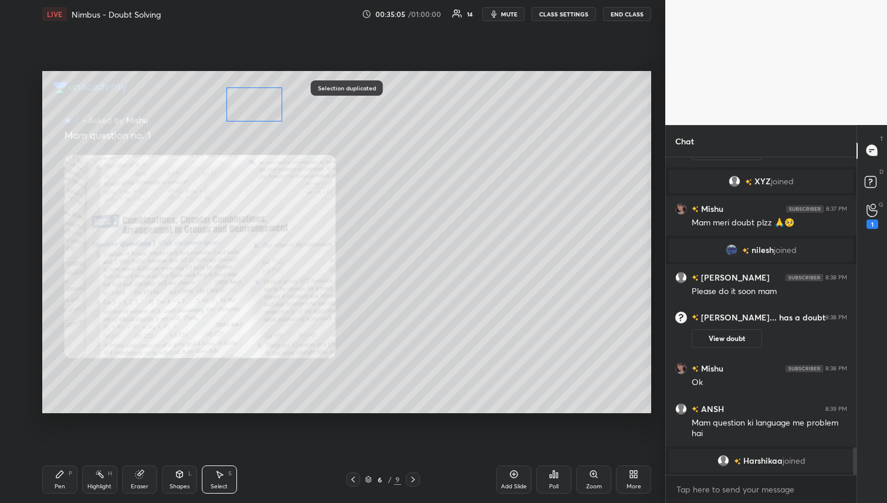
drag, startPoint x: 337, startPoint y: 113, endPoint x: 260, endPoint y: 96, distance: 78.3
click at [262, 98] on div "0 ° Undo Copy Duplicate Duplicate to new slide Delete" at bounding box center [346, 242] width 609 height 343
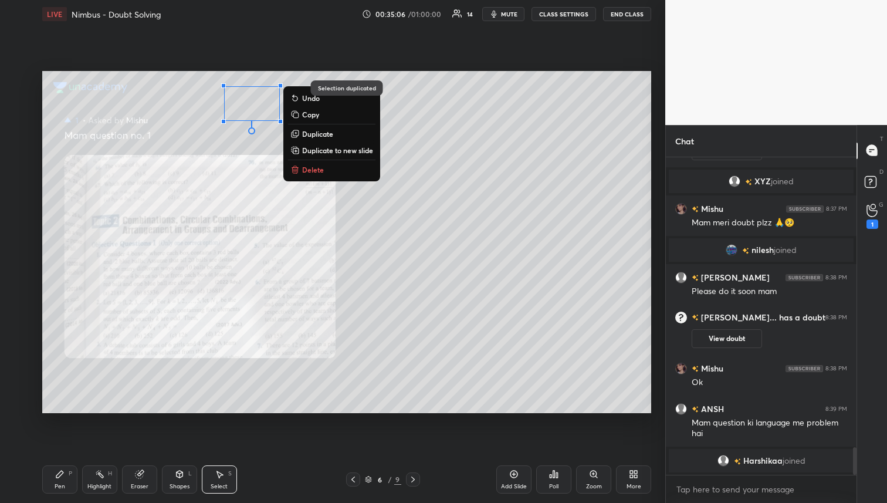
click at [64, 477] on icon at bounding box center [59, 473] width 9 height 9
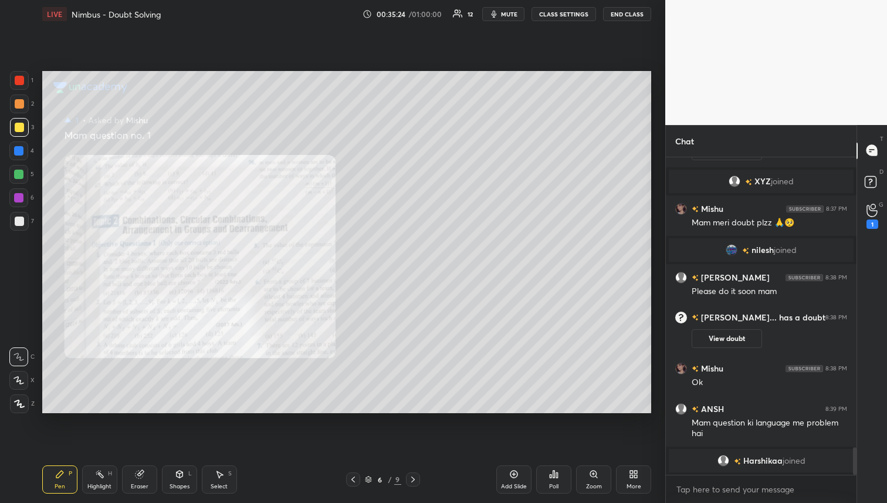
click at [17, 102] on div at bounding box center [19, 103] width 9 height 9
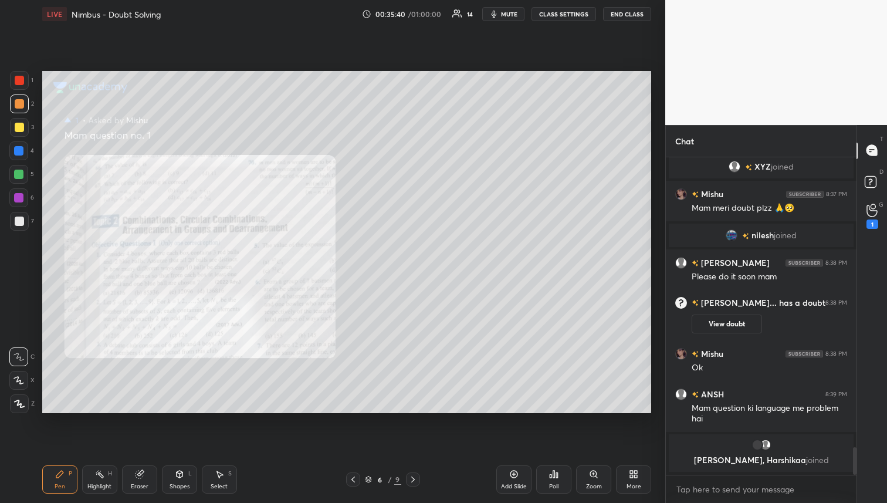
click at [23, 126] on div at bounding box center [19, 127] width 9 height 9
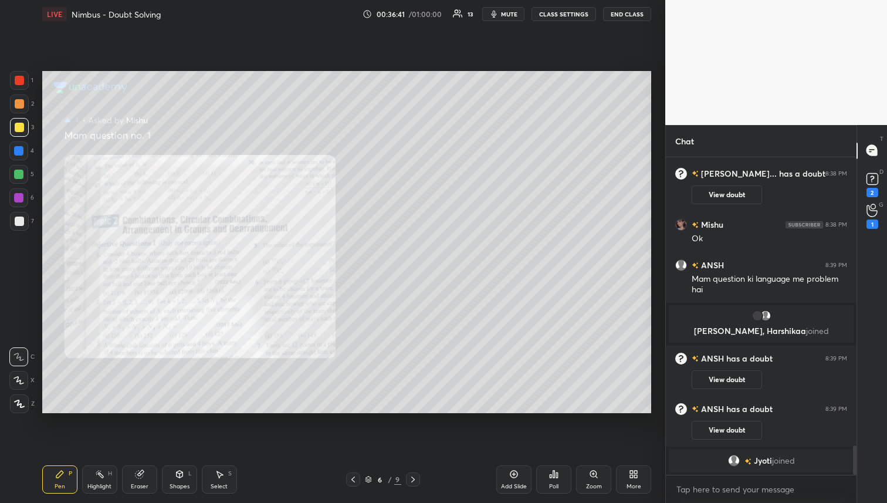
scroll to position [3088, 0]
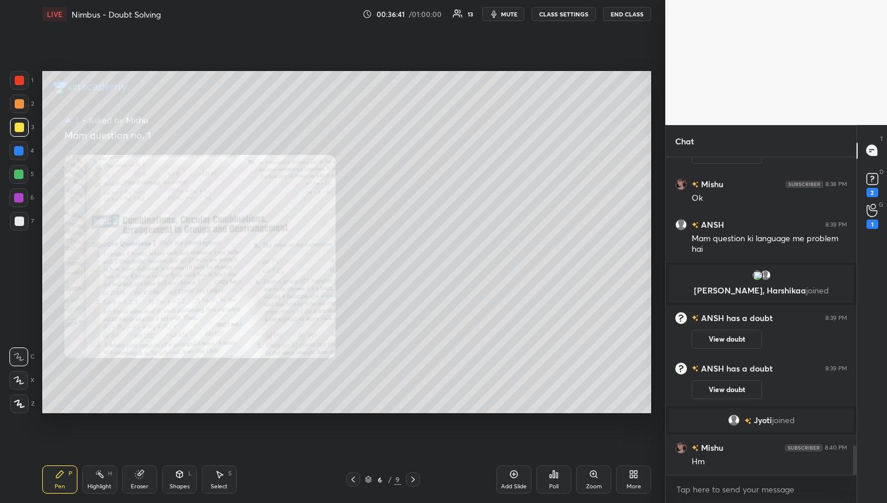
drag, startPoint x: 21, startPoint y: 101, endPoint x: 16, endPoint y: 129, distance: 28.0
click at [21, 101] on div at bounding box center [19, 103] width 9 height 9
drag, startPoint x: 21, startPoint y: 176, endPoint x: 22, endPoint y: 190, distance: 14.1
click at [21, 176] on div at bounding box center [18, 174] width 9 height 9
click at [20, 102] on div at bounding box center [19, 103] width 9 height 9
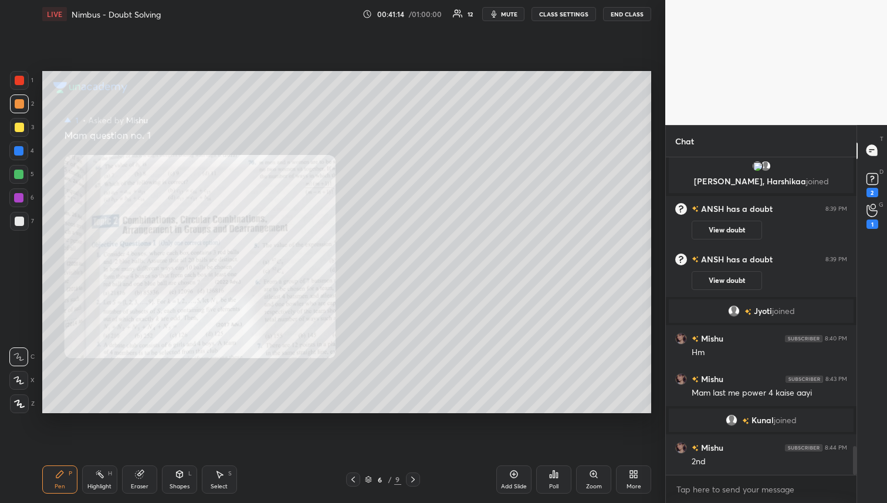
scroll to position [3195, 0]
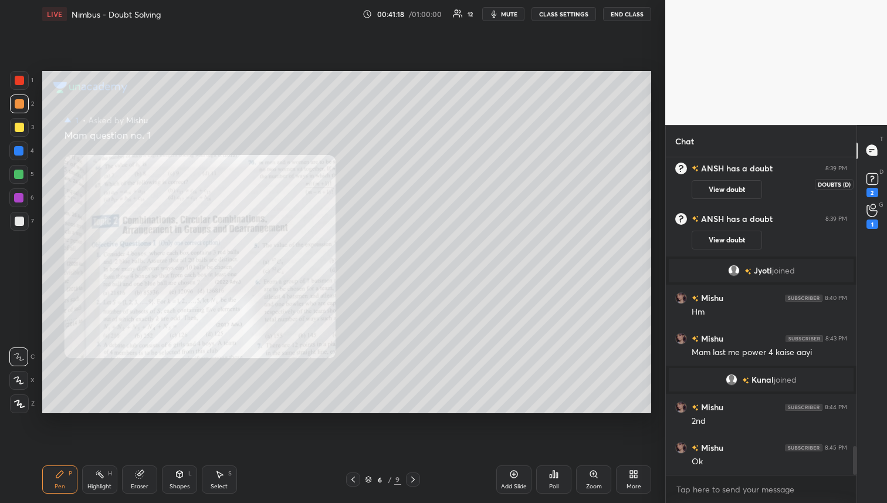
click at [875, 179] on rect at bounding box center [871, 178] width 11 height 11
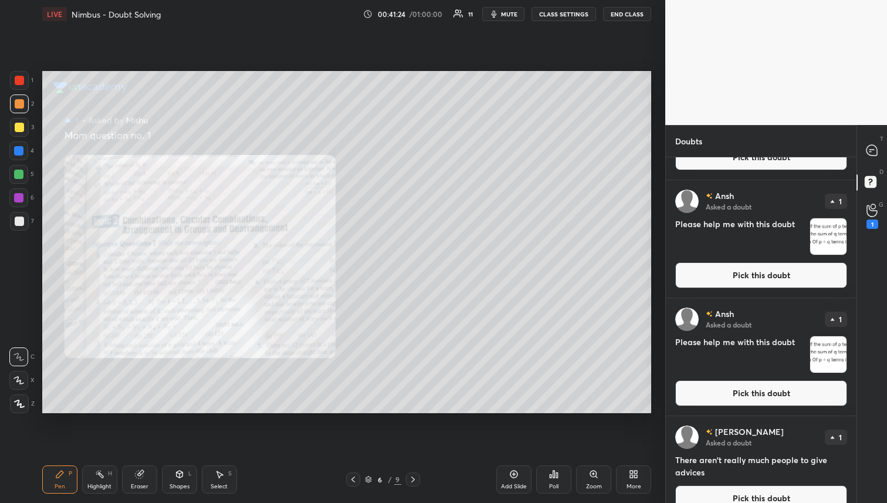
scroll to position [723, 0]
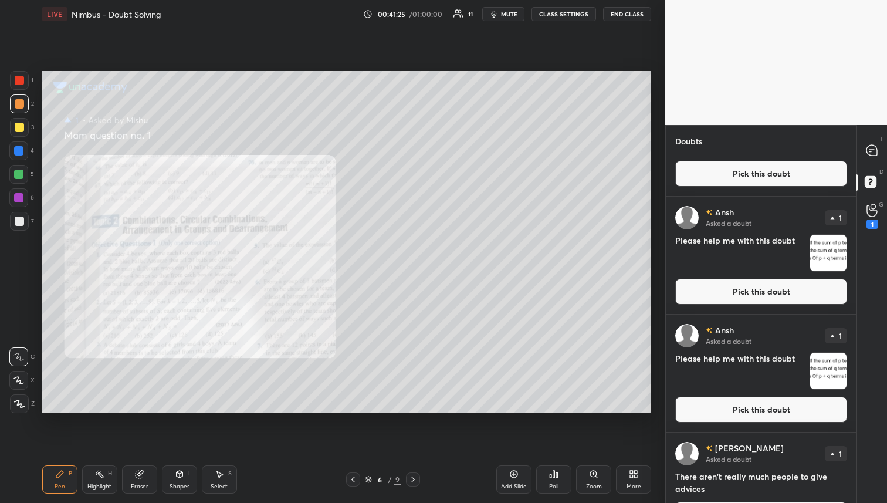
click at [767, 296] on button "Pick this doubt" at bounding box center [761, 292] width 172 height 26
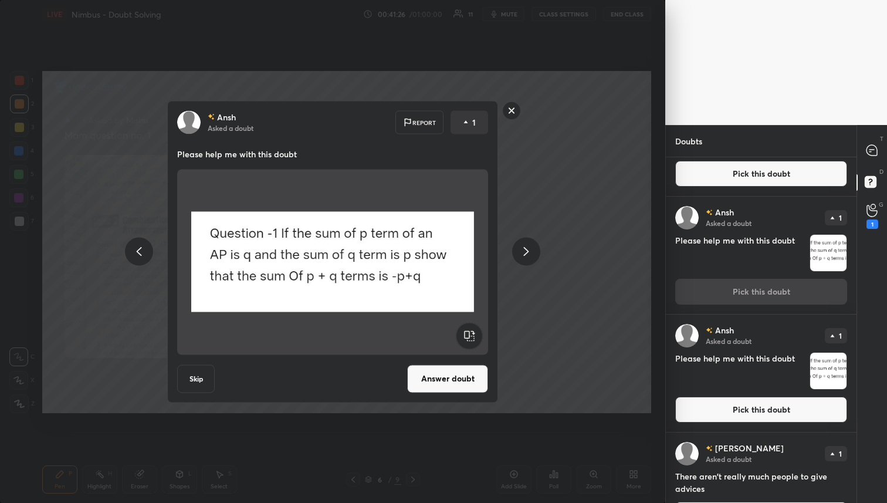
click at [449, 382] on button "Answer doubt" at bounding box center [447, 378] width 81 height 28
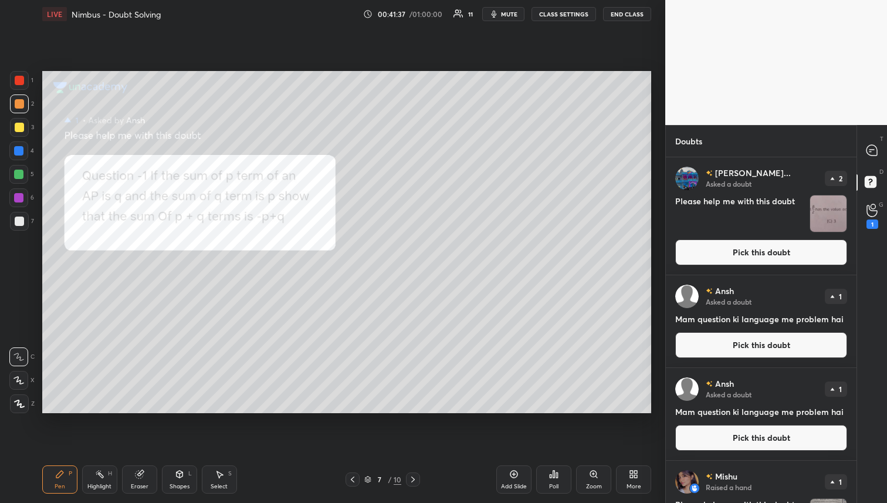
click at [17, 133] on div at bounding box center [19, 127] width 19 height 19
click at [867, 155] on icon at bounding box center [872, 150] width 12 height 12
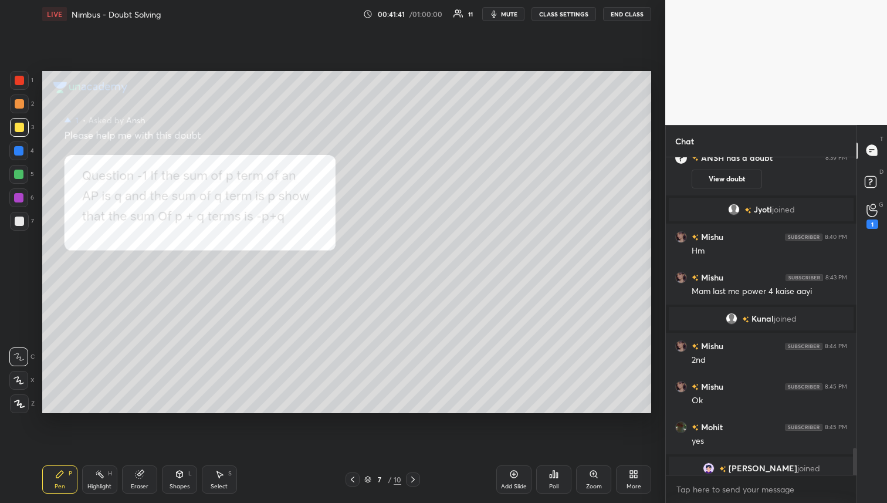
scroll to position [3560, 0]
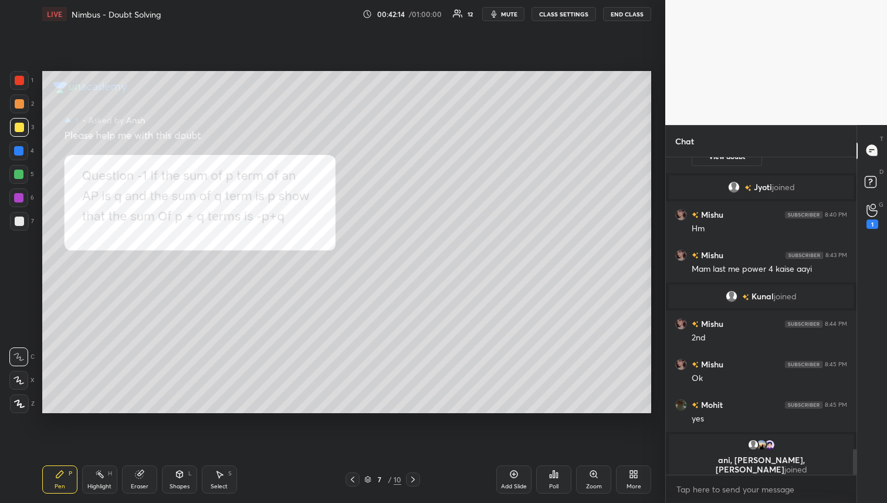
click at [21, 96] on div at bounding box center [19, 103] width 19 height 19
click at [16, 175] on div at bounding box center [18, 174] width 9 height 9
drag, startPoint x: 17, startPoint y: 178, endPoint x: 28, endPoint y: 174, distance: 11.6
click at [17, 178] on div at bounding box center [18, 174] width 19 height 19
drag, startPoint x: 174, startPoint y: 480, endPoint x: 180, endPoint y: 477, distance: 7.4
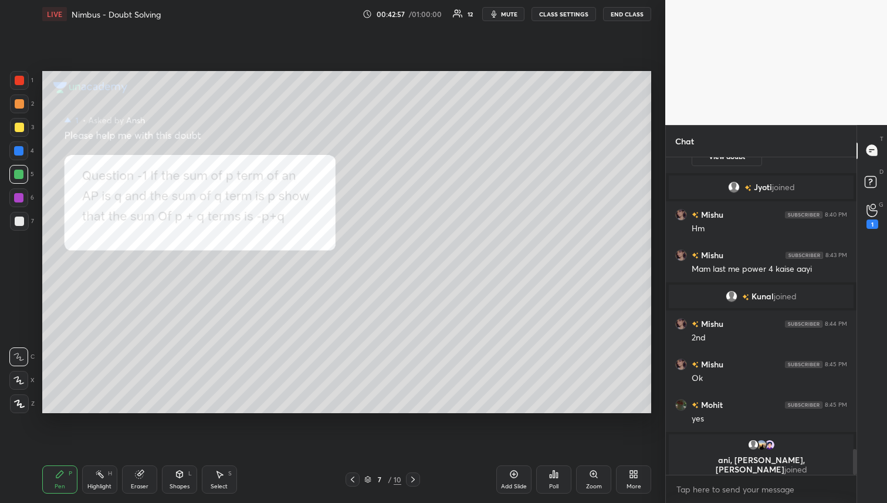
click at [176, 479] on div "Shapes L" at bounding box center [179, 479] width 35 height 28
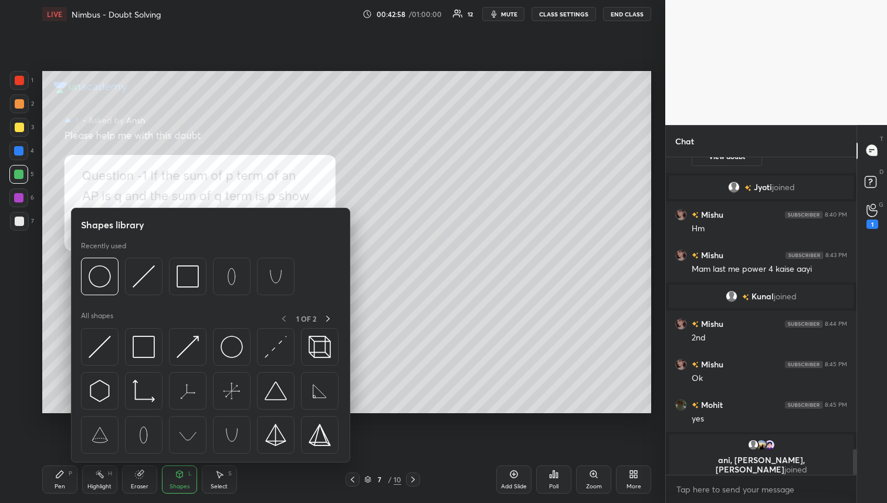
click at [143, 492] on div "Eraser" at bounding box center [139, 479] width 35 height 28
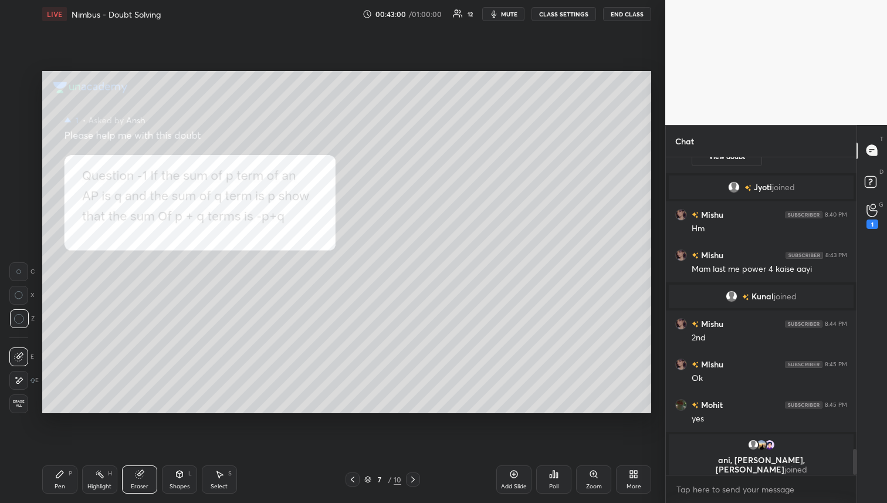
click at [71, 478] on div "Pen P" at bounding box center [59, 479] width 35 height 28
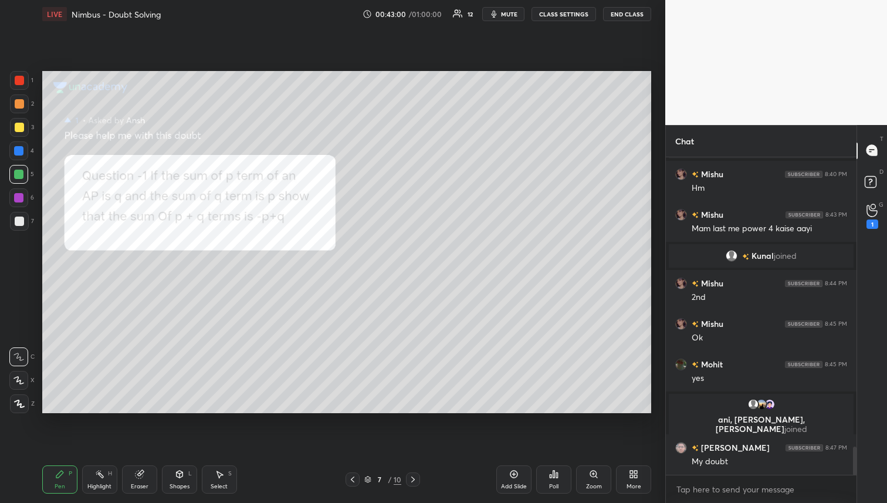
scroll to position [3266, 0]
click at [504, 413] on div "Setting up your live class Poll for secs No correct answer Start poll" at bounding box center [347, 242] width 618 height 428
drag, startPoint x: 3, startPoint y: 168, endPoint x: 13, endPoint y: 140, distance: 30.1
click at [5, 162] on div "1 2 3 4 5 6 7 C X Z C X Z E E Erase all H H" at bounding box center [19, 242] width 38 height 343
drag, startPoint x: 17, startPoint y: 100, endPoint x: 16, endPoint y: 114, distance: 13.5
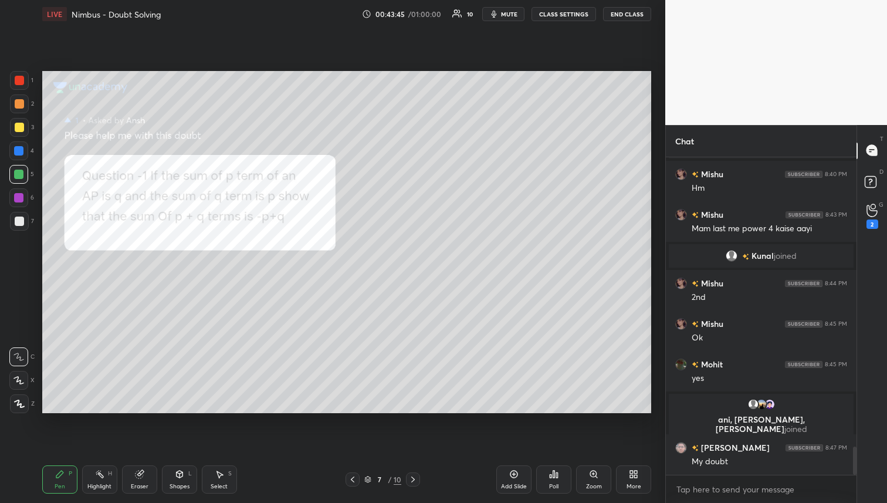
click at [17, 101] on div at bounding box center [19, 103] width 9 height 9
drag, startPoint x: 20, startPoint y: 125, endPoint x: 22, endPoint y: 140, distance: 15.4
click at [21, 126] on div at bounding box center [19, 127] width 9 height 9
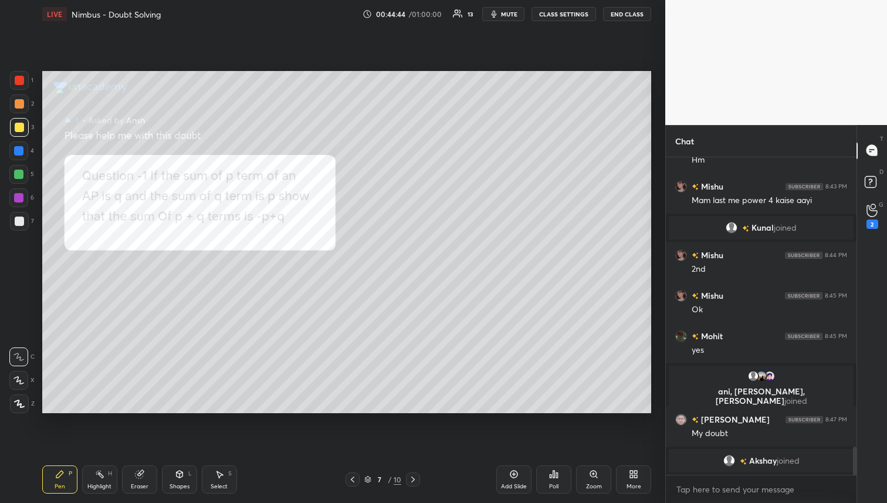
scroll to position [3309, 0]
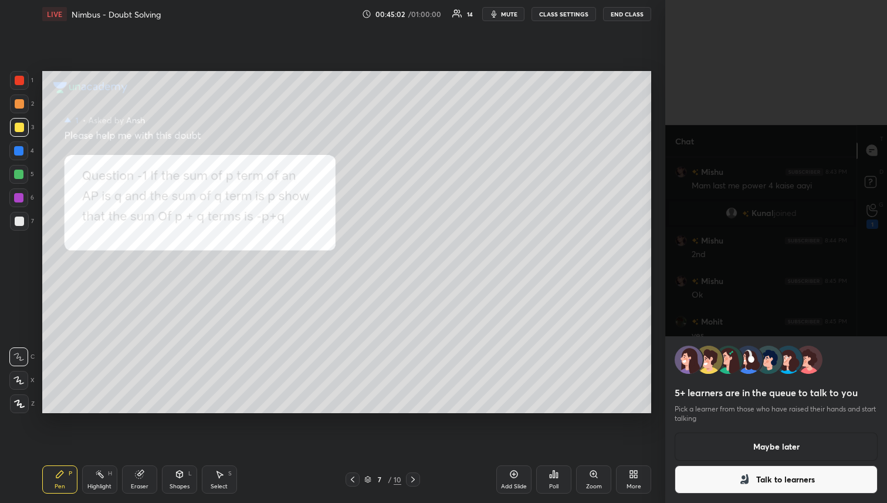
click at [751, 441] on button "Maybe later" at bounding box center [776, 446] width 203 height 28
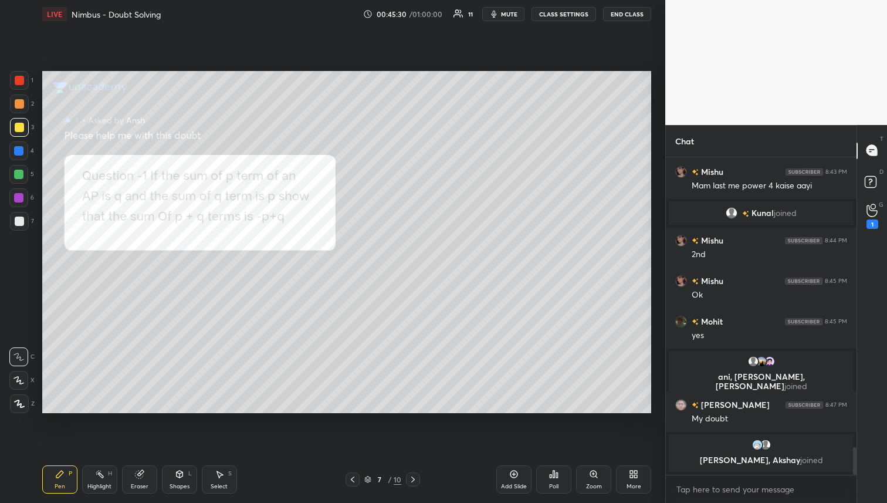
click at [22, 152] on div at bounding box center [18, 150] width 9 height 9
click at [875, 173] on icon at bounding box center [872, 183] width 21 height 21
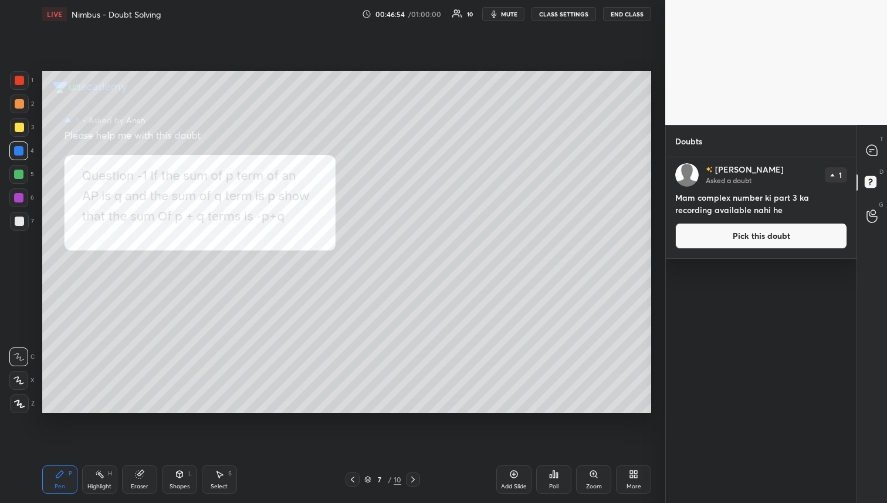
scroll to position [0, 0]
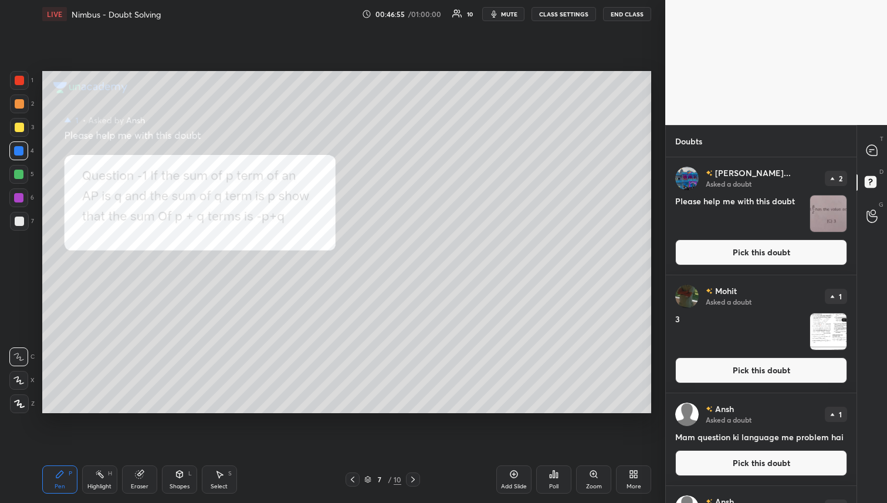
click at [751, 259] on button "Pick this doubt" at bounding box center [761, 252] width 172 height 26
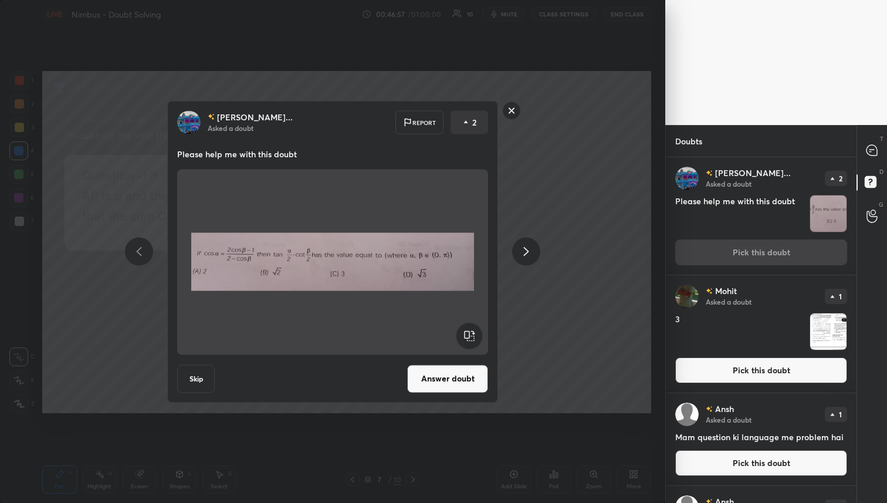
click at [440, 383] on button "Answer doubt" at bounding box center [447, 378] width 81 height 28
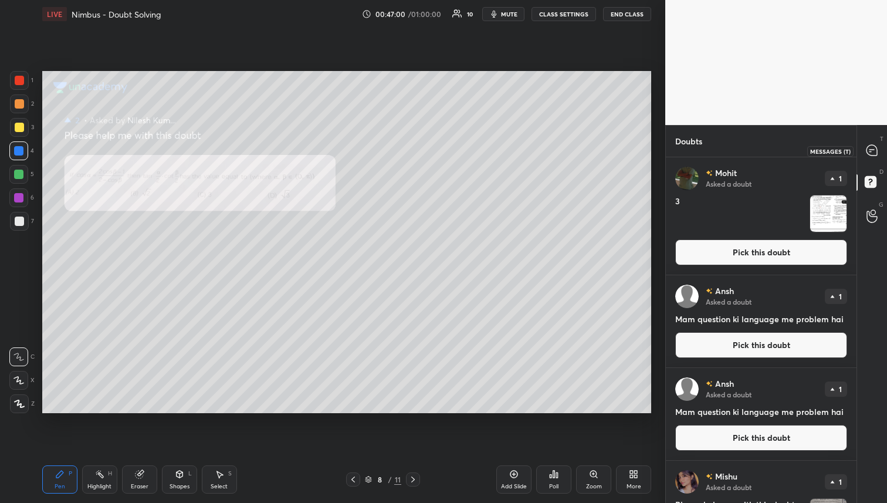
click at [869, 153] on icon at bounding box center [871, 150] width 11 height 11
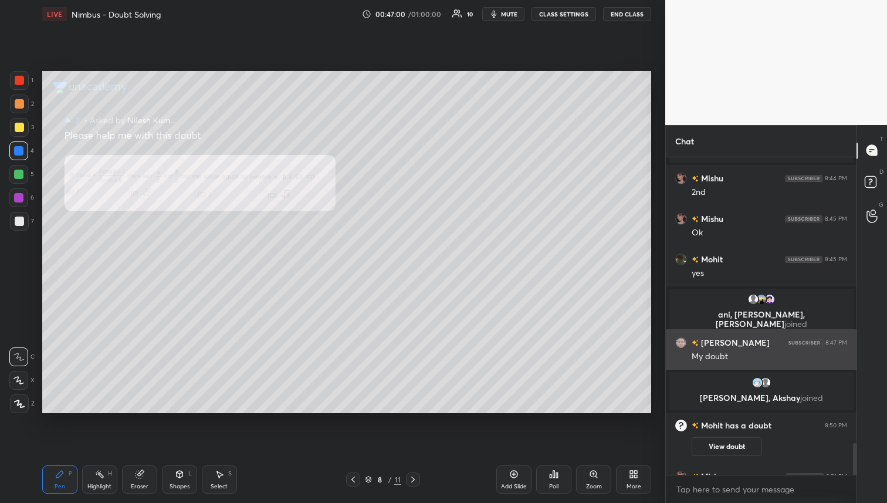
scroll to position [3584, 0]
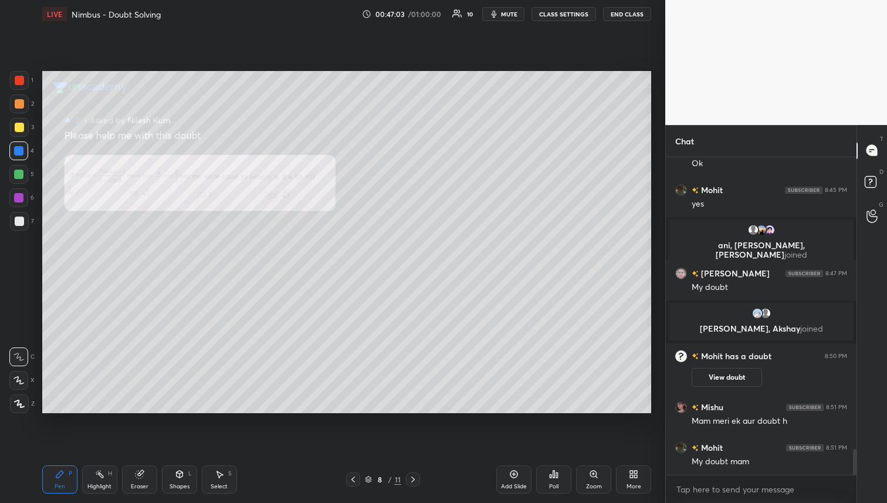
click at [17, 127] on div at bounding box center [19, 127] width 9 height 9
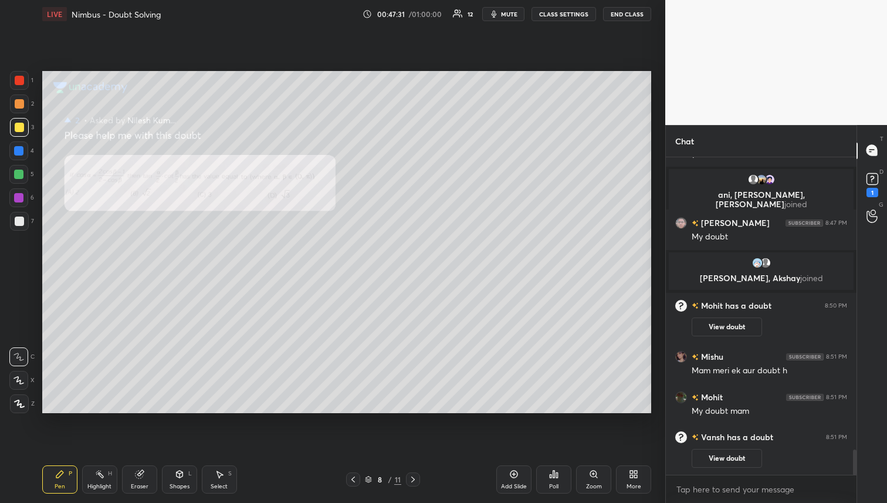
click at [18, 111] on div at bounding box center [19, 103] width 19 height 19
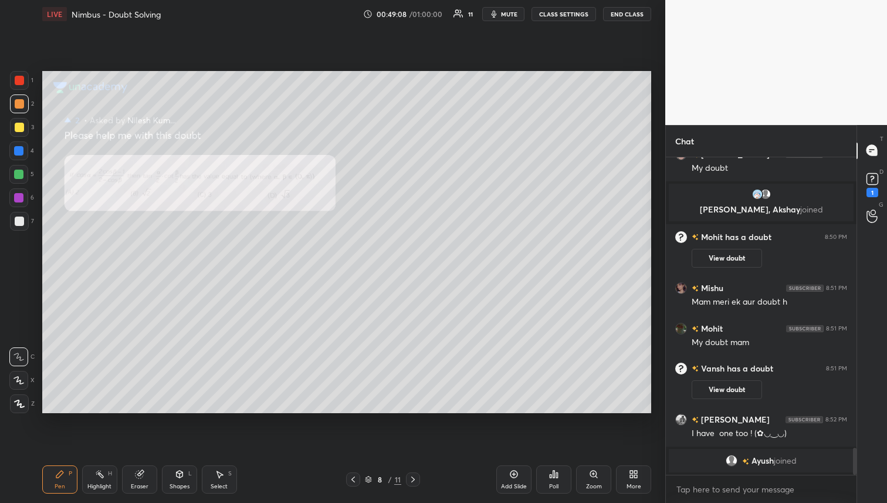
scroll to position [3472, 0]
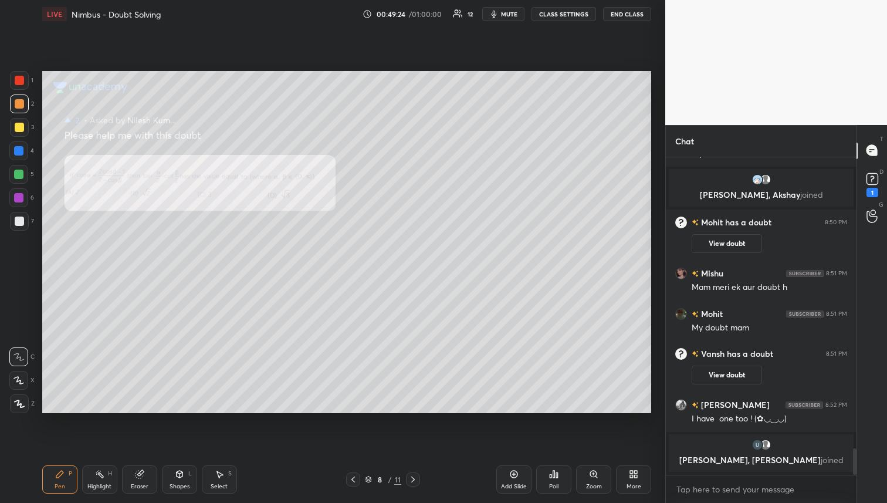
drag, startPoint x: 21, startPoint y: 178, endPoint x: 30, endPoint y: 180, distance: 9.7
click at [21, 177] on div at bounding box center [18, 174] width 9 height 9
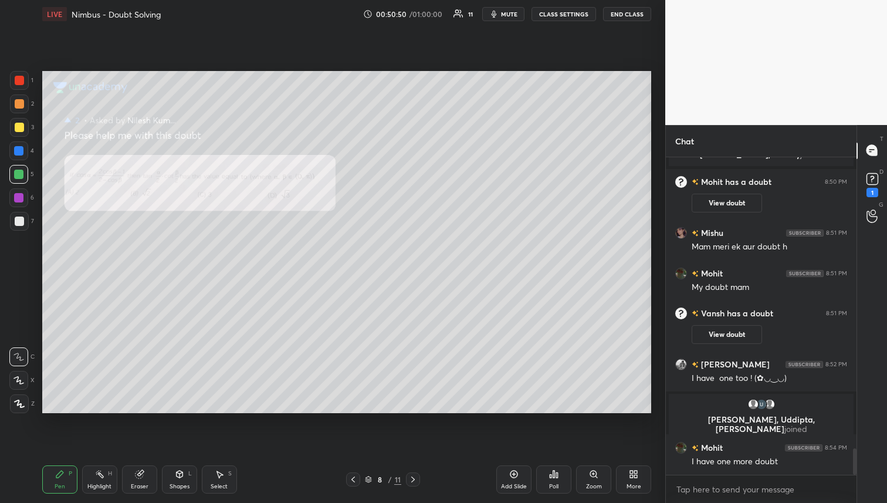
click at [15, 107] on div at bounding box center [19, 103] width 9 height 9
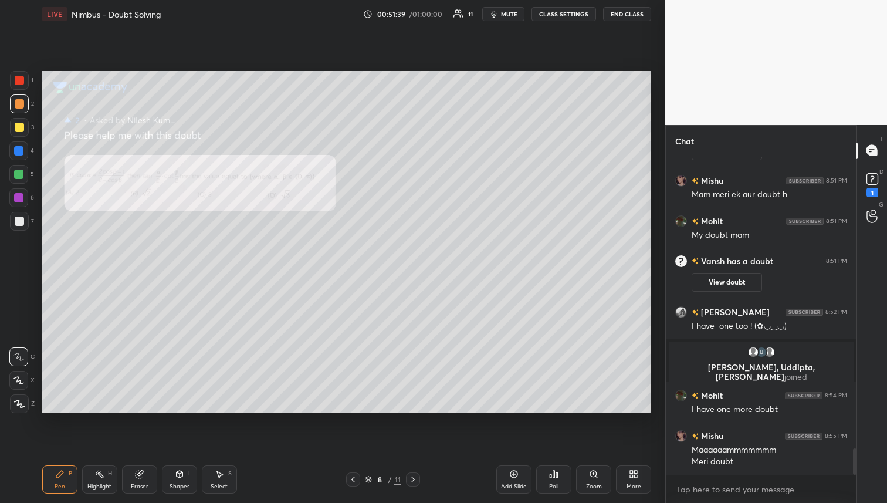
scroll to position [3543, 0]
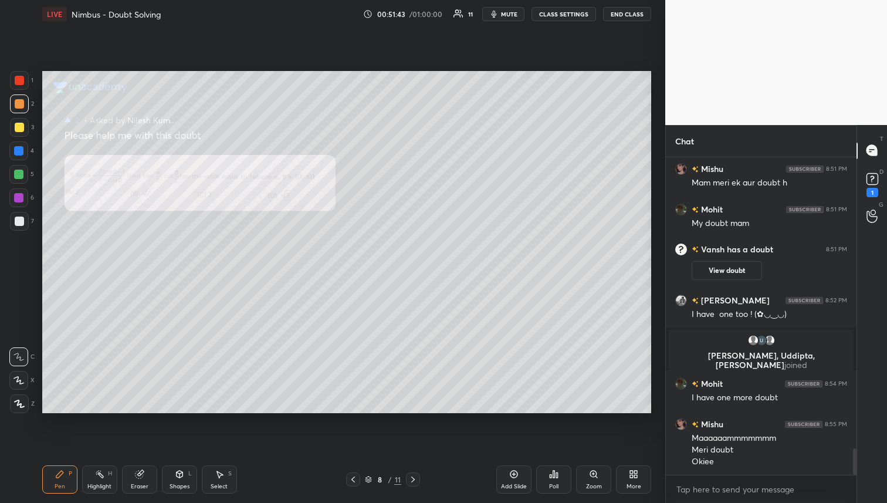
click at [13, 181] on div at bounding box center [18, 174] width 19 height 19
click at [142, 473] on icon at bounding box center [139, 473] width 9 height 9
click at [17, 297] on icon at bounding box center [19, 295] width 8 height 8
drag, startPoint x: 23, startPoint y: 316, endPoint x: 35, endPoint y: 317, distance: 12.3
click at [23, 317] on circle at bounding box center [18, 318] width 9 height 9
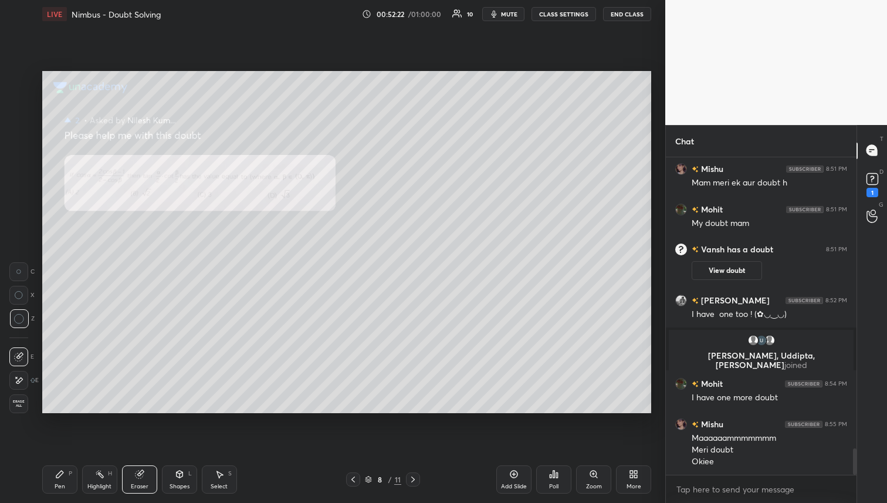
click at [60, 487] on div "Pen" at bounding box center [60, 486] width 11 height 6
click at [25, 126] on div at bounding box center [19, 127] width 19 height 19
click at [869, 182] on rect at bounding box center [871, 178] width 11 height 11
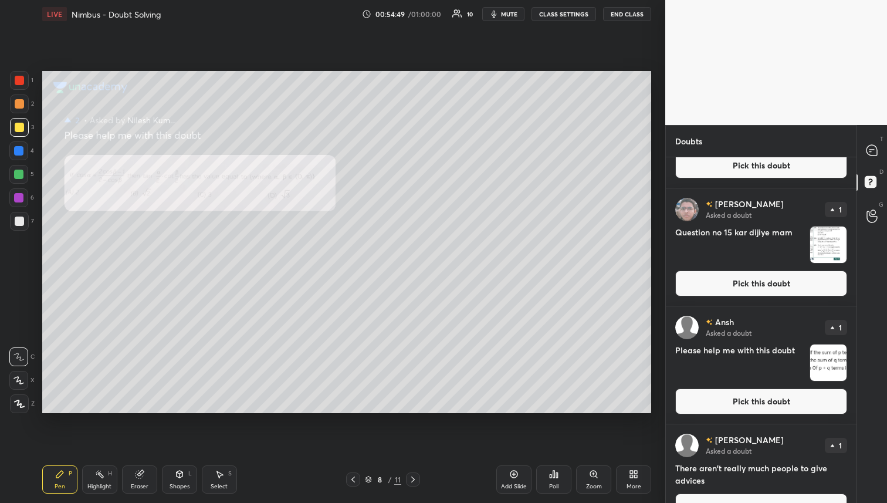
scroll to position [693, 0]
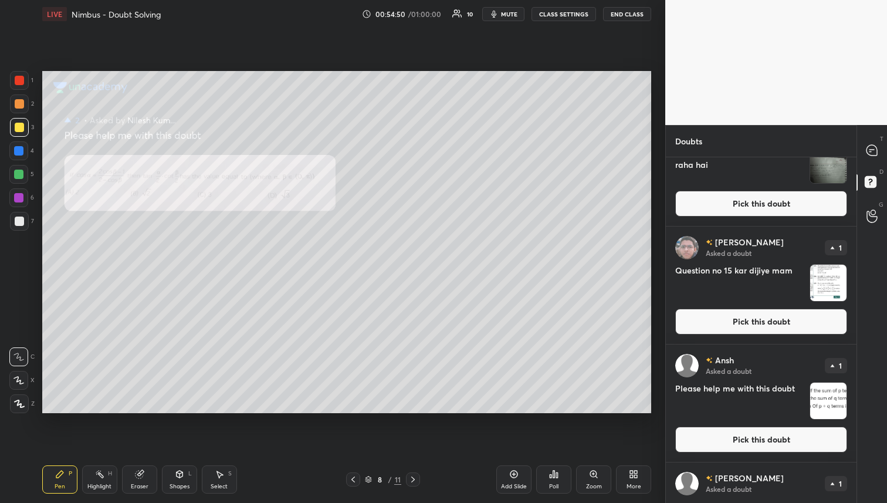
click at [768, 324] on button "Pick this doubt" at bounding box center [761, 322] width 172 height 26
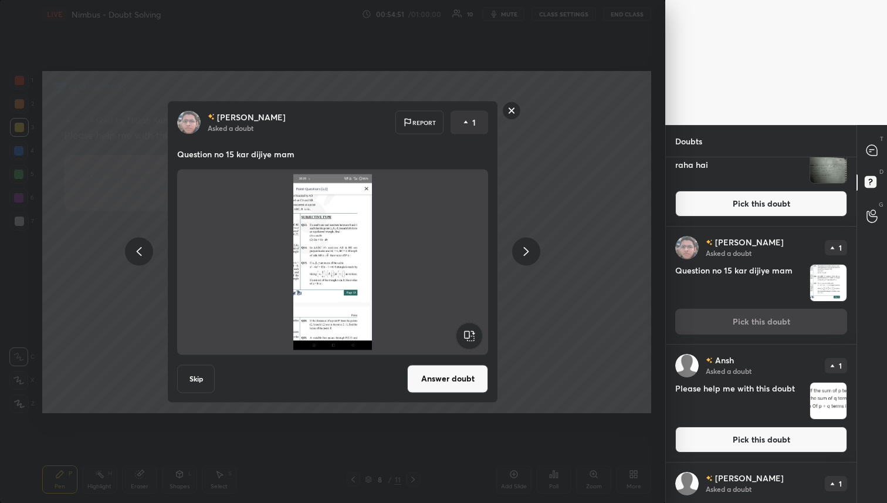
click at [459, 382] on button "Answer doubt" at bounding box center [447, 378] width 81 height 28
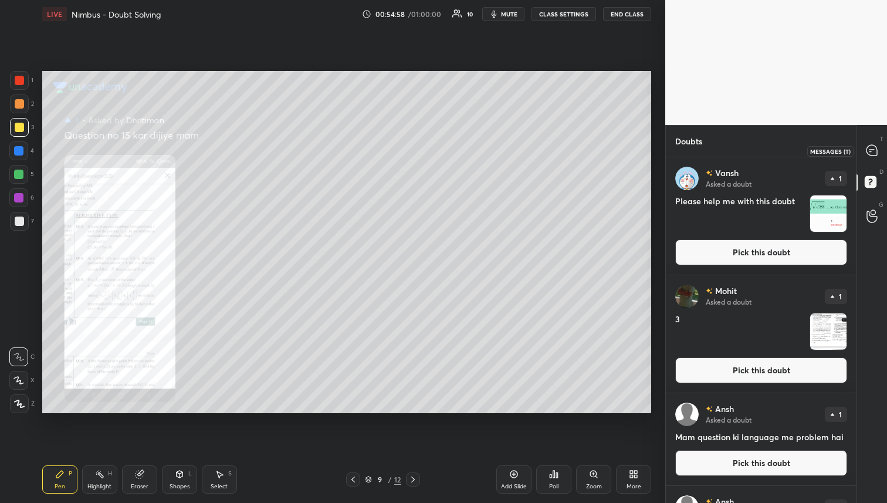
drag, startPoint x: 871, startPoint y: 146, endPoint x: 863, endPoint y: 169, distance: 24.3
click at [870, 148] on icon at bounding box center [871, 150] width 11 height 11
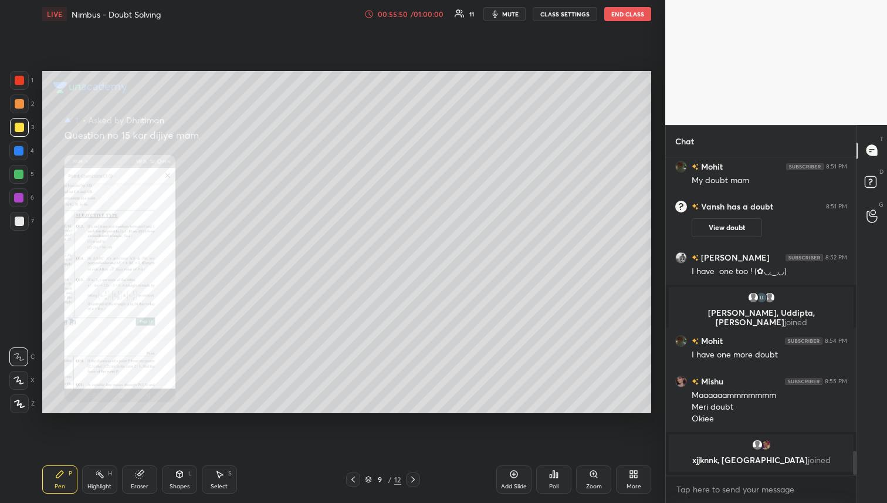
scroll to position [3877, 0]
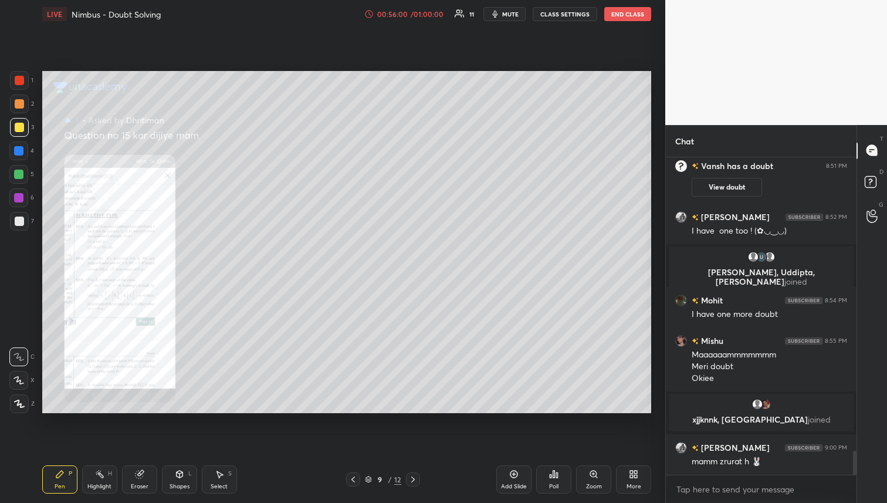
drag, startPoint x: 29, startPoint y: 100, endPoint x: 29, endPoint y: 141, distance: 41.1
click at [29, 100] on div "2" at bounding box center [22, 103] width 24 height 19
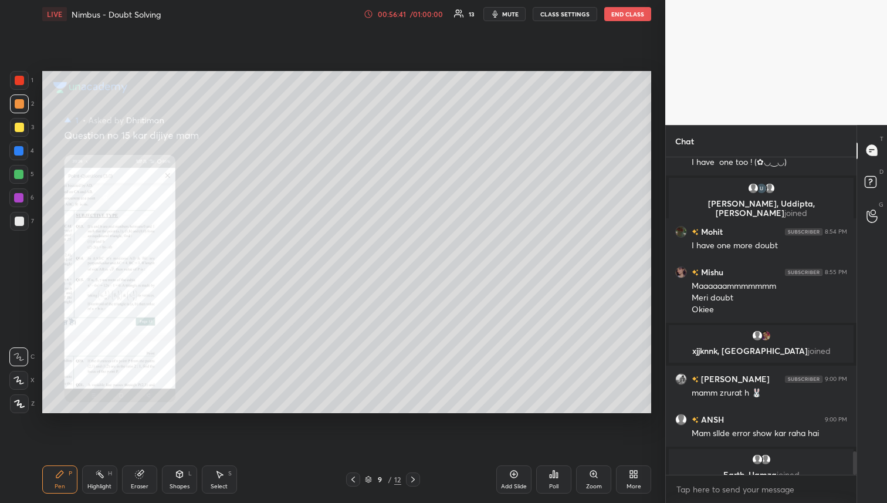
scroll to position [3960, 0]
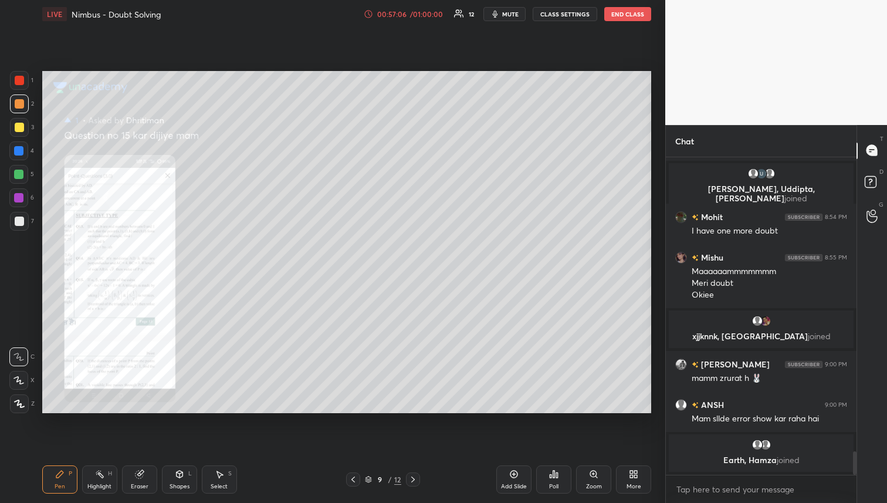
drag, startPoint x: 17, startPoint y: 126, endPoint x: 42, endPoint y: 138, distance: 27.5
click at [17, 126] on div at bounding box center [19, 127] width 9 height 9
drag, startPoint x: 869, startPoint y: 182, endPoint x: 868, endPoint y: 208, distance: 26.4
click at [869, 182] on icon at bounding box center [870, 180] width 4 height 5
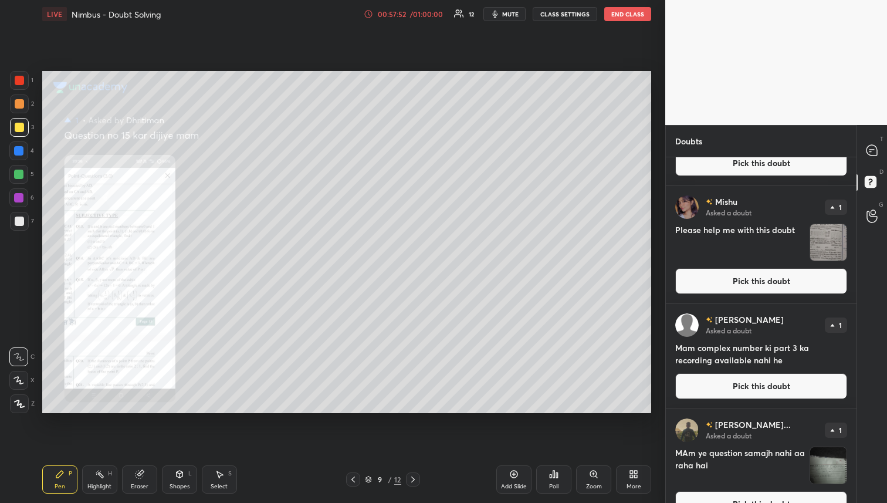
scroll to position [390, 0]
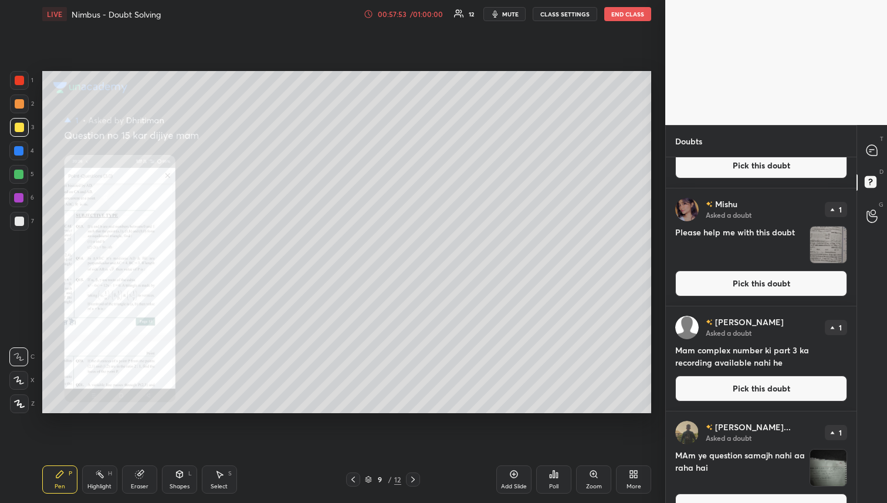
click at [758, 284] on button "Pick this doubt" at bounding box center [761, 283] width 172 height 26
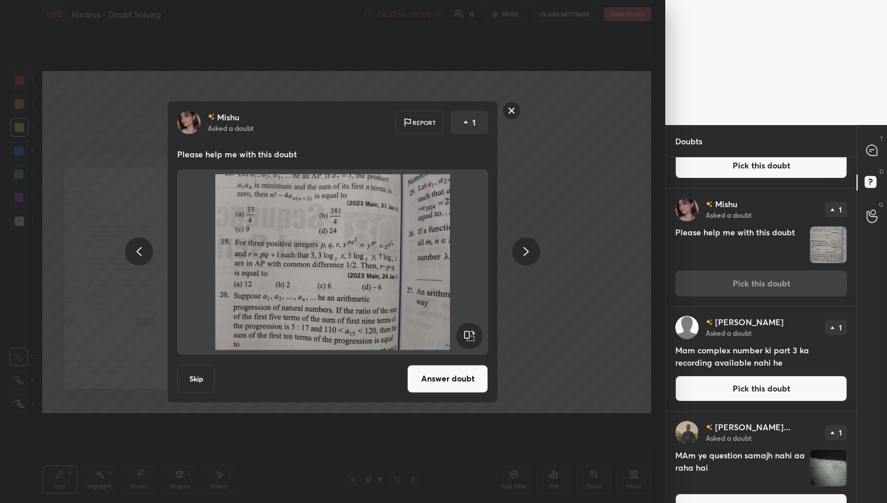
click at [434, 380] on button "Answer doubt" at bounding box center [447, 378] width 81 height 28
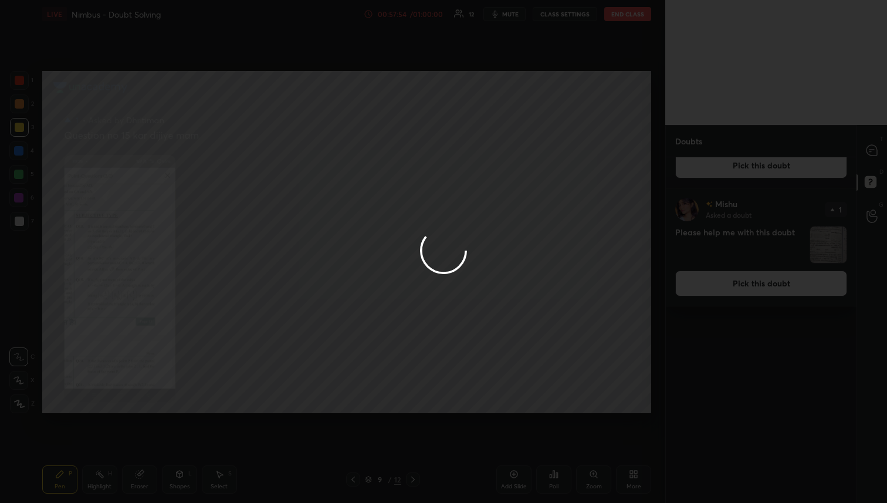
scroll to position [0, 0]
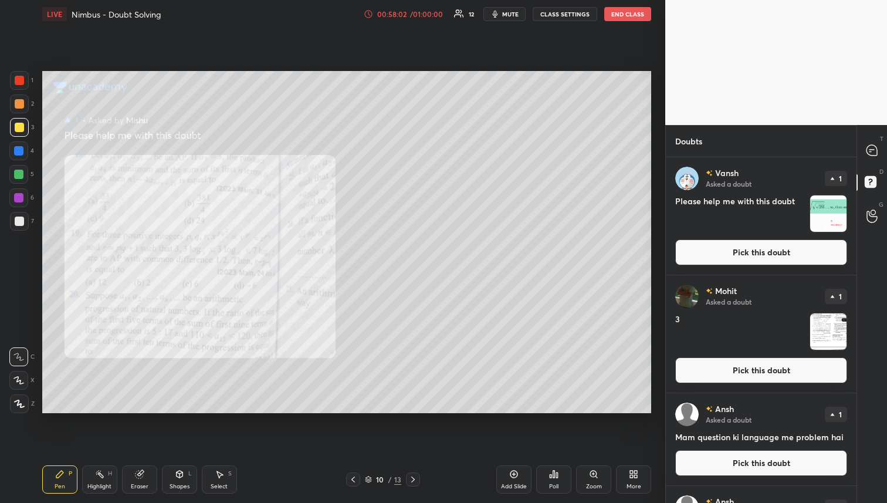
click at [23, 124] on div at bounding box center [19, 127] width 19 height 19
drag, startPoint x: 17, startPoint y: 109, endPoint x: 27, endPoint y: 121, distance: 15.8
click at [17, 109] on div at bounding box center [19, 103] width 19 height 19
drag, startPoint x: 22, startPoint y: 171, endPoint x: 38, endPoint y: 176, distance: 16.0
click at [22, 171] on div at bounding box center [18, 174] width 9 height 9
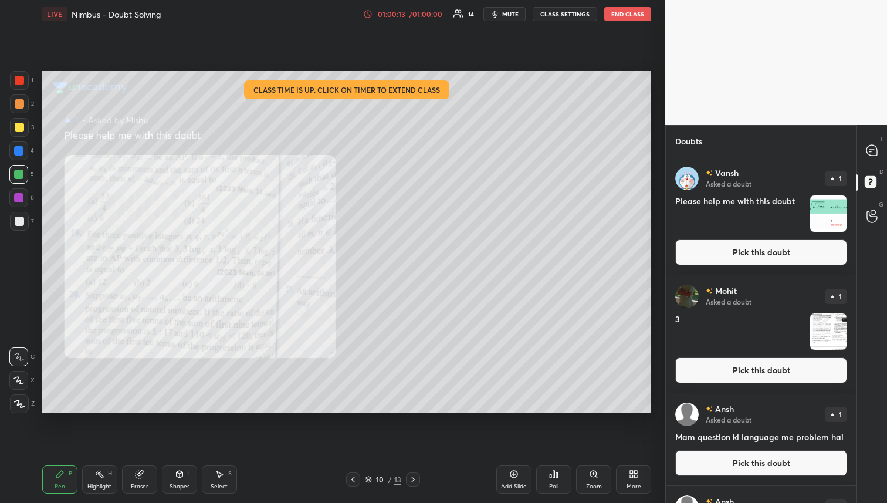
click at [147, 473] on div "Eraser" at bounding box center [139, 479] width 35 height 28
drag, startPoint x: 65, startPoint y: 466, endPoint x: 97, endPoint y: 445, distance: 38.4
click at [67, 467] on div "Pen P" at bounding box center [59, 479] width 35 height 28
click at [152, 473] on div "Eraser" at bounding box center [139, 479] width 35 height 28
drag, startPoint x: 65, startPoint y: 474, endPoint x: 88, endPoint y: 456, distance: 29.2
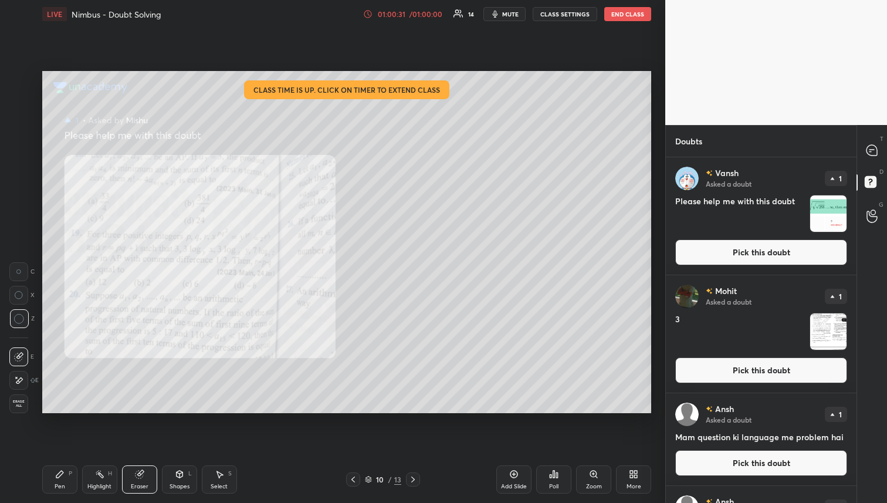
click at [65, 474] on div "Pen P" at bounding box center [59, 479] width 35 height 28
click at [522, 484] on div "Add Slide" at bounding box center [514, 486] width 26 height 6
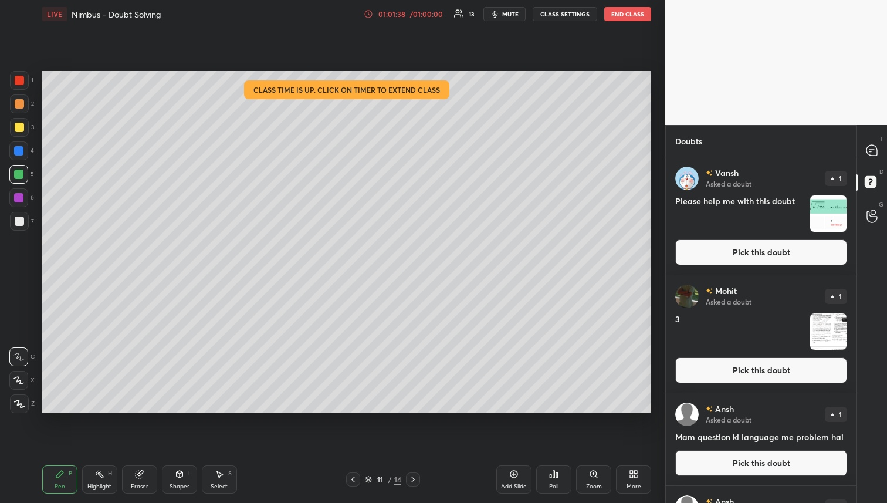
click at [350, 478] on icon at bounding box center [352, 479] width 9 height 9
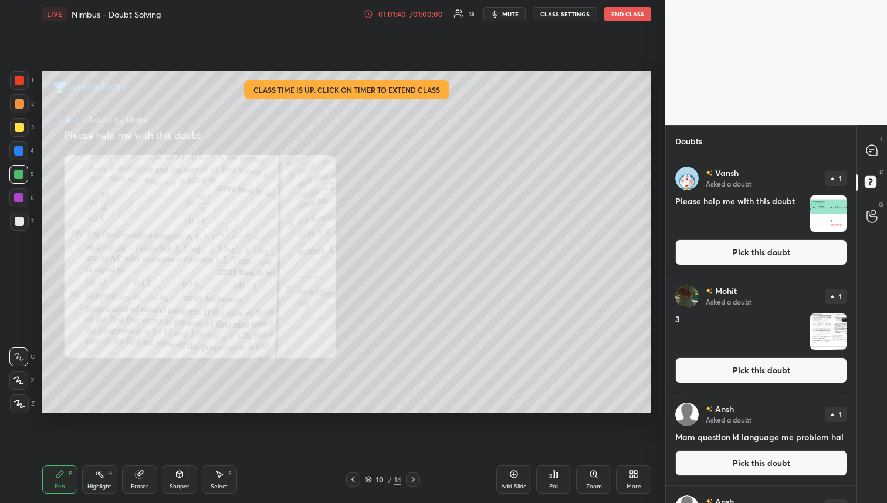
click at [416, 479] on icon at bounding box center [412, 479] width 9 height 9
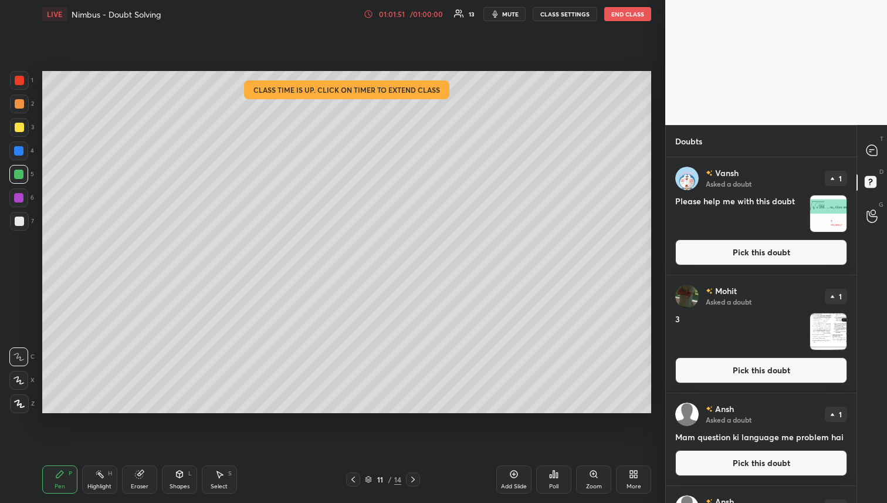
click at [354, 477] on icon at bounding box center [352, 479] width 9 height 9
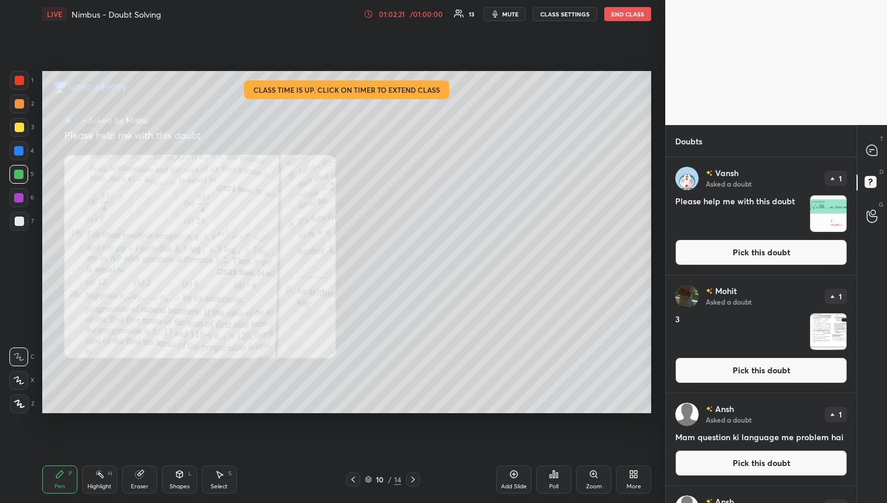
click at [406, 480] on div at bounding box center [413, 479] width 14 height 14
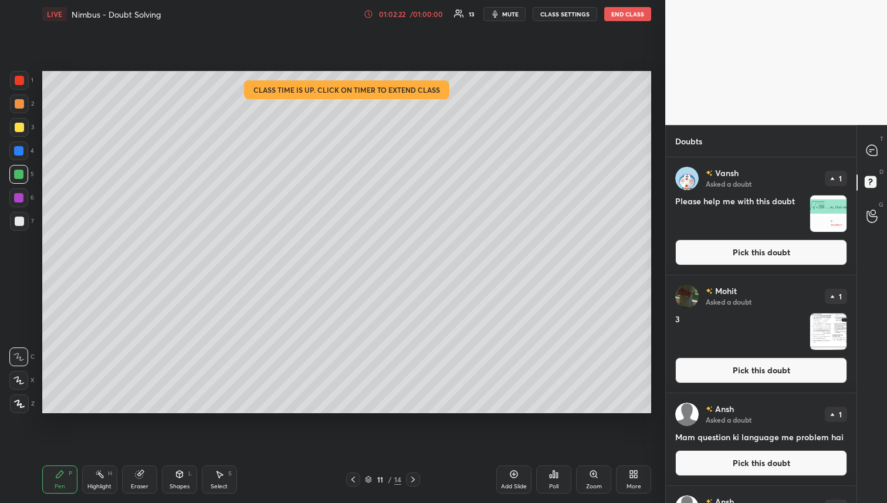
click at [876, 145] on icon at bounding box center [872, 150] width 12 height 12
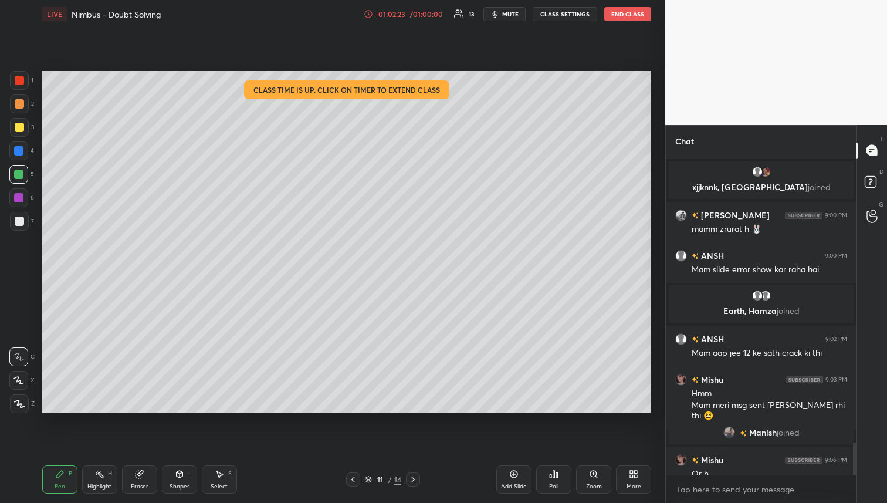
scroll to position [4027, 0]
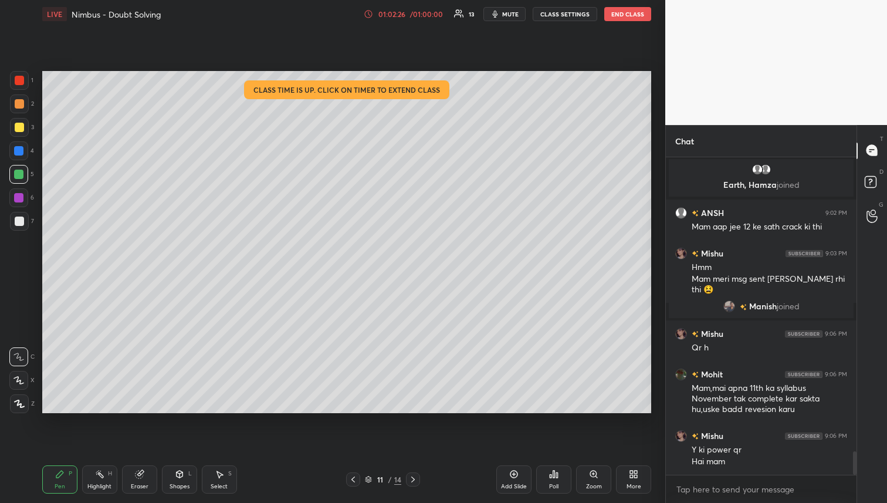
click at [140, 479] on div "Eraser" at bounding box center [139, 479] width 35 height 28
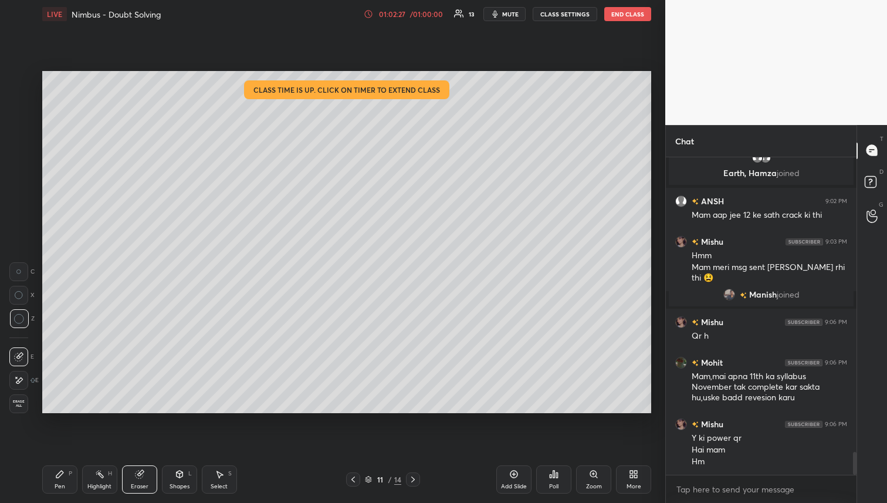
click at [21, 272] on div at bounding box center [18, 271] width 19 height 19
click at [62, 475] on icon at bounding box center [59, 473] width 9 height 9
drag, startPoint x: 351, startPoint y: 476, endPoint x: 357, endPoint y: 485, distance: 10.9
click at [351, 479] on icon at bounding box center [352, 479] width 9 height 9
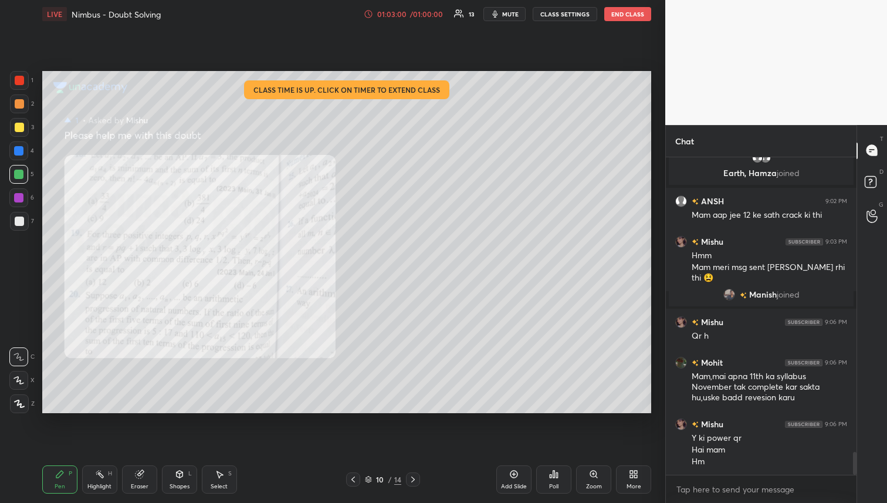
drag, startPoint x: 413, startPoint y: 476, endPoint x: 432, endPoint y: 426, distance: 53.5
click at [413, 478] on icon at bounding box center [412, 479] width 9 height 9
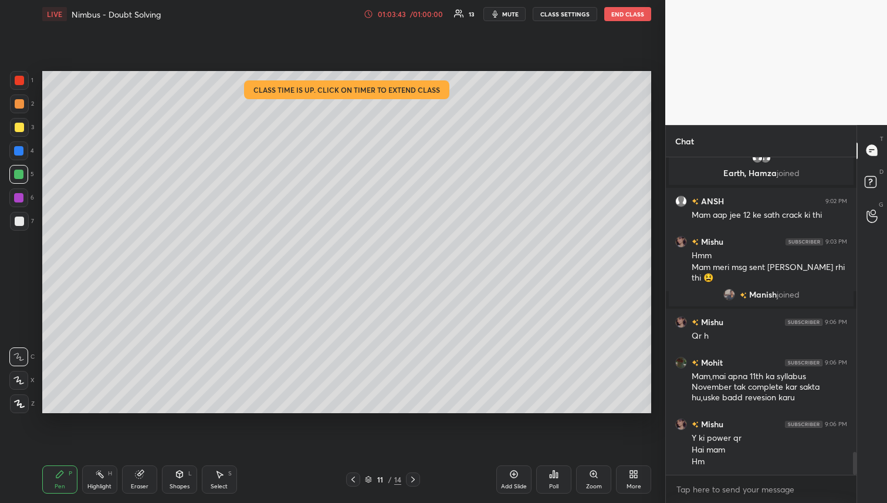
drag, startPoint x: 16, startPoint y: 126, endPoint x: 31, endPoint y: 142, distance: 21.6
click at [16, 126] on div at bounding box center [19, 127] width 9 height 9
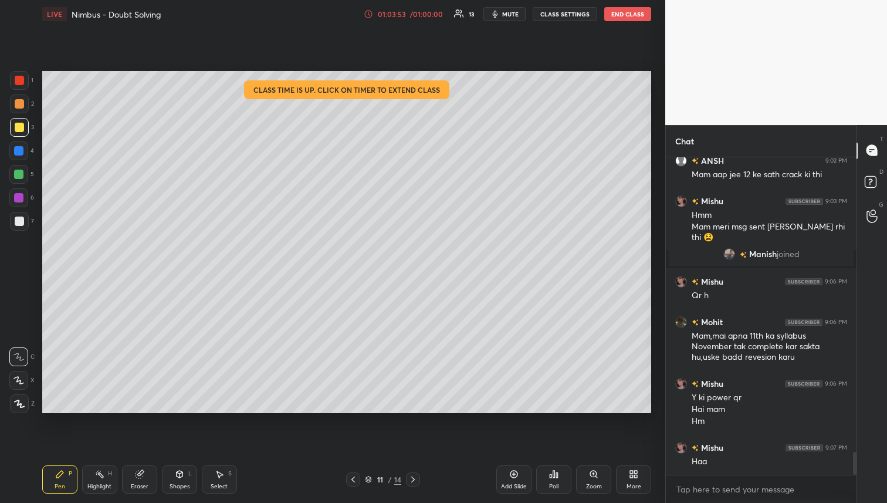
scroll to position [4107, 0]
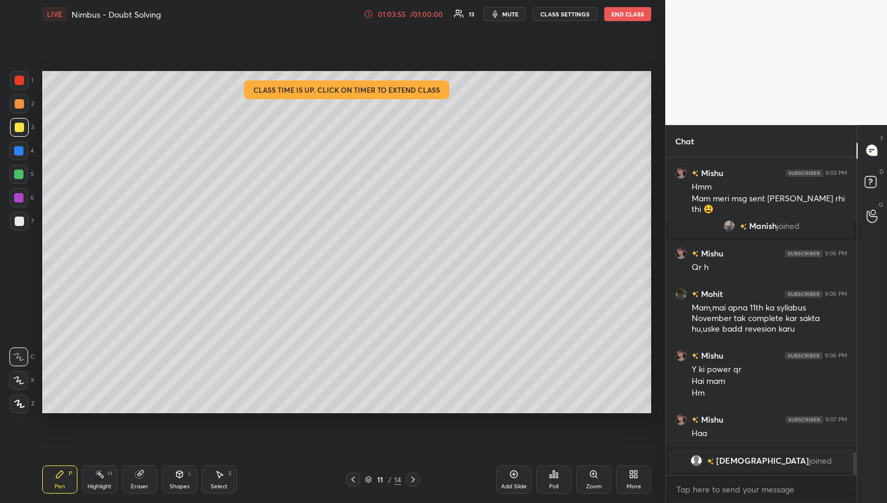
click at [138, 478] on icon at bounding box center [140, 474] width 8 height 8
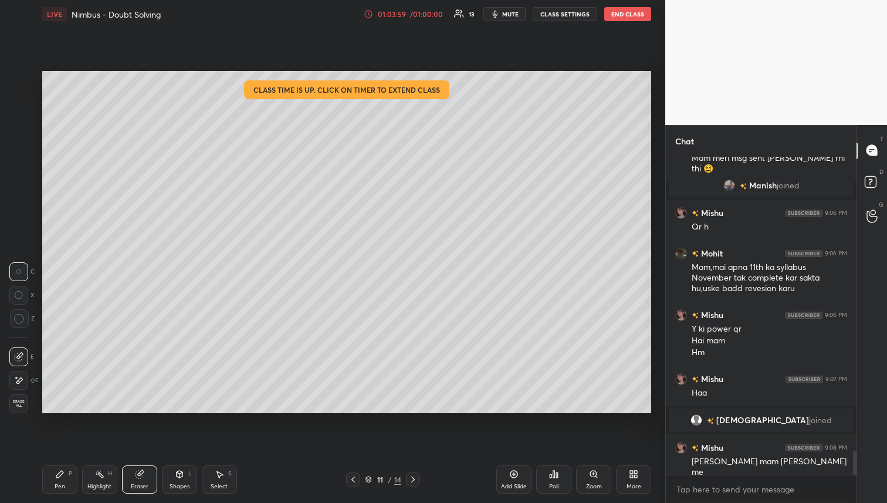
drag, startPoint x: 56, startPoint y: 485, endPoint x: 76, endPoint y: 465, distance: 28.2
click at [55, 485] on div "Pen" at bounding box center [60, 486] width 11 height 6
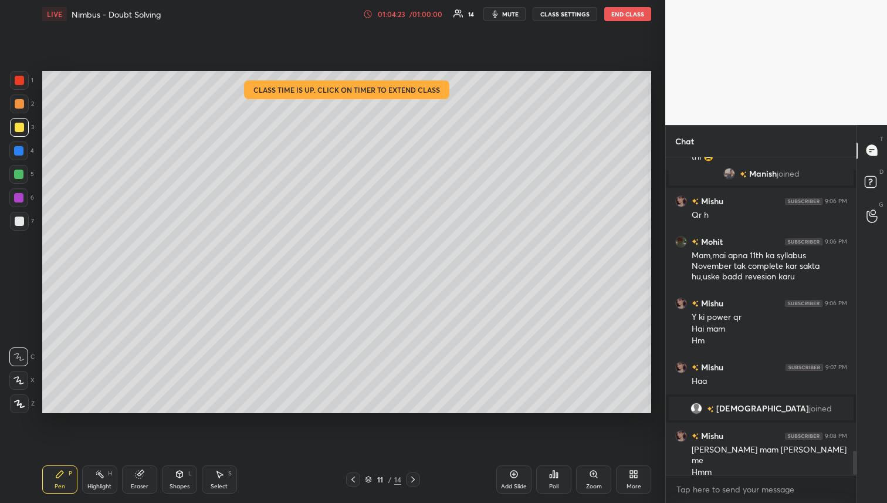
click at [354, 478] on icon at bounding box center [352, 479] width 9 height 9
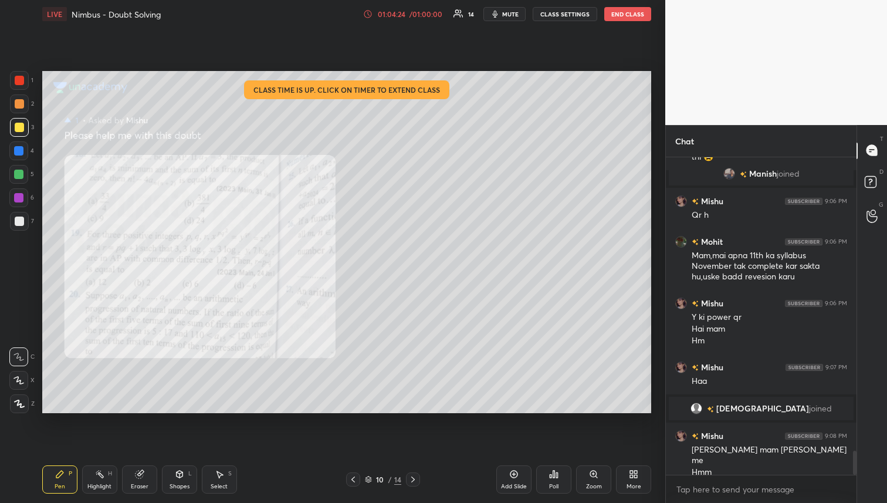
scroll to position [3908, 0]
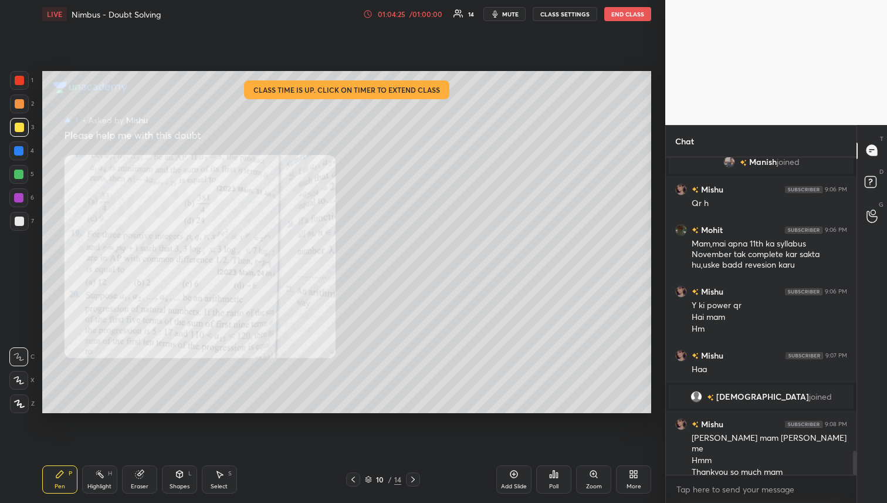
click at [415, 478] on icon at bounding box center [412, 479] width 9 height 9
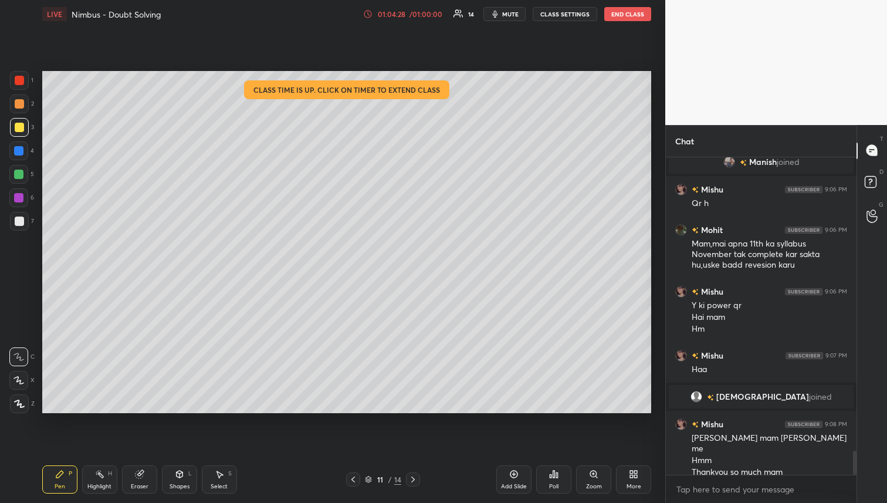
click at [352, 482] on icon at bounding box center [352, 479] width 9 height 9
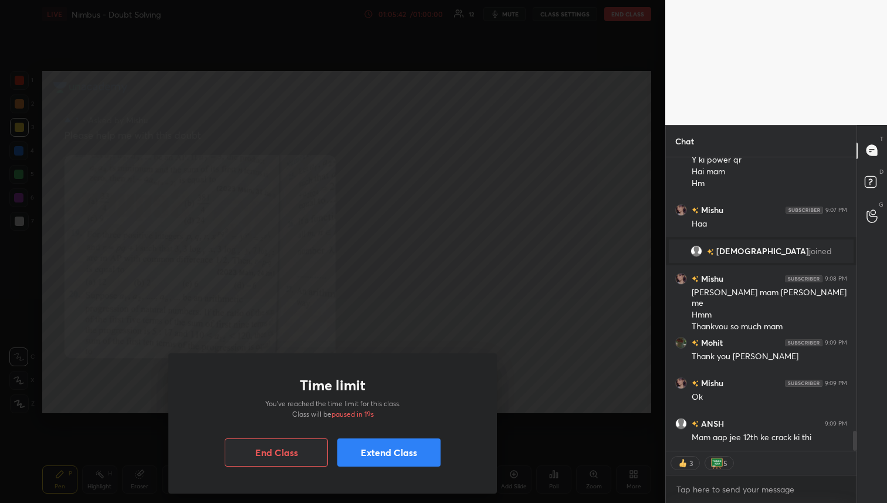
scroll to position [4094, 0]
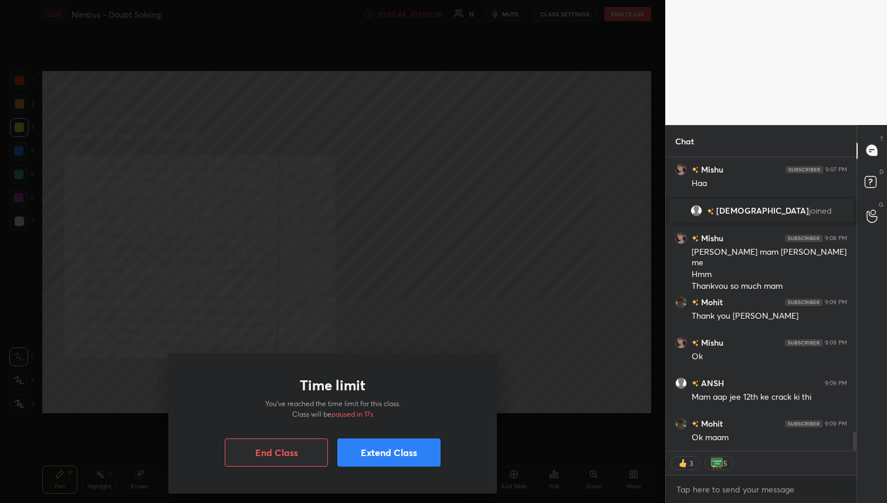
type textarea "x"
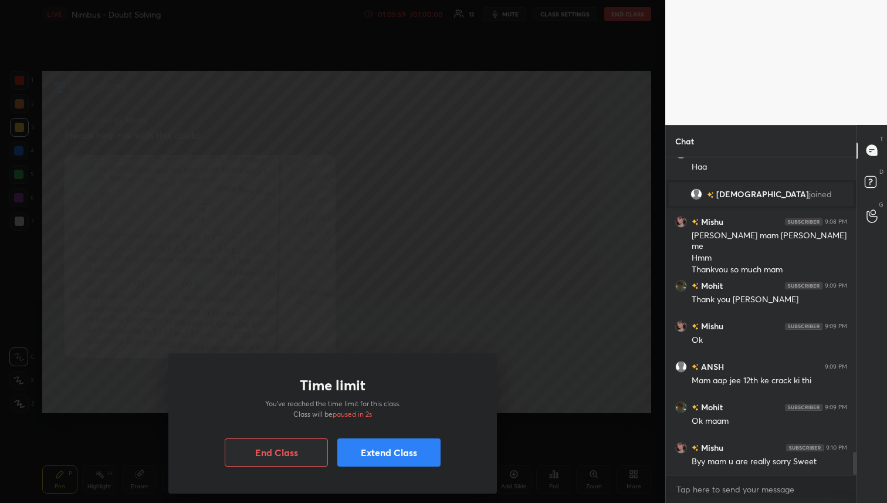
scroll to position [4138, 0]
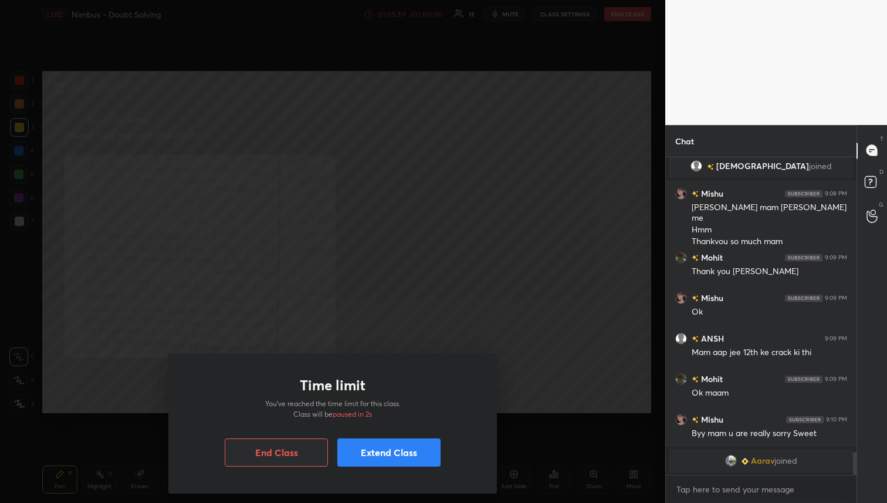
click at [297, 455] on button "End Class" at bounding box center [276, 452] width 103 height 28
